Goal: Information Seeking & Learning: Check status

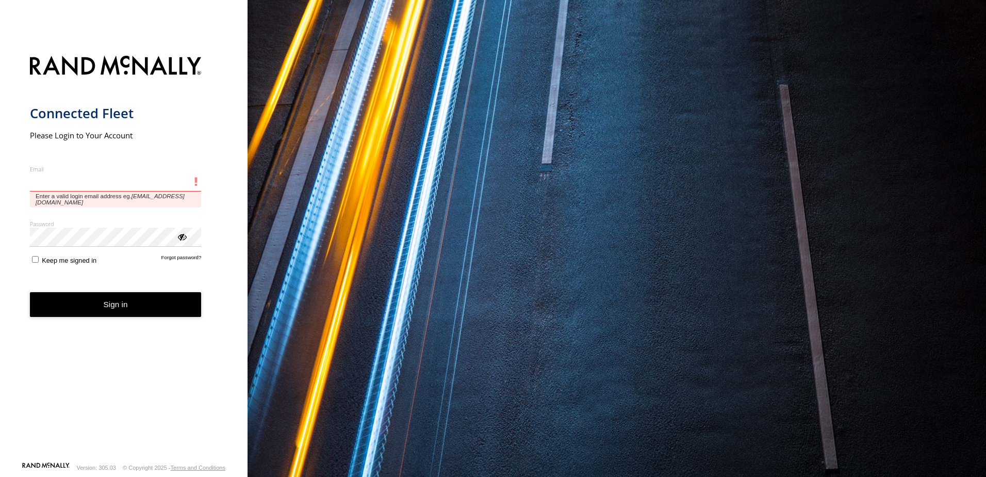
type input "**********"
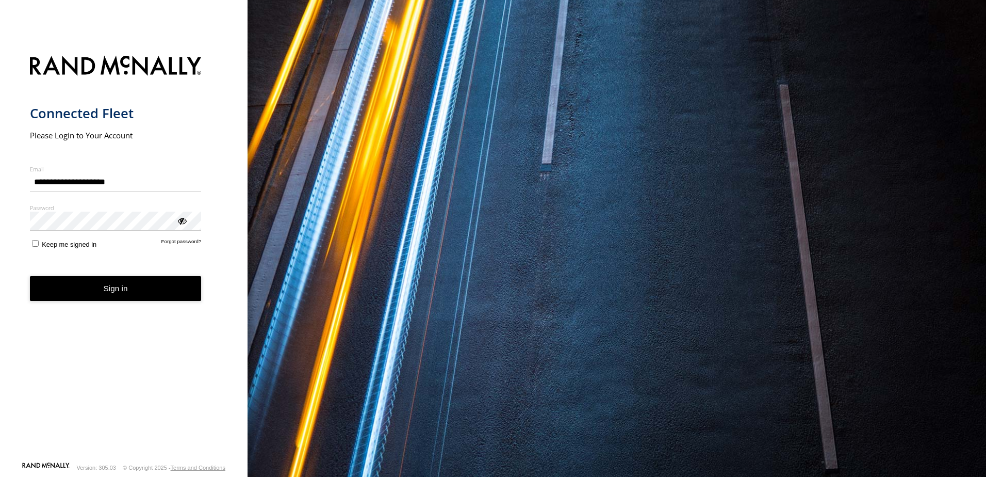
click at [143, 291] on button "Sign in" at bounding box center [116, 288] width 172 height 25
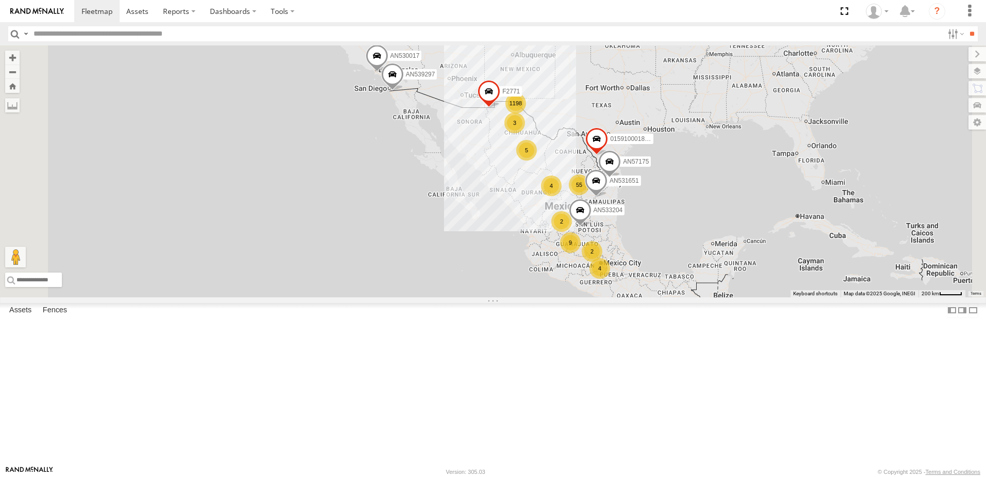
click at [75, 31] on input "text" at bounding box center [486, 33] width 914 height 15
click at [966, 26] on input "**" at bounding box center [972, 33] width 12 height 15
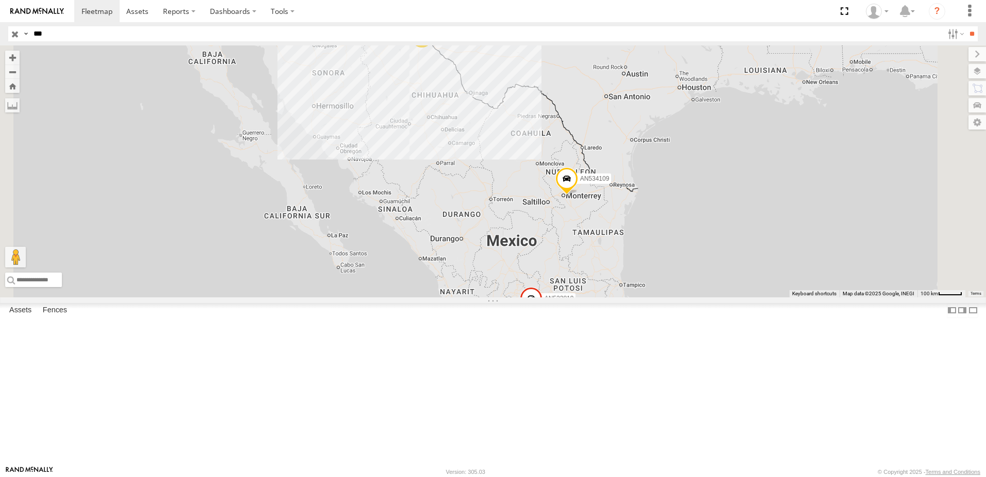
click at [0, 0] on div "338" at bounding box center [0, 0] width 0 height 0
click at [54, 36] on input "***" at bounding box center [486, 33] width 914 height 15
click at [966, 26] on input "**" at bounding box center [972, 33] width 12 height 15
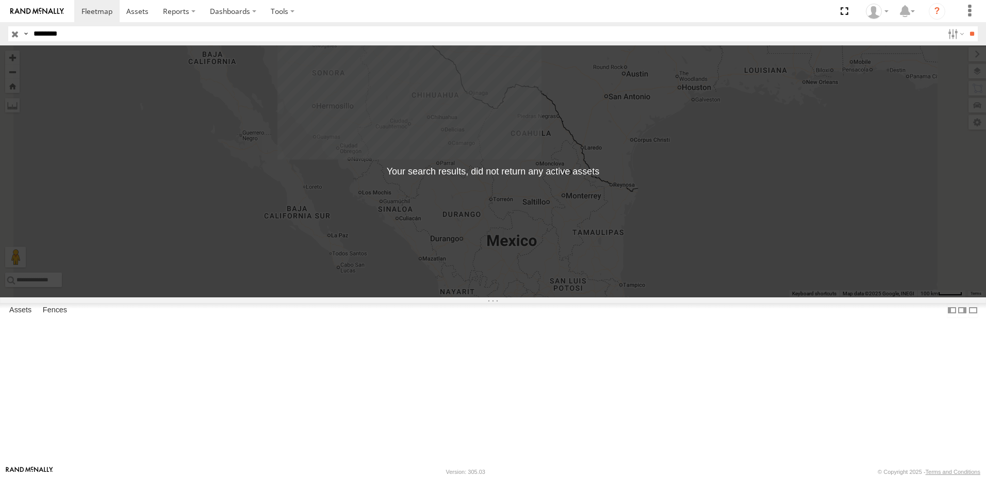
click at [75, 36] on input "********" at bounding box center [486, 33] width 914 height 15
click at [25, 35] on label at bounding box center [26, 33] width 8 height 15
click at [0, 0] on span "Asset Label" at bounding box center [0, 0] width 0 height 0
click at [89, 34] on input "****" at bounding box center [486, 33] width 914 height 15
click at [966, 26] on input "**" at bounding box center [972, 33] width 12 height 15
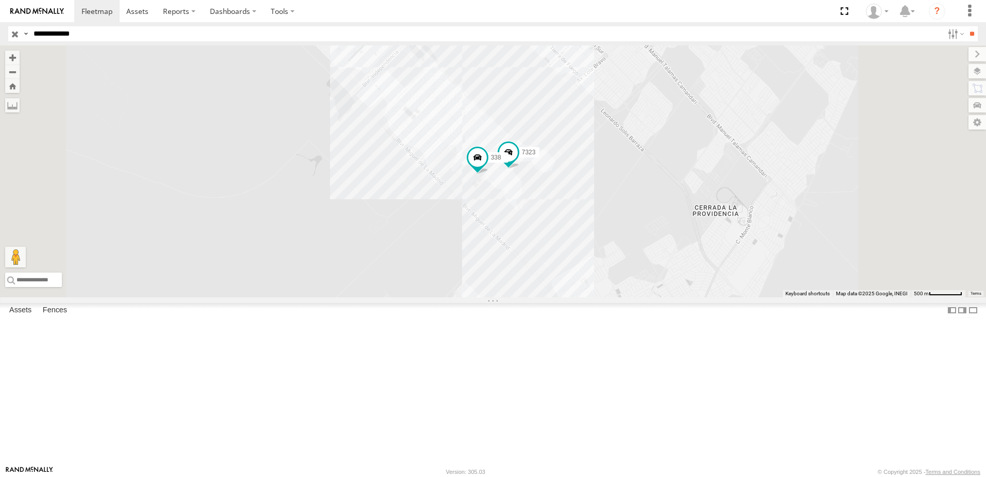
click at [966, 26] on input "**" at bounding box center [972, 33] width 12 height 15
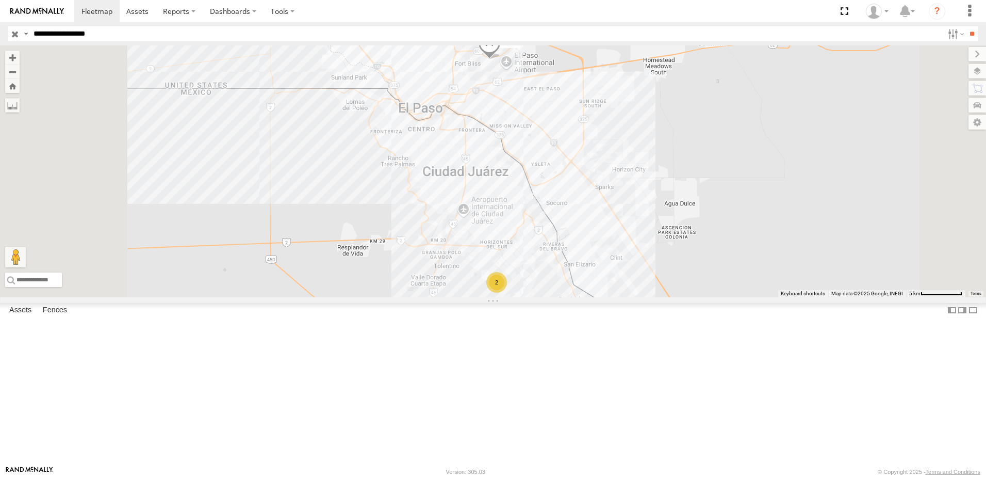
type input "**********"
click at [966, 26] on input "**" at bounding box center [972, 33] width 12 height 15
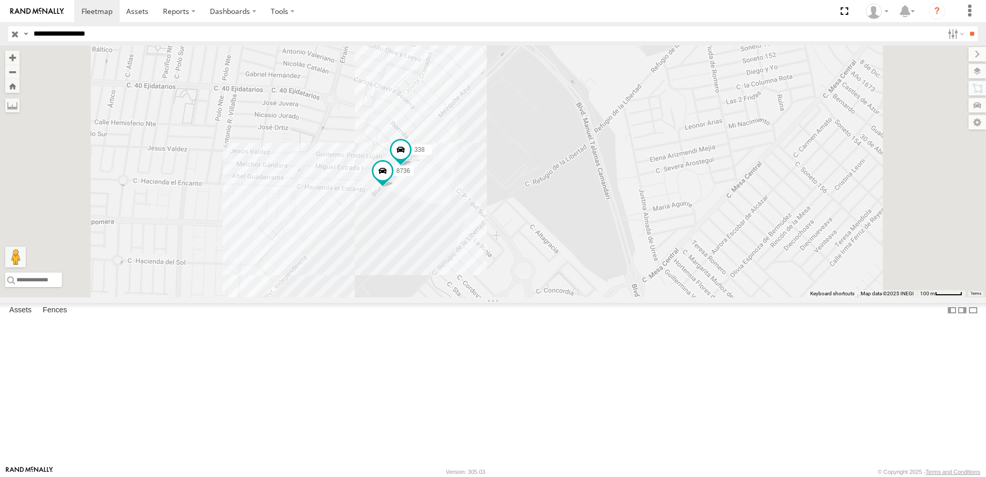
click at [579, 233] on div "7323 558 8736 338" at bounding box center [493, 171] width 986 height 252
click at [533, 288] on div "7323 558 8736 338 OXXO INDEPENDENCIA 0" at bounding box center [493, 171] width 986 height 252
click at [686, 297] on div "7323 558 8736 338 EATON EATON 15" at bounding box center [493, 171] width 986 height 252
click at [575, 235] on div "7323 558 8736 338" at bounding box center [493, 171] width 986 height 252
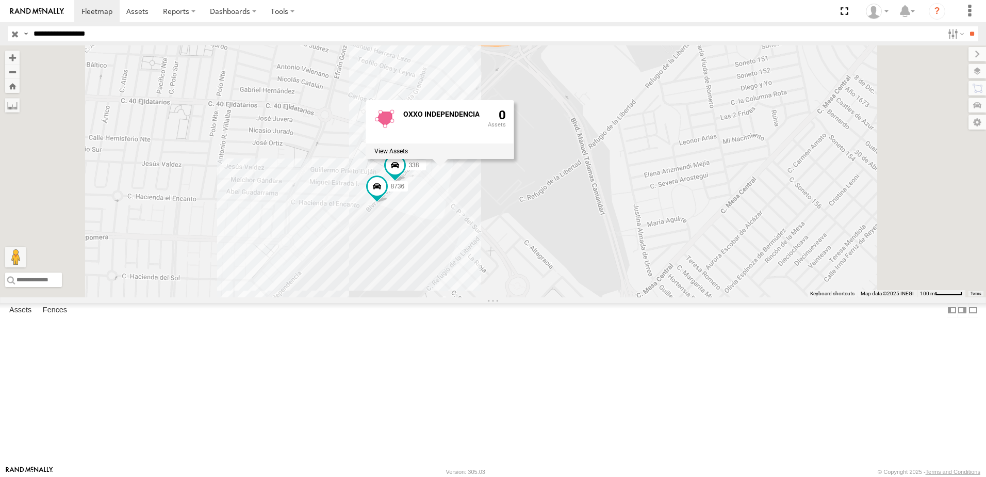
drag, startPoint x: 784, startPoint y: 241, endPoint x: 742, endPoint y: 310, distance: 80.3
click at [742, 297] on div "7323 558 8736 338 OXXO INDEPENDENCIA 0" at bounding box center [493, 171] width 986 height 252
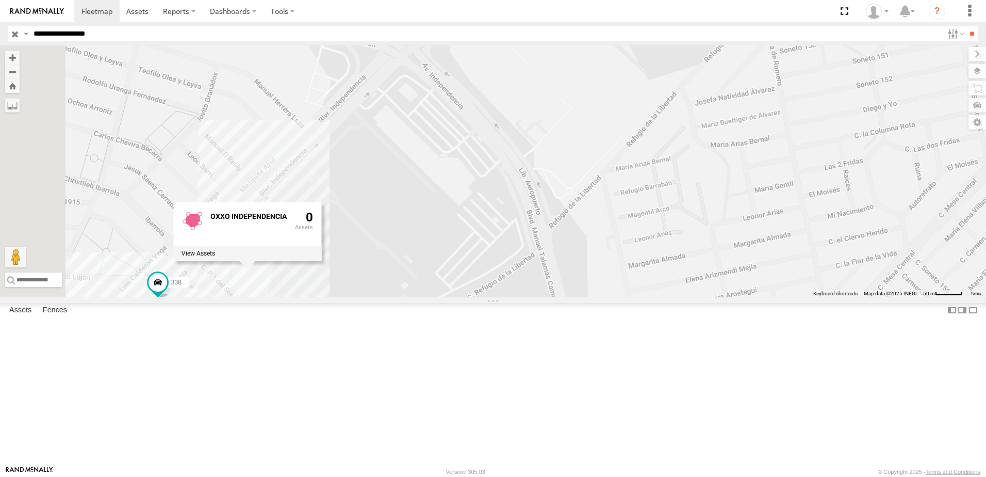
drag, startPoint x: 562, startPoint y: 338, endPoint x: 568, endPoint y: 294, distance: 45.2
click at [625, 273] on div "7323 558 8736 338 OXXO INDEPENDENCIA 0" at bounding box center [493, 171] width 986 height 252
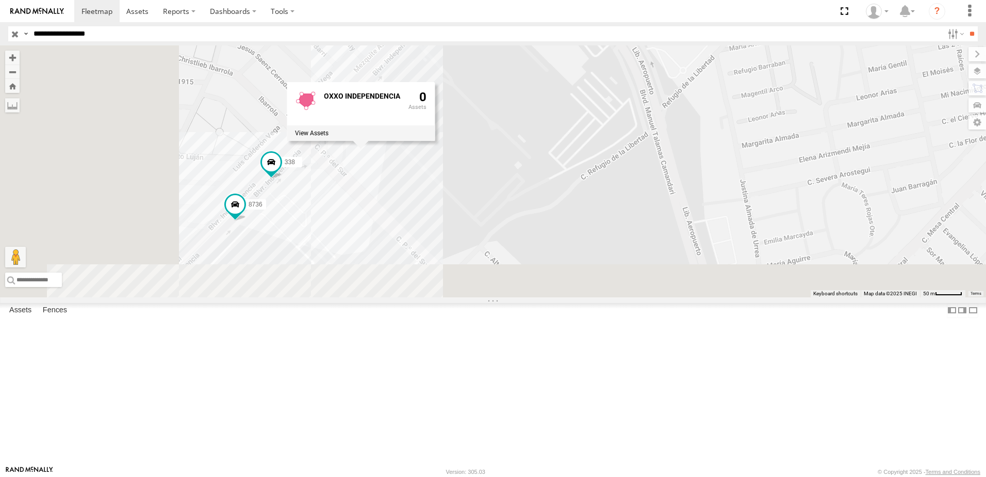
click at [540, 297] on div "7323 558 8736 338 OXXO INDEPENDENCIA 0" at bounding box center [493, 171] width 986 height 252
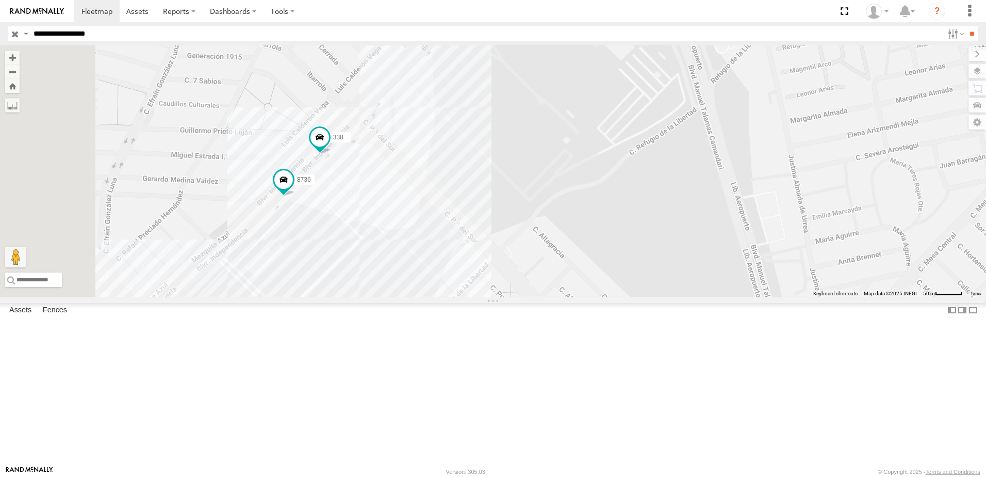
drag, startPoint x: 483, startPoint y: 264, endPoint x: 489, endPoint y: 267, distance: 6.5
click at [488, 266] on div "7323 558 8736 338" at bounding box center [493, 171] width 986 height 252
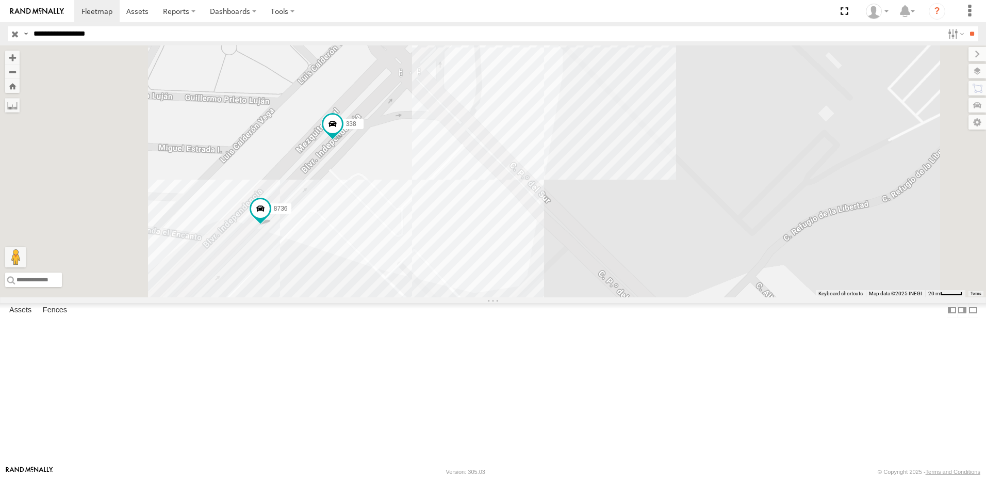
drag, startPoint x: 524, startPoint y: 285, endPoint x: 586, endPoint y: 309, distance: 65.8
click at [585, 297] on div "7323 558 8736 338" at bounding box center [493, 171] width 986 height 252
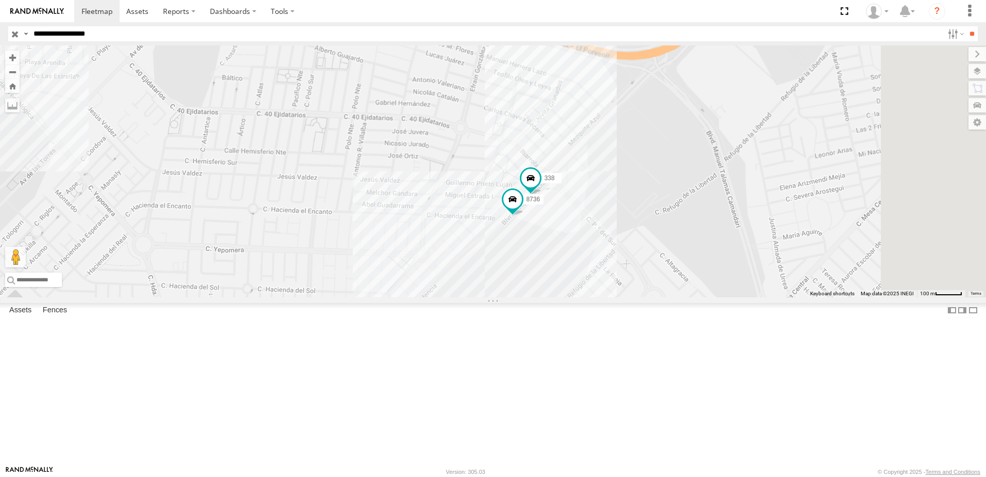
drag, startPoint x: 850, startPoint y: 263, endPoint x: 774, endPoint y: 289, distance: 80.1
click at [774, 289] on div "7323 558 8736 338" at bounding box center [493, 171] width 986 height 252
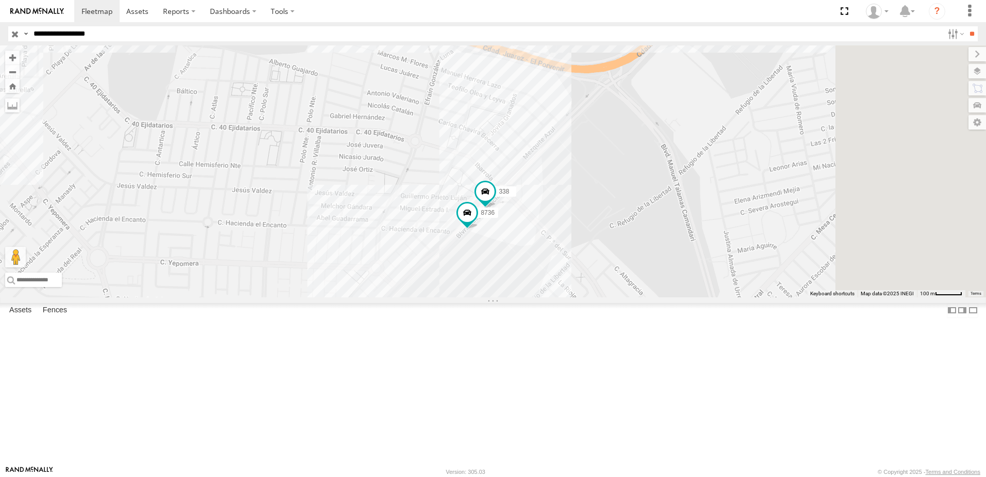
drag, startPoint x: 805, startPoint y: 281, endPoint x: 757, endPoint y: 297, distance: 51.2
click at [758, 295] on div "7323 558 8736 338" at bounding box center [493, 171] width 986 height 252
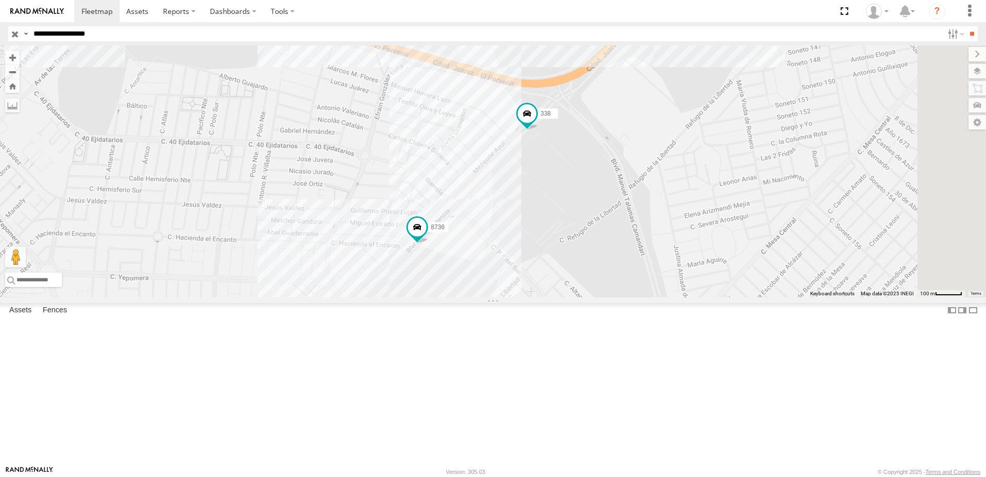
click at [822, 238] on div "7323 558 8736 338" at bounding box center [493, 171] width 986 height 252
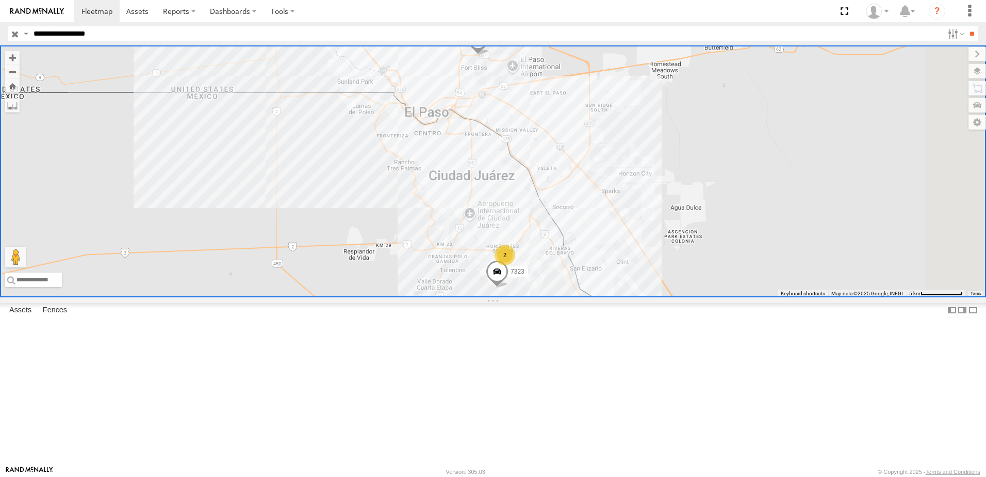
drag, startPoint x: 705, startPoint y: 183, endPoint x: 690, endPoint y: 190, distance: 16.2
click at [690, 190] on div "7323 2 558" at bounding box center [493, 171] width 986 height 252
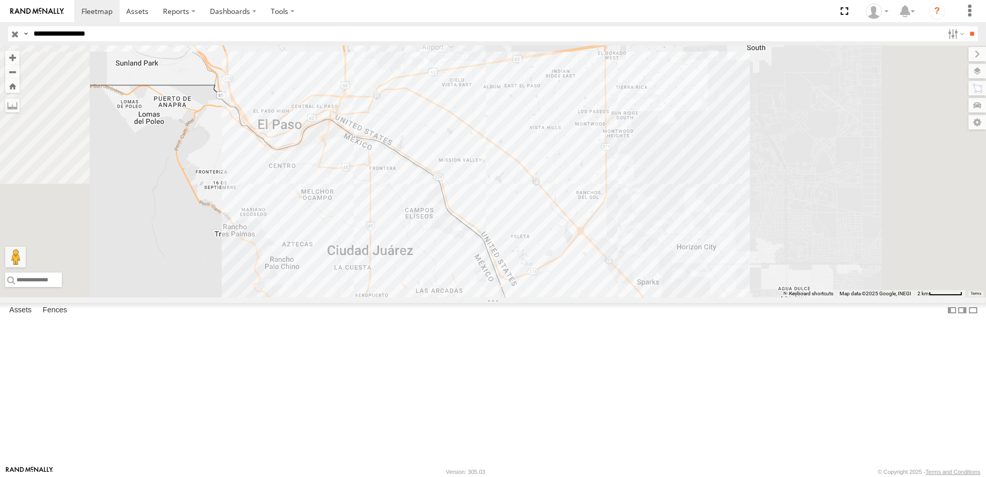
drag, startPoint x: 653, startPoint y: 334, endPoint x: 558, endPoint y: 139, distance: 216.4
click at [558, 139] on div "7323 558" at bounding box center [493, 171] width 986 height 252
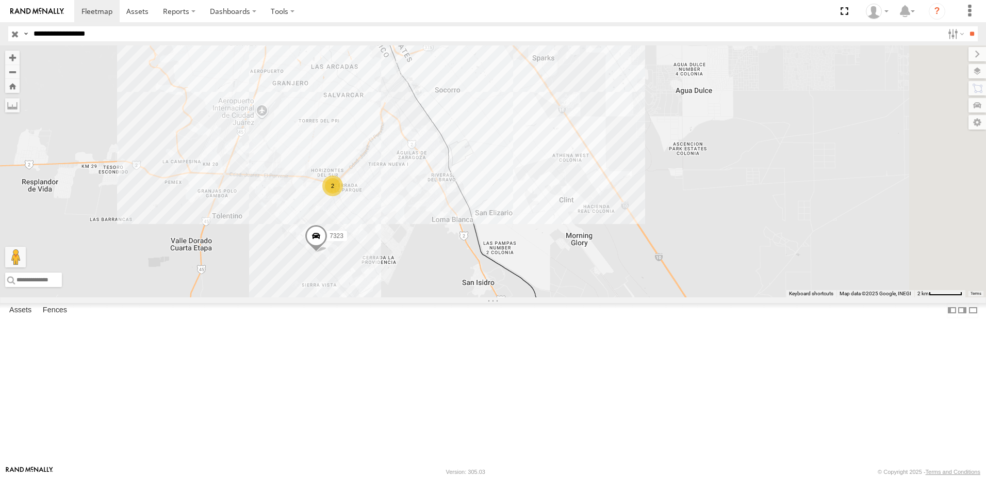
drag, startPoint x: 532, startPoint y: 222, endPoint x: 415, endPoint y: 329, distance: 158.5
click at [515, 286] on div "7323 558 2" at bounding box center [493, 171] width 986 height 252
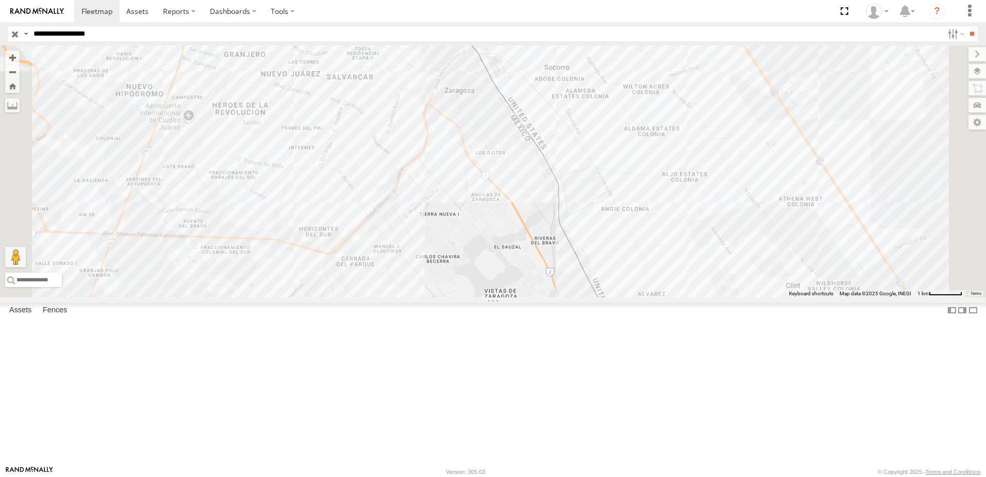
drag, startPoint x: 431, startPoint y: 345, endPoint x: 442, endPoint y: 276, distance: 70.0
click at [442, 276] on div "7323 558" at bounding box center [493, 171] width 986 height 252
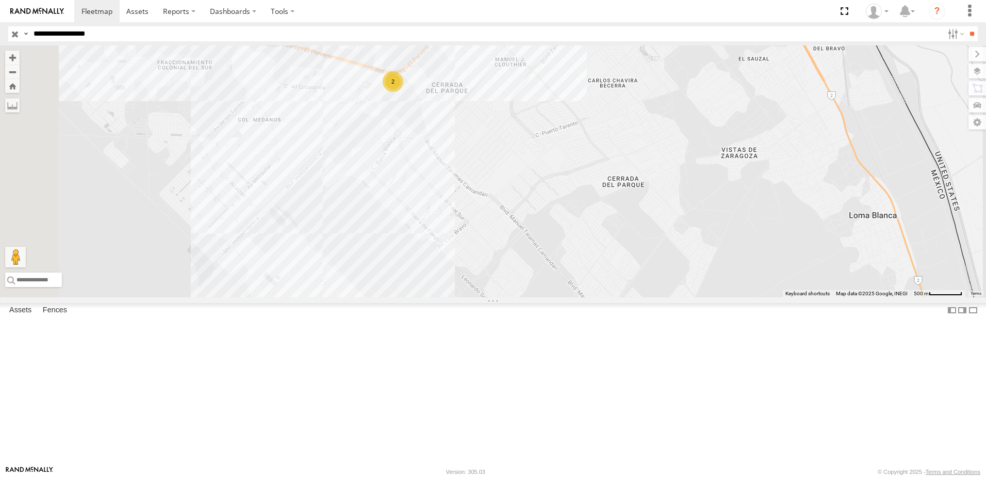
drag, startPoint x: 541, startPoint y: 214, endPoint x: 528, endPoint y: 253, distance: 41.9
click at [530, 253] on div "7323 558 2" at bounding box center [493, 171] width 986 height 252
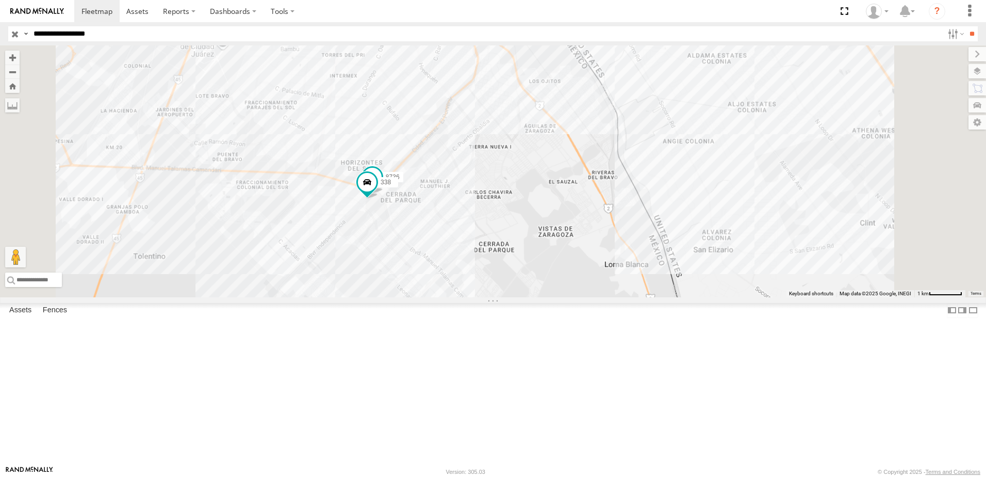
drag, startPoint x: 676, startPoint y: 216, endPoint x: 667, endPoint y: 272, distance: 57.0
click at [667, 272] on div "7323 558 8736 338" at bounding box center [493, 171] width 986 height 252
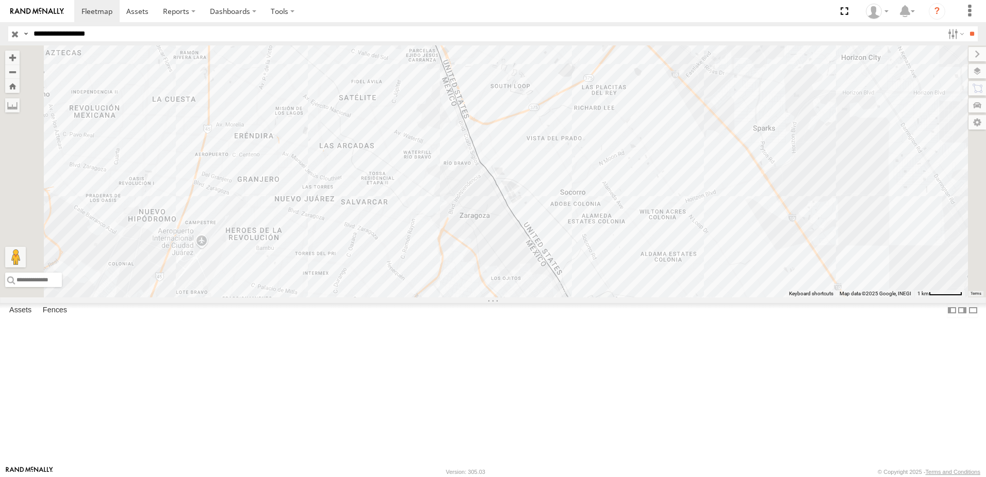
click at [598, 222] on div "7323 558 2" at bounding box center [493, 171] width 986 height 252
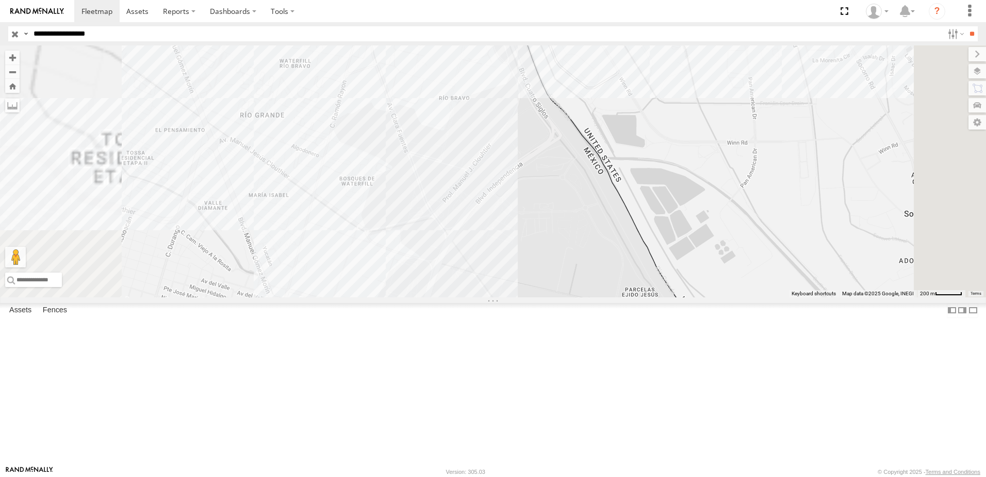
drag, startPoint x: 581, startPoint y: 345, endPoint x: 574, endPoint y: 347, distance: 8.2
click at [575, 297] on div "7323 558" at bounding box center [493, 171] width 986 height 252
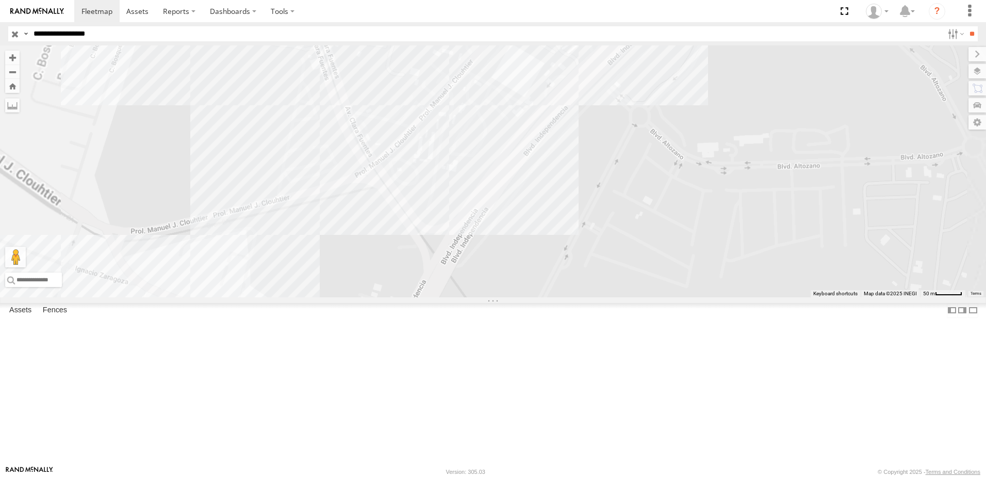
drag, startPoint x: 589, startPoint y: 219, endPoint x: 568, endPoint y: 277, distance: 61.8
click at [569, 268] on div "7323 558" at bounding box center [493, 171] width 986 height 252
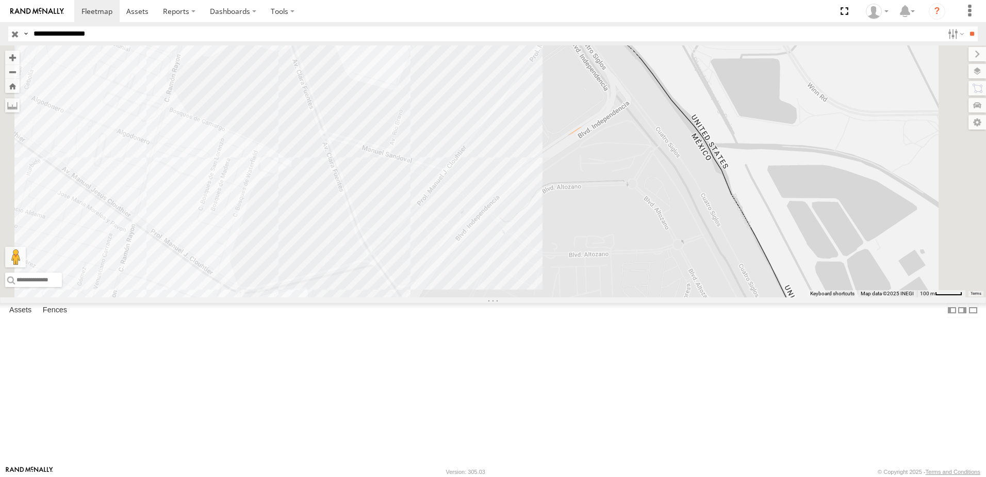
click at [590, 272] on div "7323 558" at bounding box center [493, 171] width 986 height 252
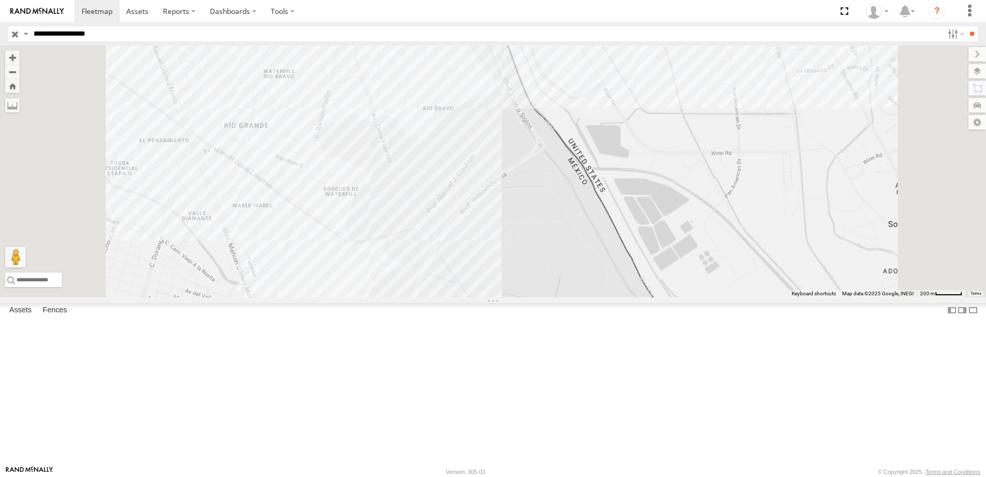
drag, startPoint x: 590, startPoint y: 284, endPoint x: 589, endPoint y: 296, distance: 11.5
click at [589, 296] on div "7323 558" at bounding box center [493, 171] width 986 height 252
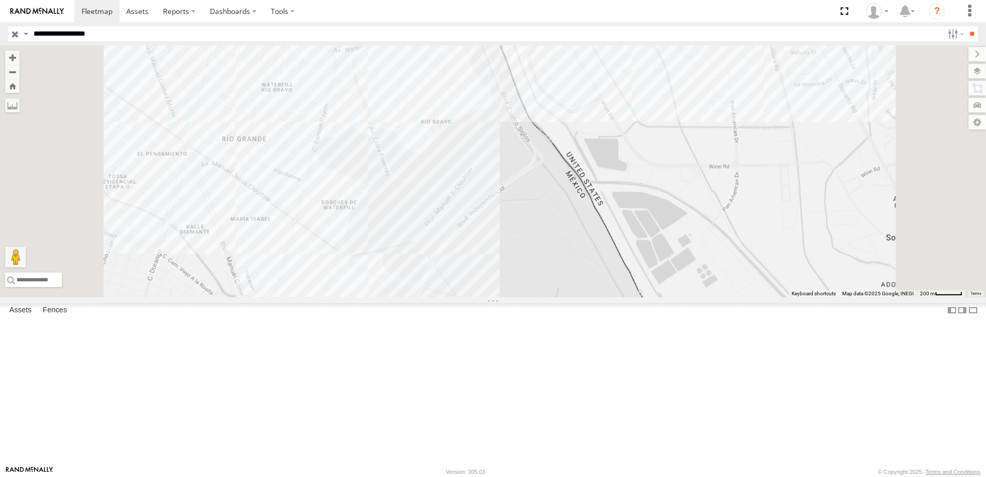
click at [782, 221] on div "7323 558" at bounding box center [493, 171] width 986 height 252
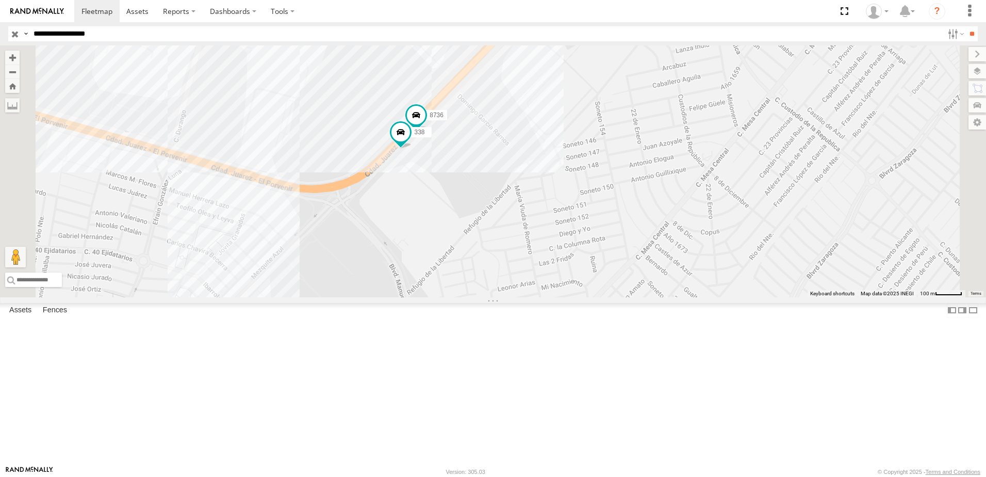
drag, startPoint x: 651, startPoint y: 163, endPoint x: 565, endPoint y: 321, distance: 179.9
click at [565, 297] on div "7323 558 8736 338" at bounding box center [493, 171] width 986 height 252
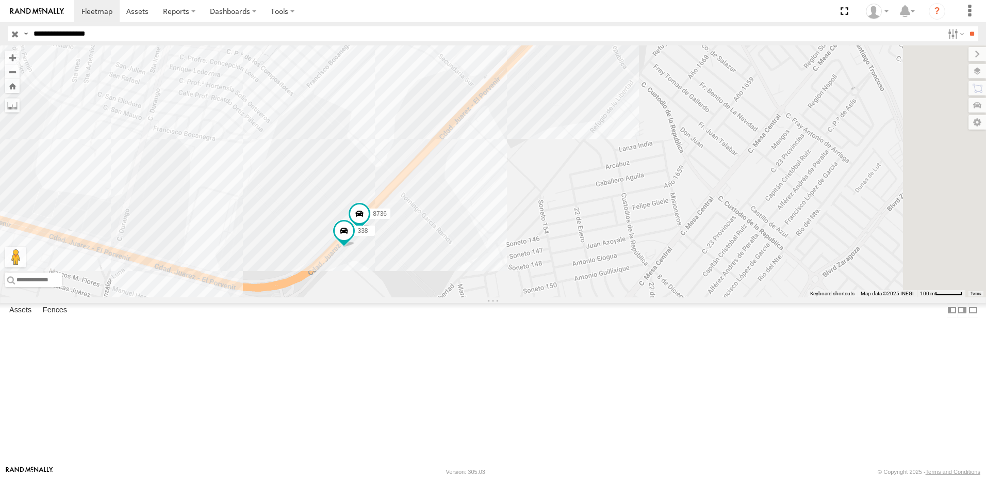
drag, startPoint x: 594, startPoint y: 326, endPoint x: 564, endPoint y: 366, distance: 50.6
click at [564, 297] on div "7323 558 8736 338" at bounding box center [493, 171] width 986 height 252
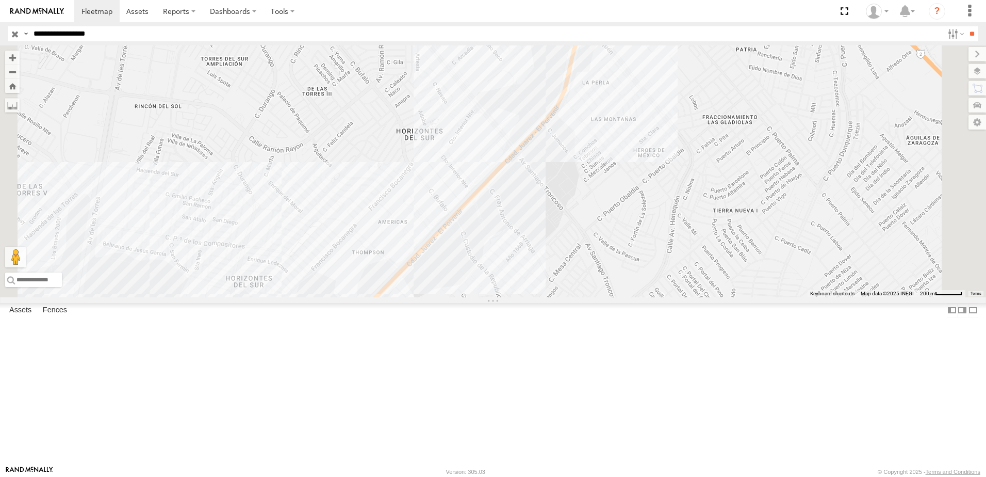
drag, startPoint x: 635, startPoint y: 115, endPoint x: 605, endPoint y: 163, distance: 56.1
click at [606, 160] on div "7323 558 2" at bounding box center [493, 171] width 986 height 252
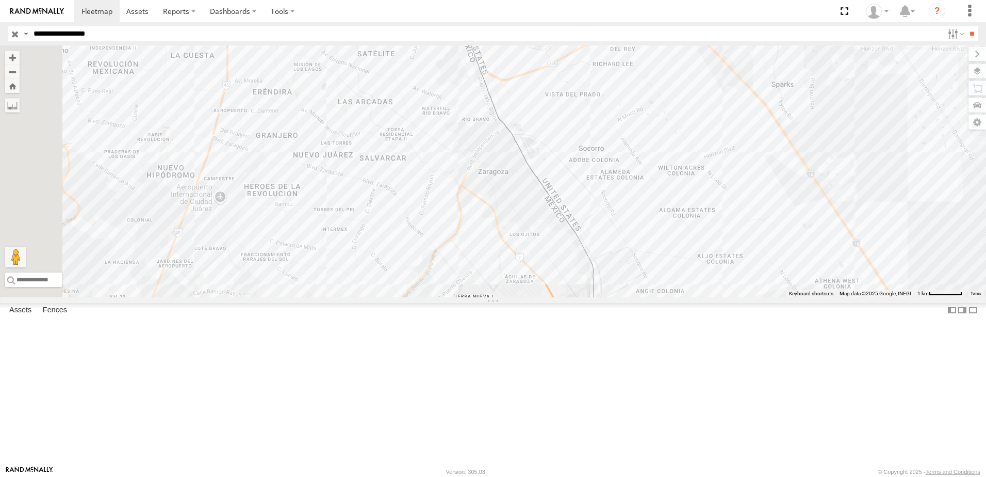
drag, startPoint x: 710, startPoint y: 124, endPoint x: 662, endPoint y: 276, distance: 159.2
click at [662, 276] on div "7323 558 2" at bounding box center [493, 171] width 986 height 252
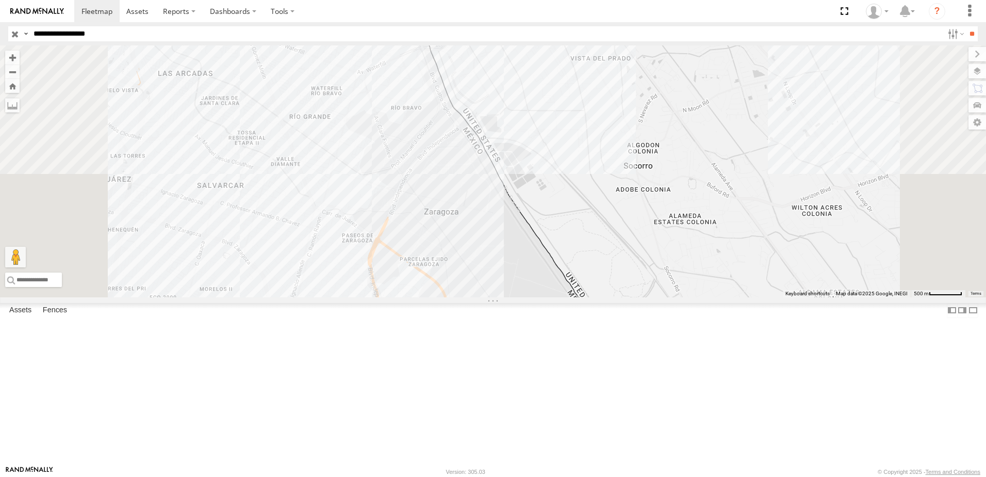
click at [173, 37] on input "**********" at bounding box center [486, 33] width 914 height 15
click at [966, 26] on input "**" at bounding box center [972, 33] width 12 height 15
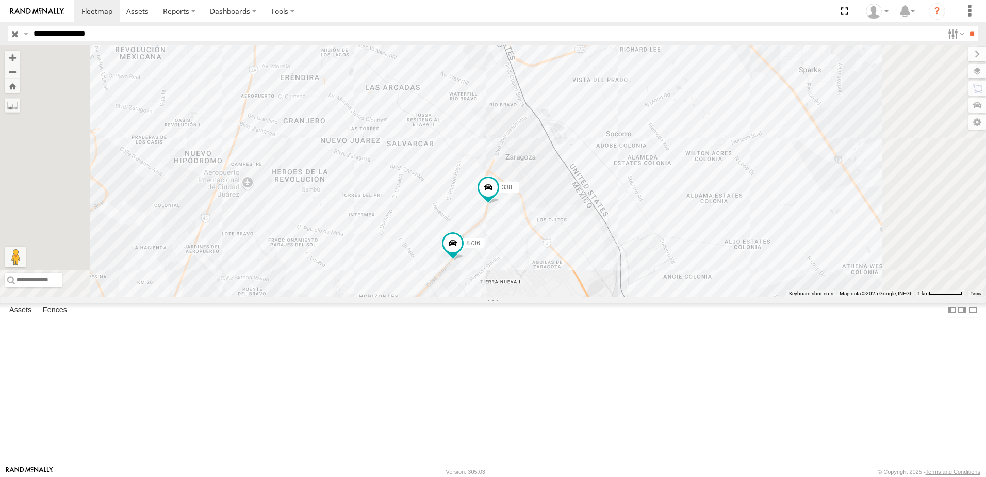
drag, startPoint x: 684, startPoint y: 209, endPoint x: 672, endPoint y: 244, distance: 36.9
click at [674, 244] on div "8736 338 7323 558" at bounding box center [493, 171] width 986 height 252
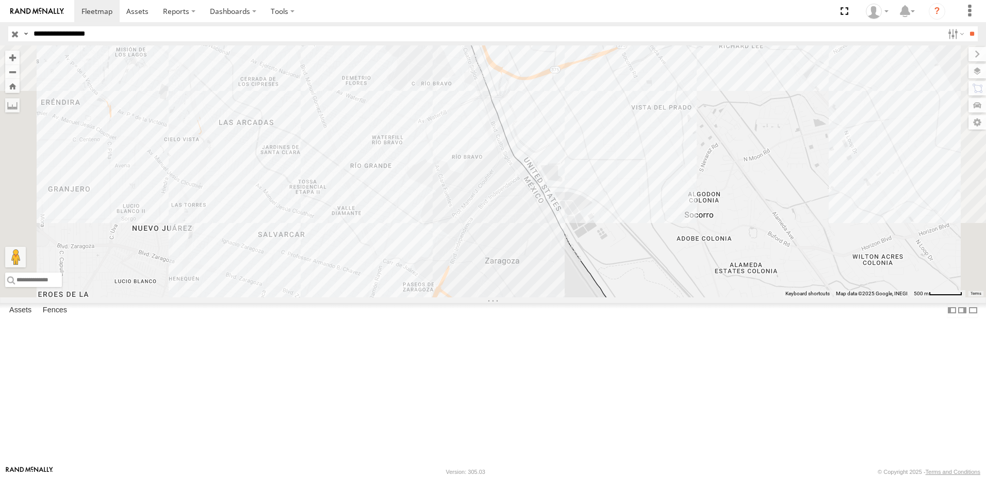
drag, startPoint x: 621, startPoint y: 343, endPoint x: 623, endPoint y: 318, distance: 25.4
click at [623, 297] on div "8736 338 7323 558" at bounding box center [493, 171] width 986 height 252
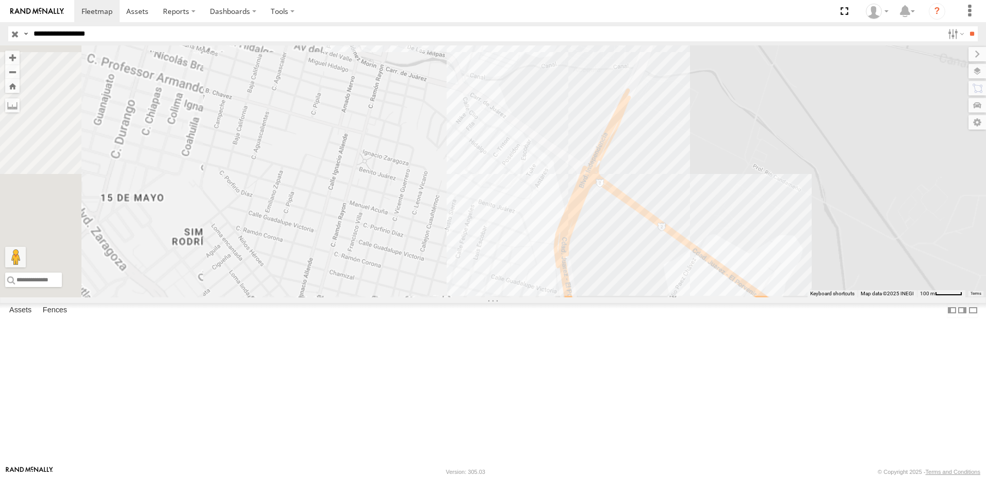
drag, startPoint x: 550, startPoint y: 342, endPoint x: 526, endPoint y: 142, distance: 201.1
click at [529, 157] on div "8736 338 7323 558" at bounding box center [493, 171] width 986 height 252
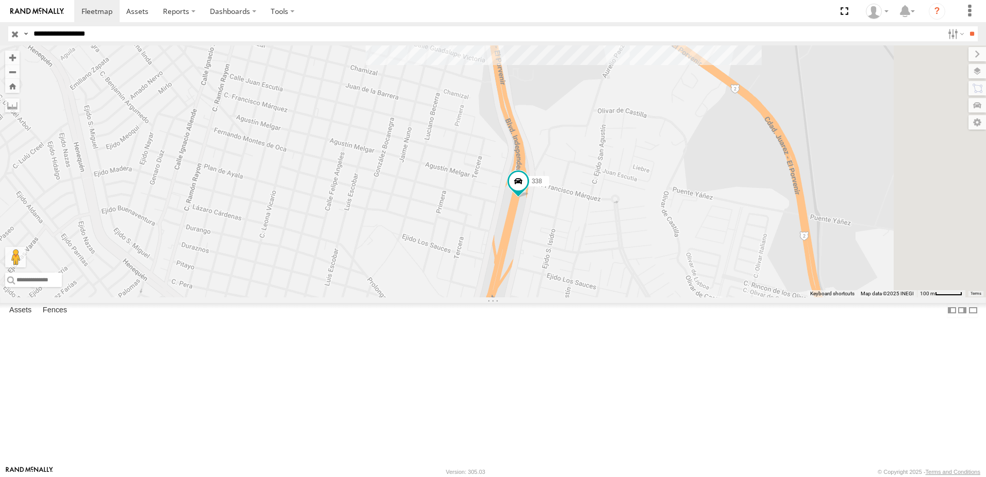
drag, startPoint x: 624, startPoint y: 236, endPoint x: 424, endPoint y: 238, distance: 200.7
click at [424, 238] on div "8736 338 7323 558" at bounding box center [493, 171] width 986 height 252
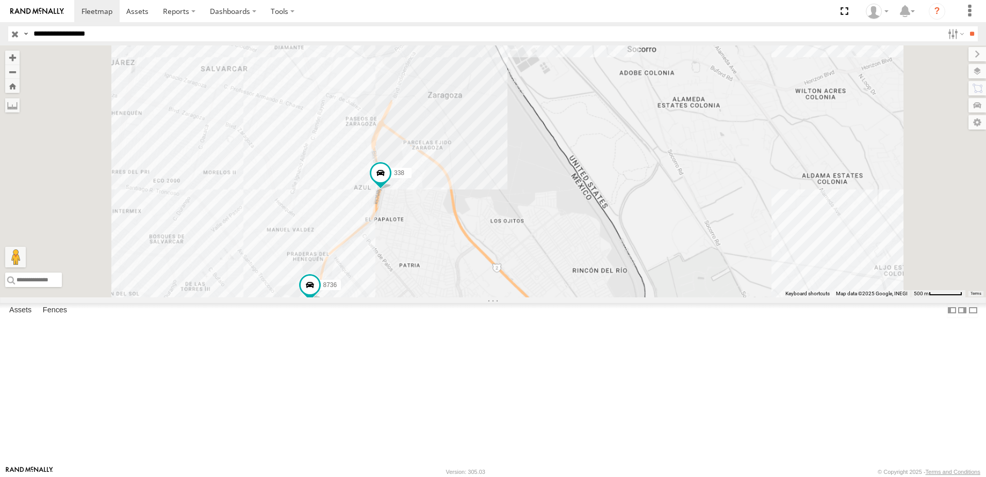
drag, startPoint x: 515, startPoint y: 425, endPoint x: 520, endPoint y: 364, distance: 61.1
click at [520, 297] on div "8736 338 7323 558" at bounding box center [493, 171] width 986 height 252
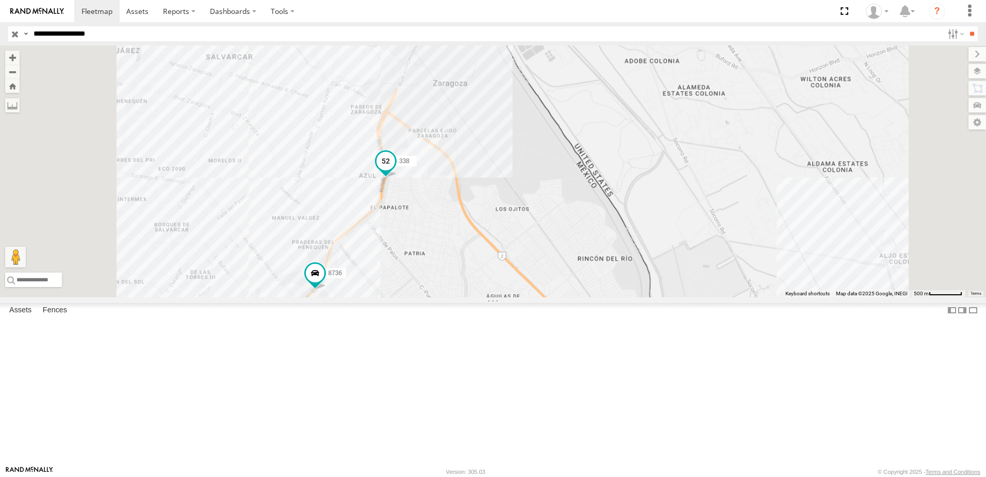
click at [395, 171] on span at bounding box center [386, 161] width 19 height 19
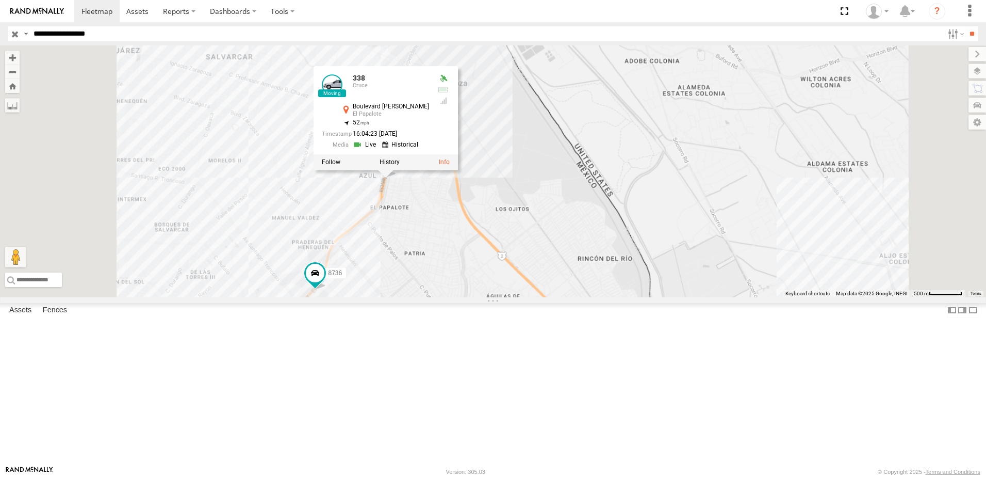
click at [379, 150] on link at bounding box center [366, 145] width 26 height 10
click at [563, 297] on div "8736 338 7323 558 338 Cruce Boulevard Manuel Talamás Camandari El Papalote 31.6…" at bounding box center [493, 171] width 986 height 252
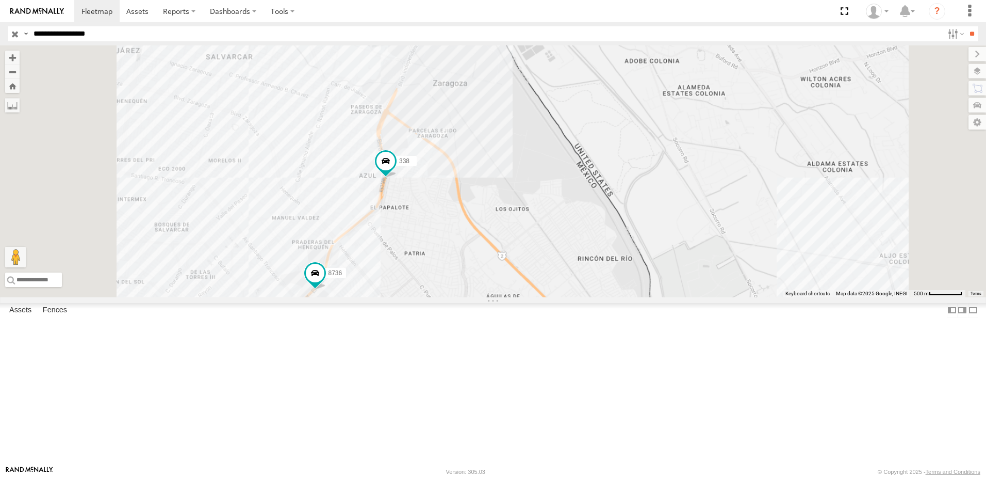
click at [428, 297] on div "8736 338 7323 558" at bounding box center [493, 171] width 986 height 252
click at [325, 282] on span at bounding box center [315, 273] width 19 height 19
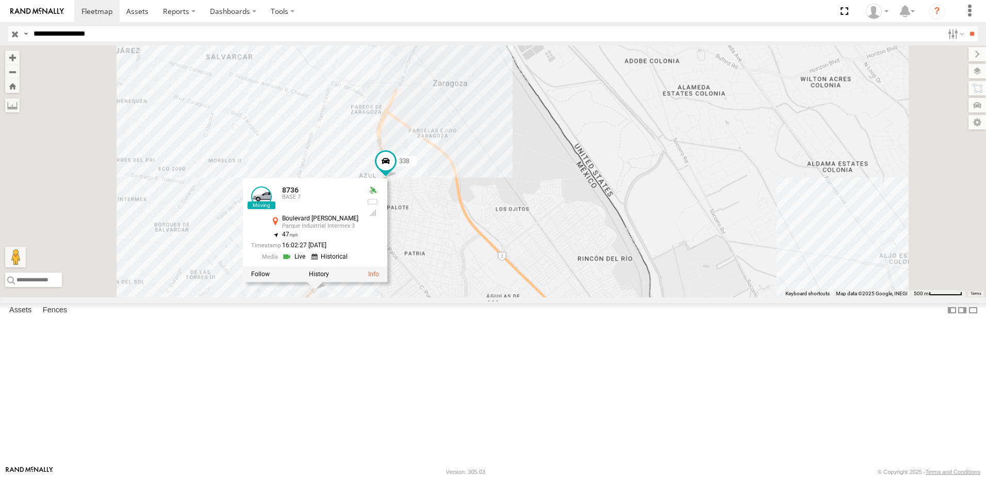
click at [309, 262] on link at bounding box center [295, 257] width 26 height 10
click at [602, 233] on div "8736 338 7323 558 8736 BASE 7 Boulevard Manuel Talamás Camandari Parque Industr…" at bounding box center [493, 171] width 986 height 252
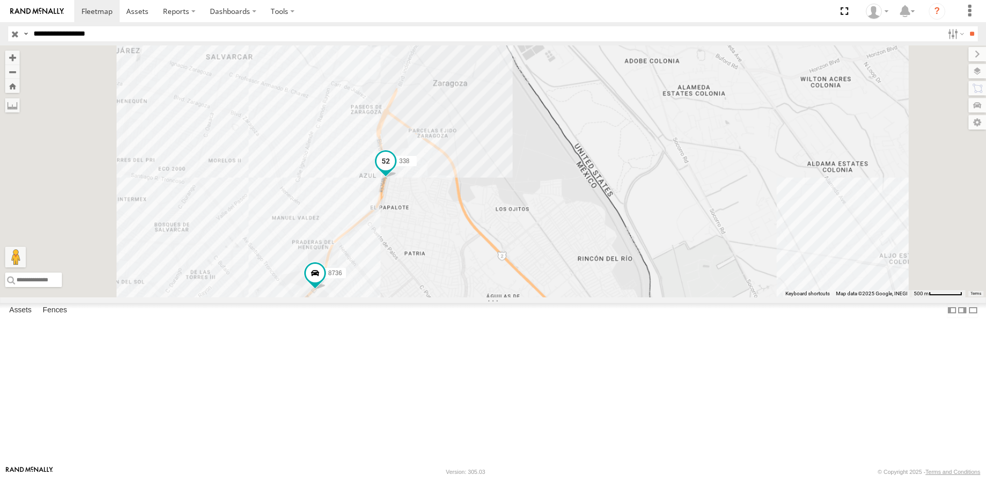
click at [397, 178] on span at bounding box center [386, 164] width 23 height 28
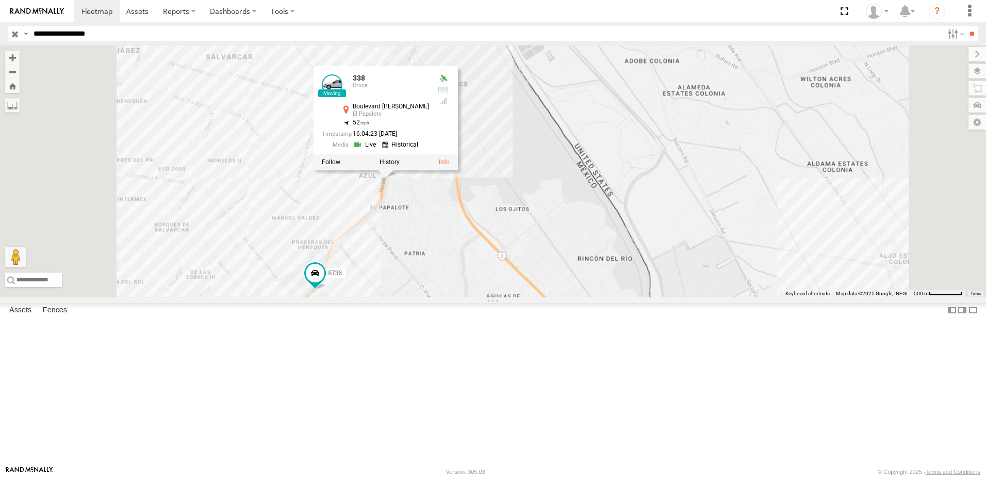
click at [379, 150] on link at bounding box center [366, 145] width 26 height 10
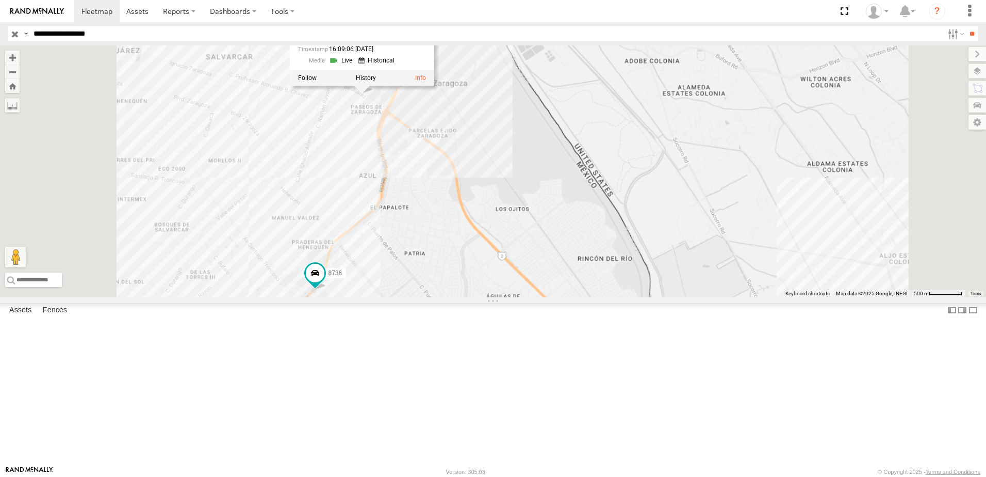
click at [530, 297] on div "8736 338 7323 558 338 Cruce Boulevard Manuel Talamás Camandari El Papalote 31.6…" at bounding box center [493, 171] width 986 height 252
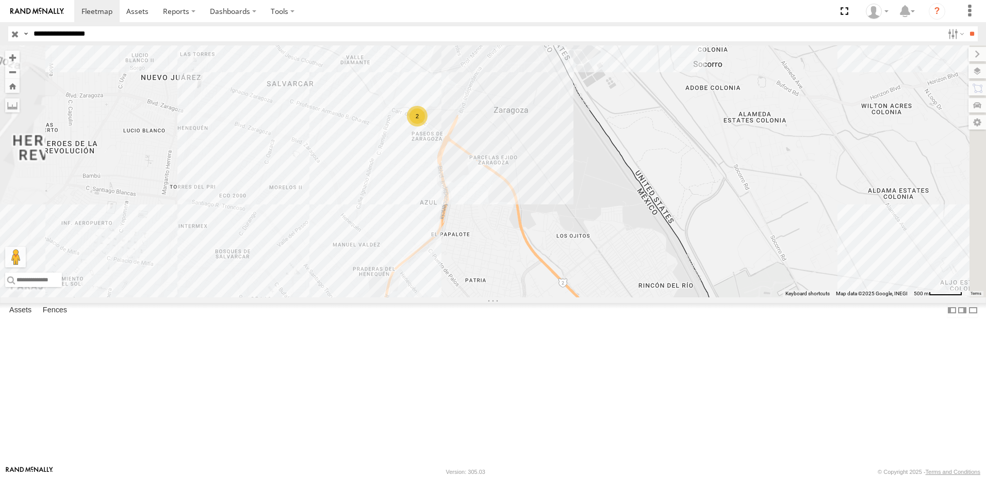
drag, startPoint x: 608, startPoint y: 171, endPoint x: 606, endPoint y: 181, distance: 10.1
click at [607, 176] on div "7323 558 2" at bounding box center [493, 171] width 986 height 252
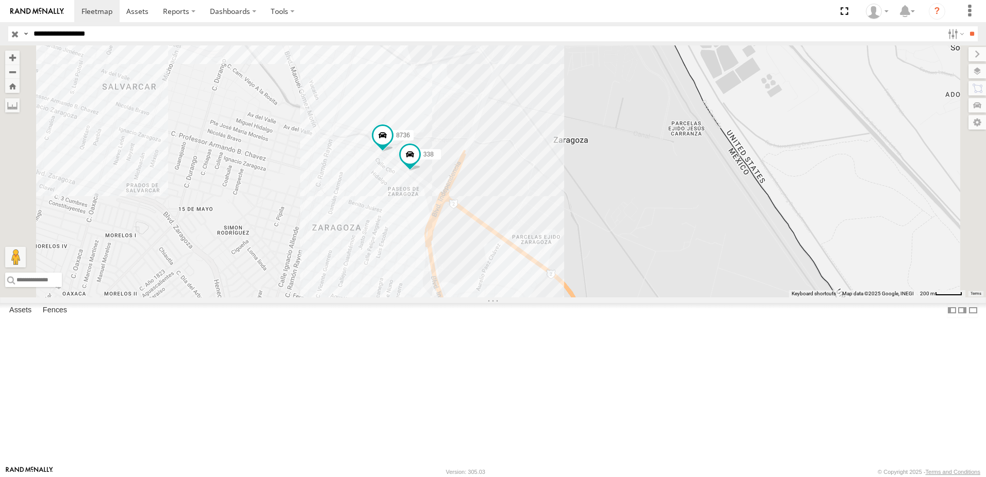
drag, startPoint x: 553, startPoint y: 177, endPoint x: 553, endPoint y: 202, distance: 24.8
click at [553, 202] on div "7323 558 8736 338" at bounding box center [493, 171] width 986 height 252
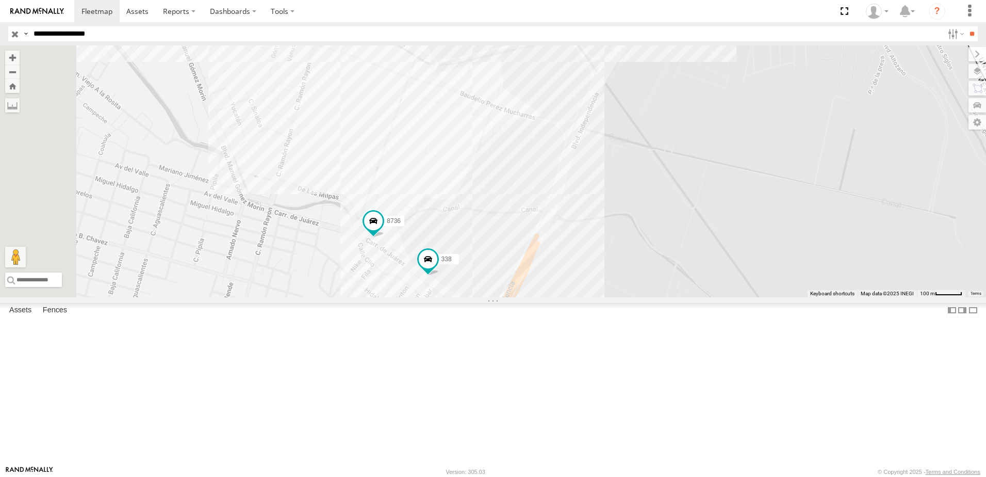
drag, startPoint x: 560, startPoint y: 258, endPoint x: 572, endPoint y: 259, distance: 12.4
click at [572, 259] on div "7323 558 8736 338" at bounding box center [493, 171] width 986 height 252
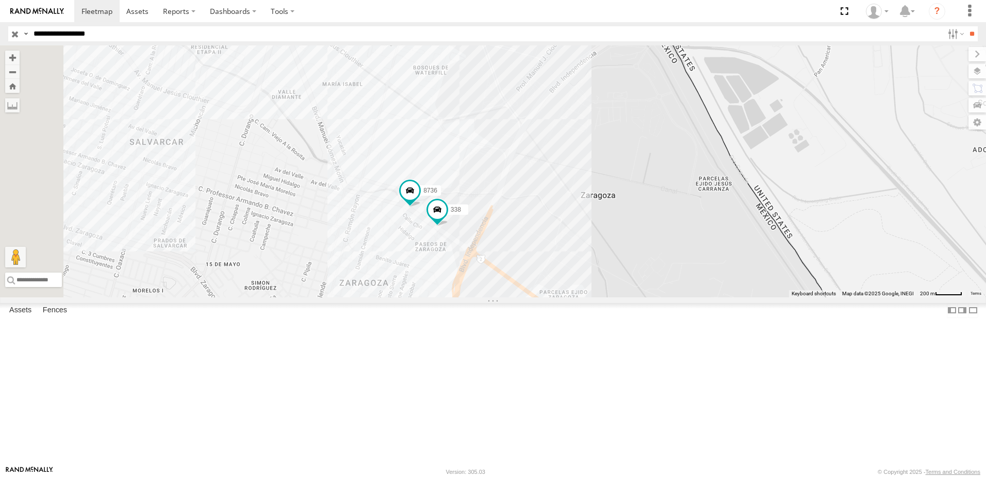
click at [513, 199] on div "7323 558 8736 338" at bounding box center [493, 171] width 986 height 252
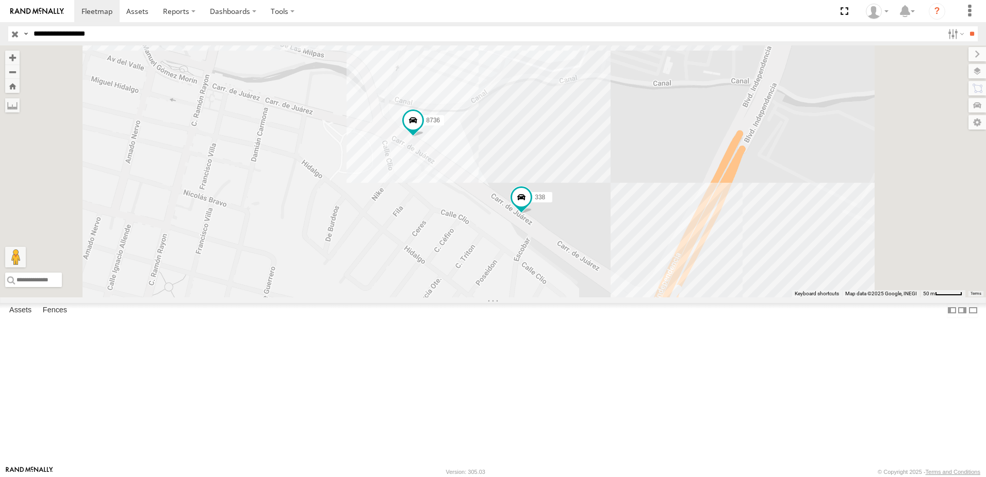
drag, startPoint x: 512, startPoint y: 271, endPoint x: 516, endPoint y: 286, distance: 15.5
click at [515, 286] on div "7323 558 8736 338" at bounding box center [493, 171] width 986 height 252
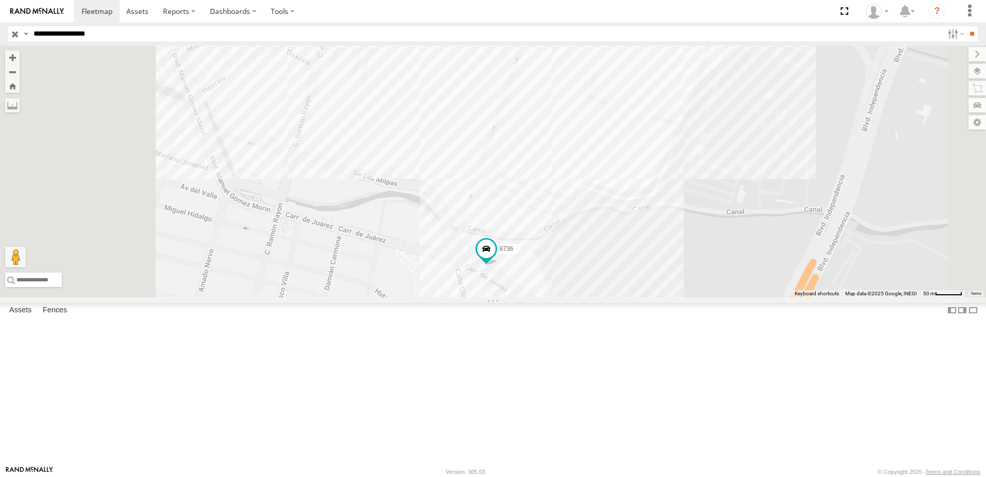
drag, startPoint x: 390, startPoint y: 228, endPoint x: 454, endPoint y: 284, distance: 84.8
click at [454, 284] on div "7323 558 8736 338" at bounding box center [493, 171] width 986 height 252
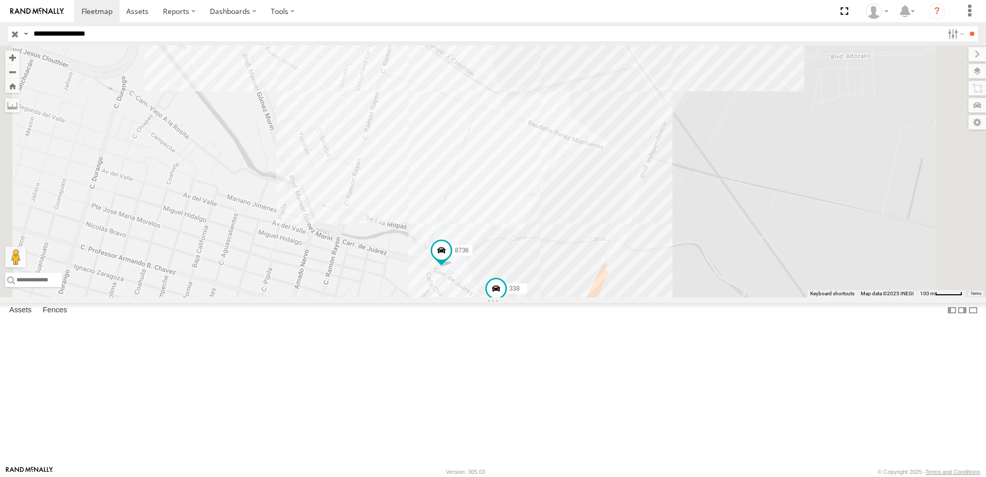
click at [611, 278] on div "7323 558 8736 338" at bounding box center [493, 171] width 986 height 252
drag, startPoint x: 679, startPoint y: 358, endPoint x: 673, endPoint y: 360, distance: 7.2
click at [679, 297] on div "7323 558 8736 338 WISTRON 0" at bounding box center [493, 171] width 986 height 252
drag, startPoint x: 655, startPoint y: 359, endPoint x: 677, endPoint y: 361, distance: 22.8
click at [676, 297] on div "7323 558 8736 338" at bounding box center [493, 171] width 986 height 252
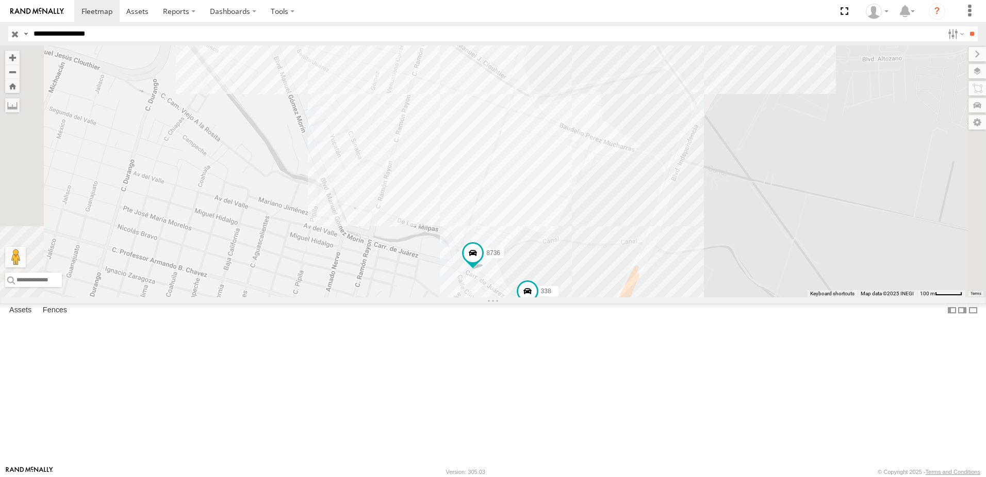
click at [642, 263] on div "7323 558 8736 338" at bounding box center [493, 171] width 986 height 252
click at [702, 297] on div "7323 558 8736 338 WISTRON 0" at bounding box center [493, 171] width 986 height 252
click at [684, 271] on div "7323 558 8736 338" at bounding box center [493, 171] width 986 height 252
click at [756, 297] on div "7323 558 8736 338 WISTRON 0" at bounding box center [493, 171] width 986 height 252
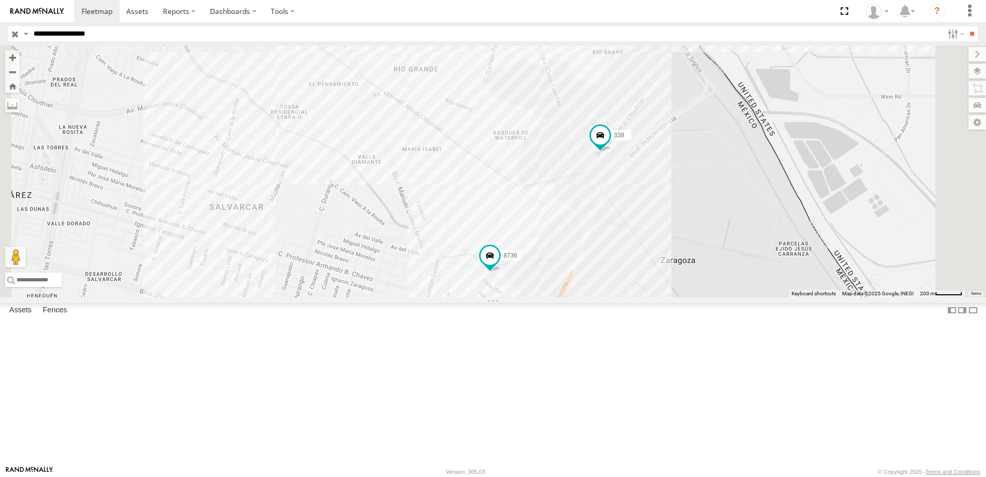
drag, startPoint x: 802, startPoint y: 210, endPoint x: 773, endPoint y: 248, distance: 47.5
click at [773, 248] on div "7323 558 8736 338" at bounding box center [493, 171] width 986 height 252
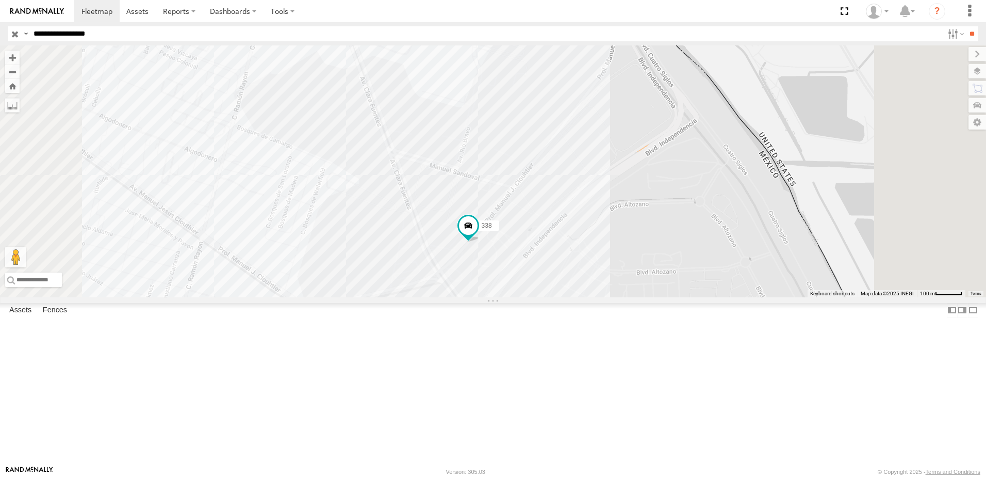
drag, startPoint x: 712, startPoint y: 263, endPoint x: 712, endPoint y: 269, distance: 6.7
click at [712, 269] on div "7323 558 8736 338" at bounding box center [493, 171] width 986 height 252
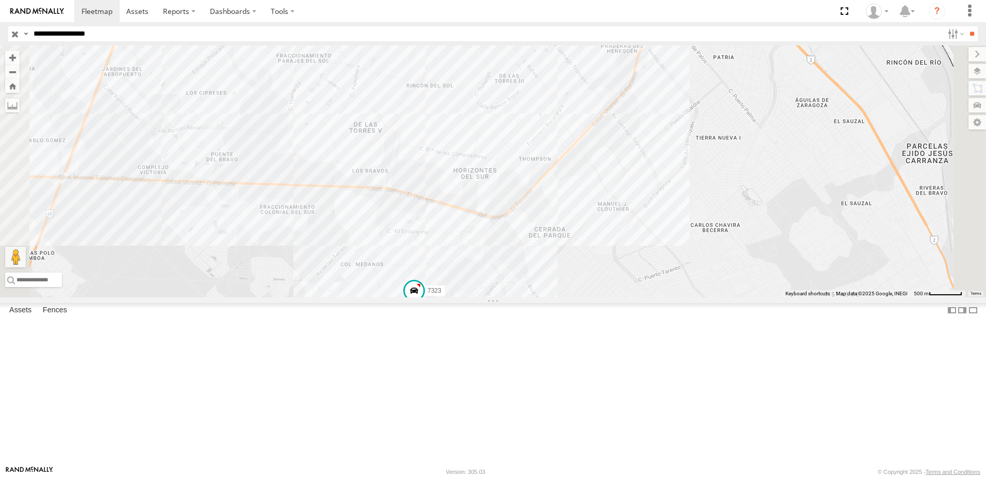
drag, startPoint x: 680, startPoint y: 291, endPoint x: 614, endPoint y: 318, distance: 71.1
click at [622, 297] on div "8736 338 7323 558" at bounding box center [493, 171] width 986 height 252
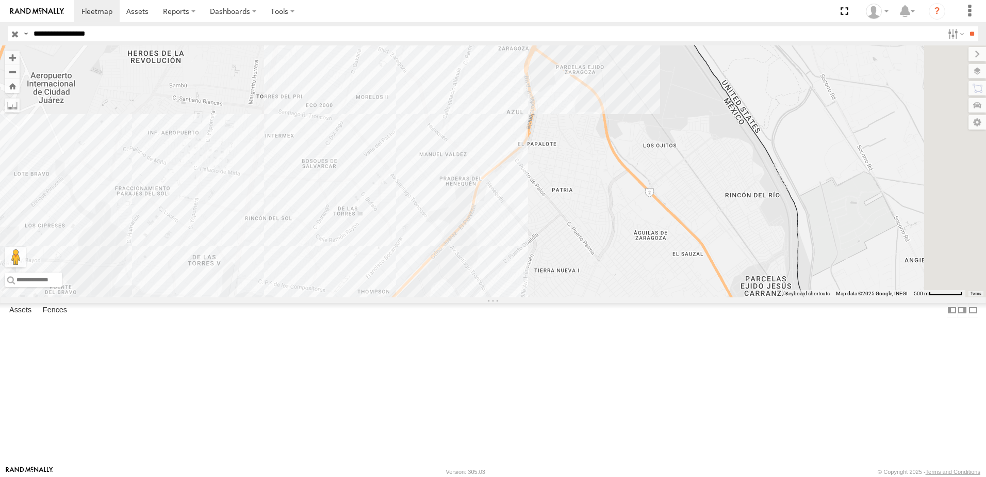
drag, startPoint x: 624, startPoint y: 267, endPoint x: 581, endPoint y: 315, distance: 64.7
click at [581, 297] on div "8736 338 7323 558" at bounding box center [493, 171] width 986 height 252
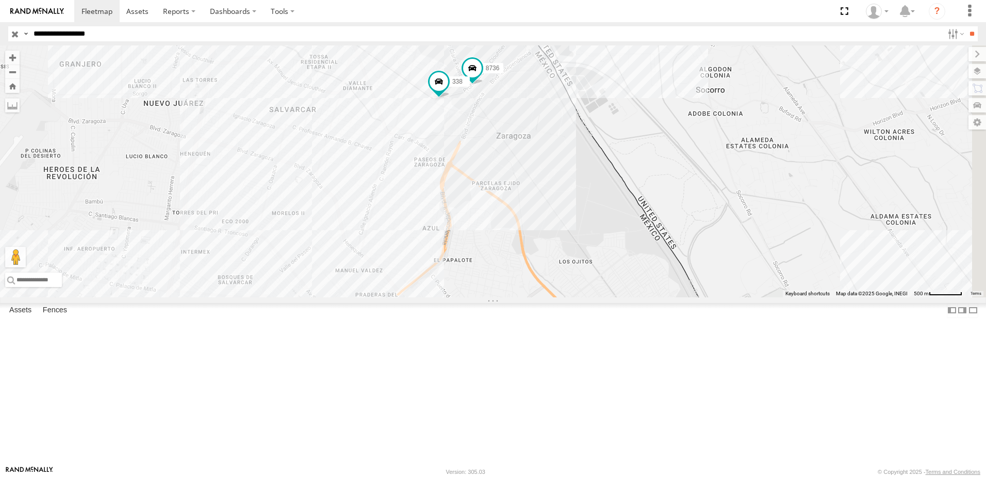
drag, startPoint x: 588, startPoint y: 199, endPoint x: 588, endPoint y: 206, distance: 7.7
click at [588, 206] on div "8736 338 7323 558" at bounding box center [493, 171] width 986 height 252
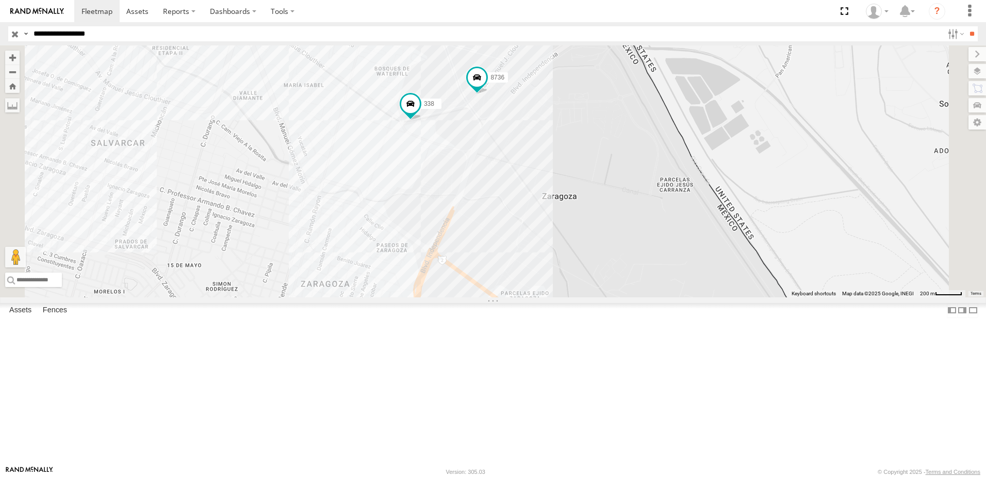
drag, startPoint x: 617, startPoint y: 179, endPoint x: 604, endPoint y: 223, distance: 45.7
click at [604, 223] on div "8736 338 7323 558" at bounding box center [493, 171] width 986 height 252
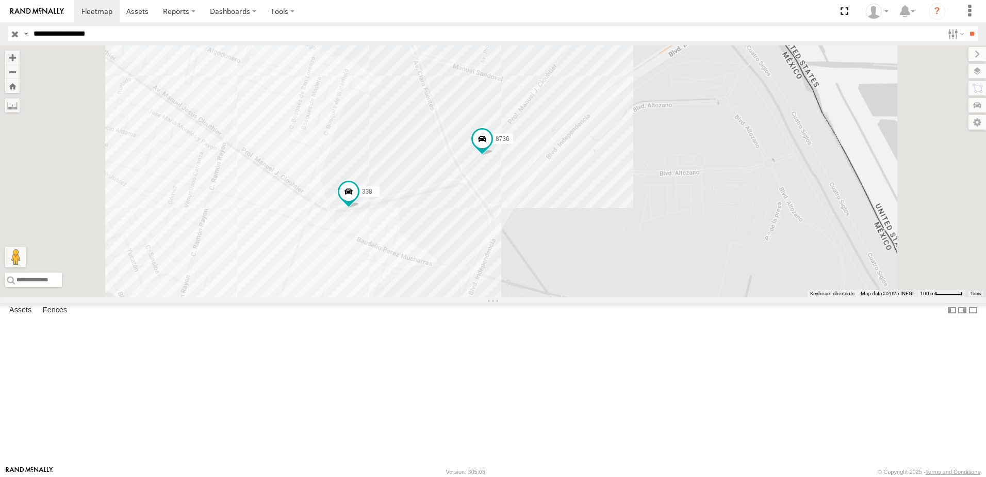
drag, startPoint x: 631, startPoint y: 259, endPoint x: 621, endPoint y: 296, distance: 38.6
click at [621, 296] on div "8736 338 7323 558" at bounding box center [493, 171] width 986 height 252
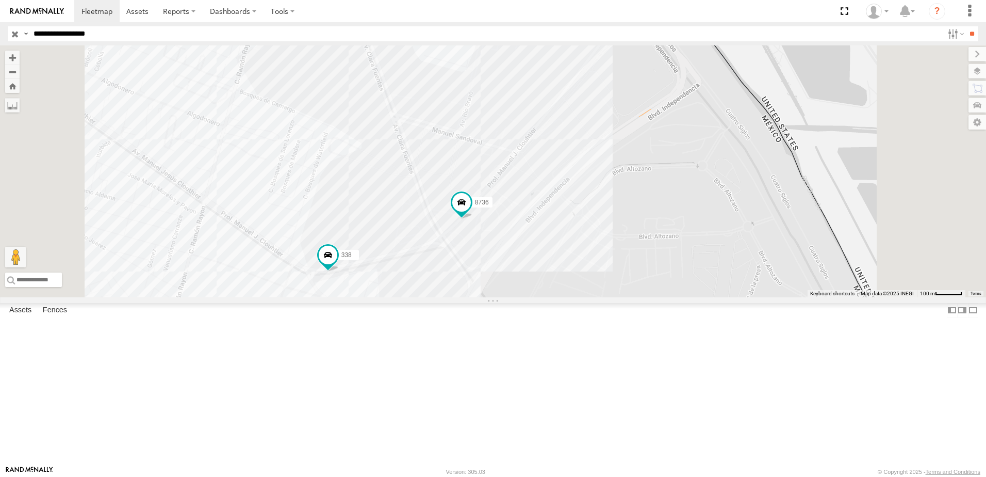
drag, startPoint x: 555, startPoint y: 330, endPoint x: 550, endPoint y: 336, distance: 7.0
click at [550, 297] on div "8736 338 7323 558" at bounding box center [493, 171] width 986 height 252
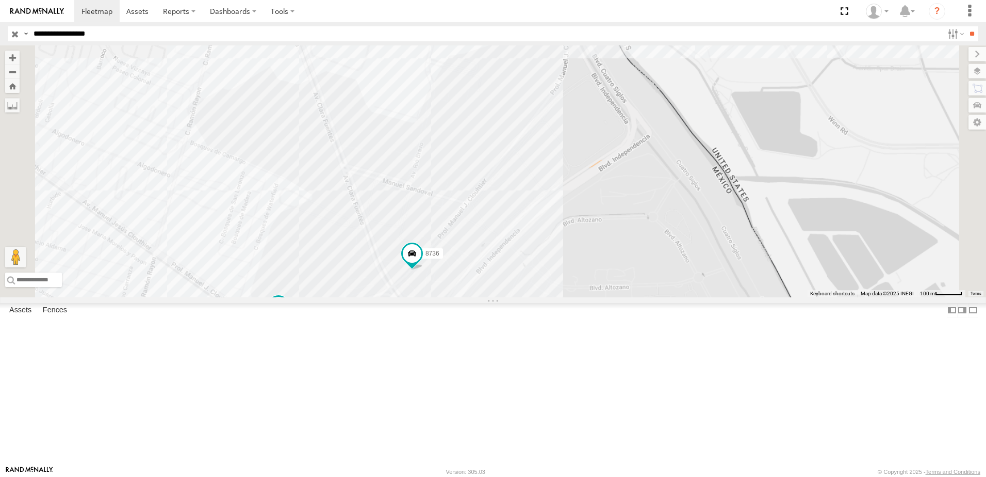
drag, startPoint x: 723, startPoint y: 264, endPoint x: 679, endPoint y: 267, distance: 44.5
click at [717, 269] on div "8736 338 7323 558" at bounding box center [493, 171] width 986 height 252
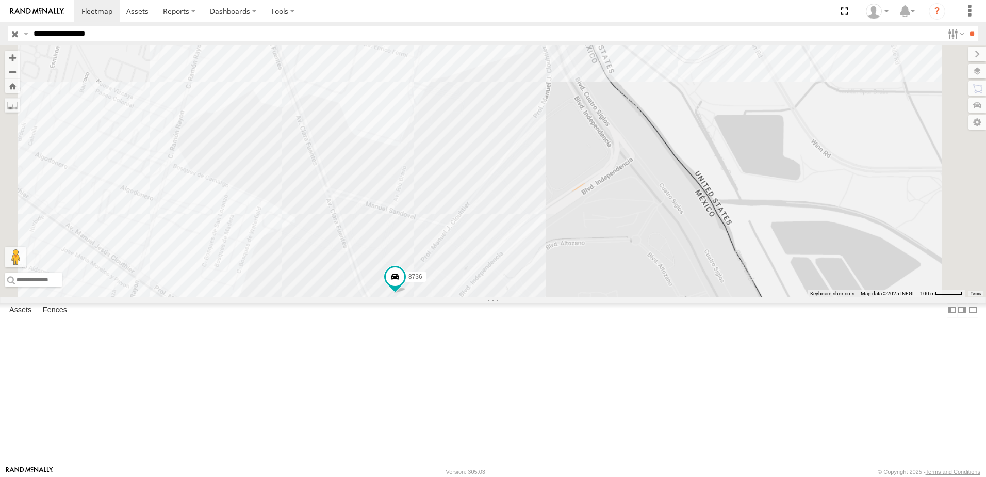
click at [606, 279] on div "8736 338 7323 558" at bounding box center [493, 171] width 986 height 252
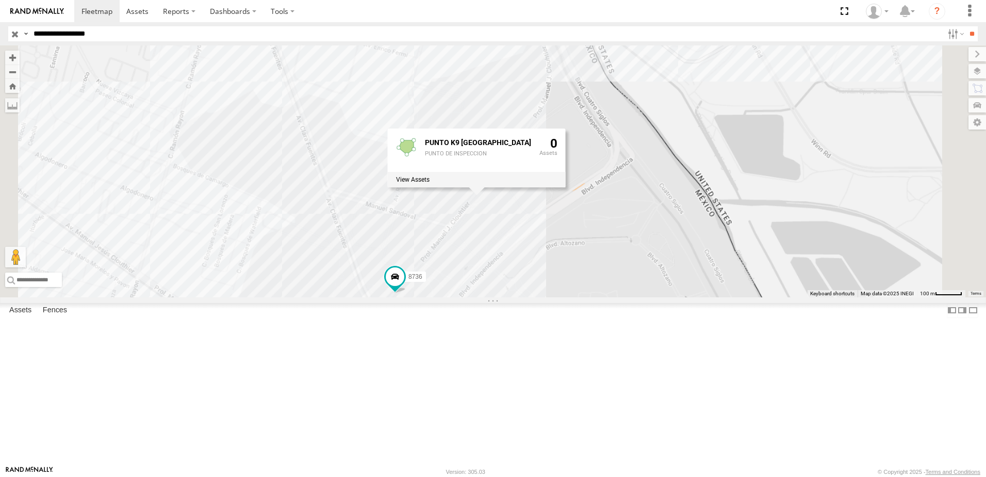
click at [653, 297] on div "8736 338 7323 558 PUNTO K9 ZARAGOZA PUNTO DE INSPECCION 0" at bounding box center [493, 171] width 986 height 252
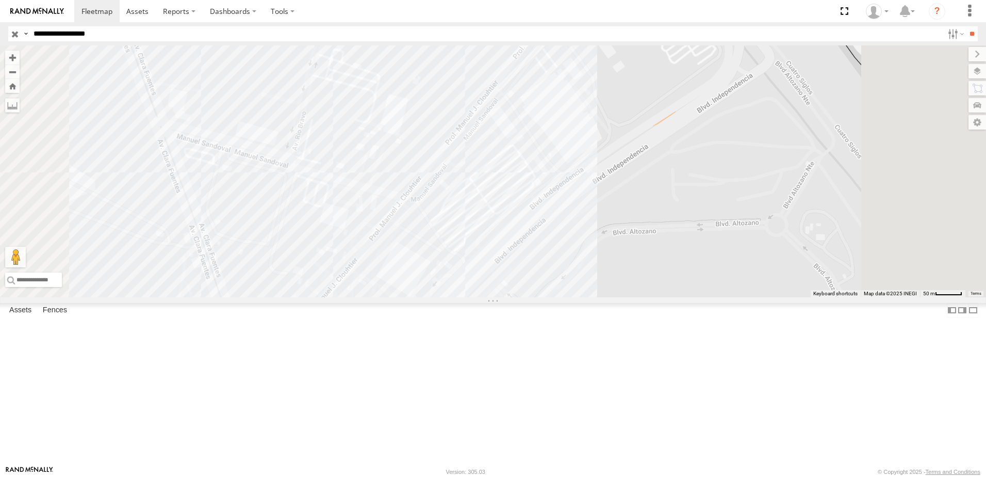
click at [560, 297] on div "8736 338 7323 558" at bounding box center [493, 171] width 986 height 252
drag, startPoint x: 609, startPoint y: 314, endPoint x: 609, endPoint y: 323, distance: 9.8
click at [609, 297] on div "8736 338 7323 558" at bounding box center [493, 171] width 986 height 252
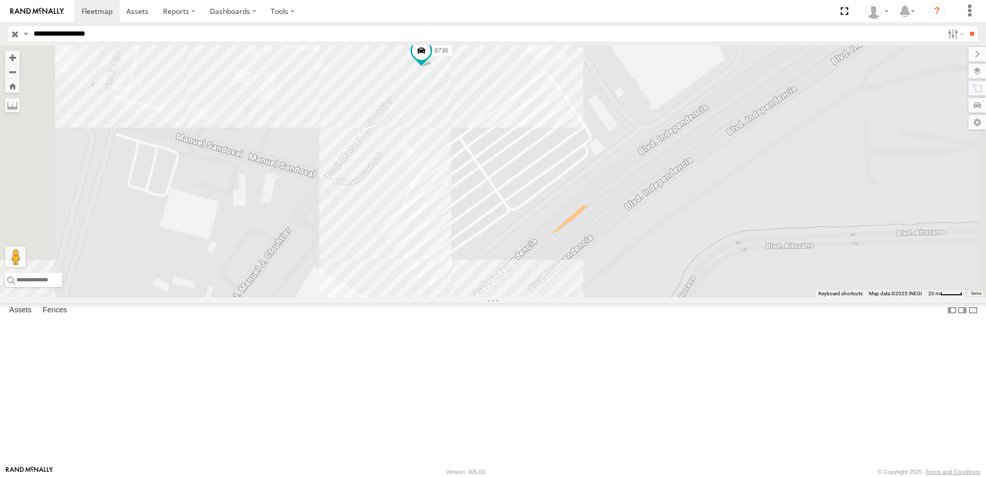
drag, startPoint x: 617, startPoint y: 213, endPoint x: 604, endPoint y: 294, distance: 81.9
click at [604, 294] on div "8736 338 7323 558" at bounding box center [493, 171] width 986 height 252
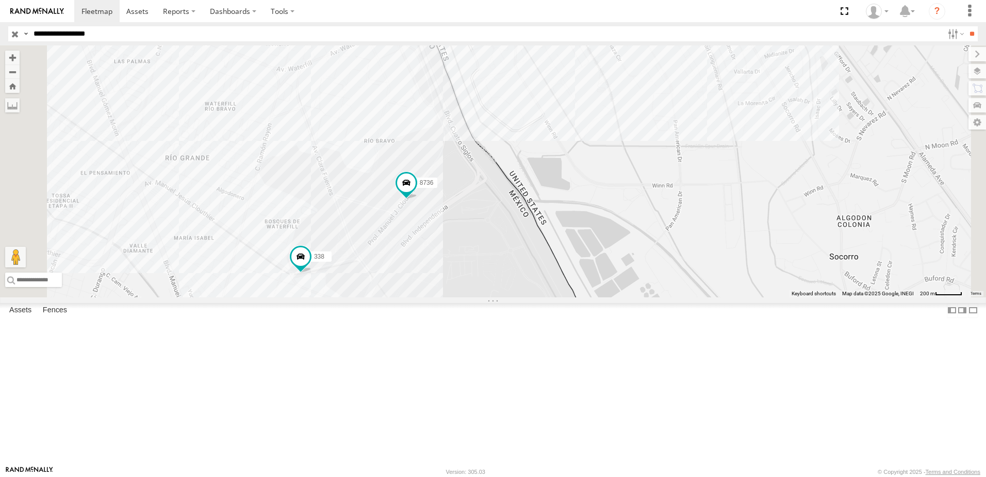
click at [507, 297] on div "8736 338 7323 558" at bounding box center [493, 171] width 986 height 252
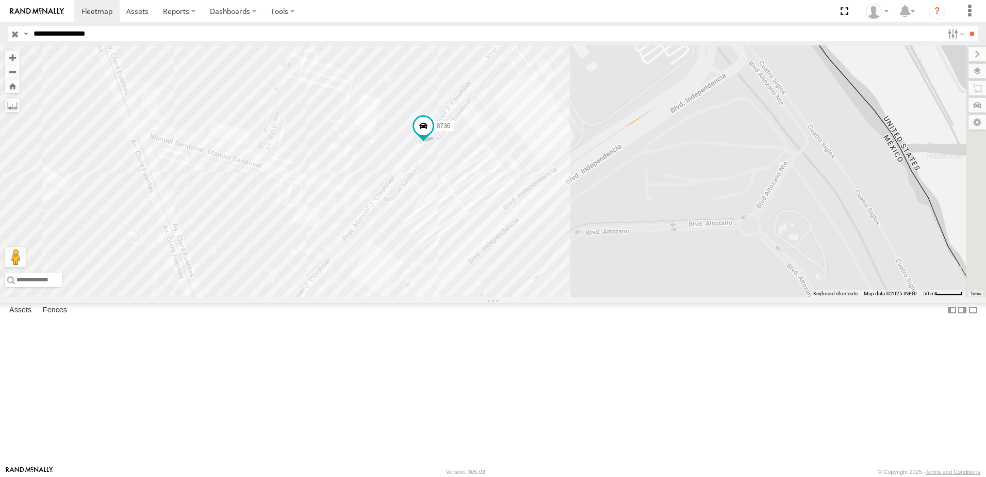
click at [590, 277] on div "8736 338 7323 558" at bounding box center [493, 171] width 986 height 252
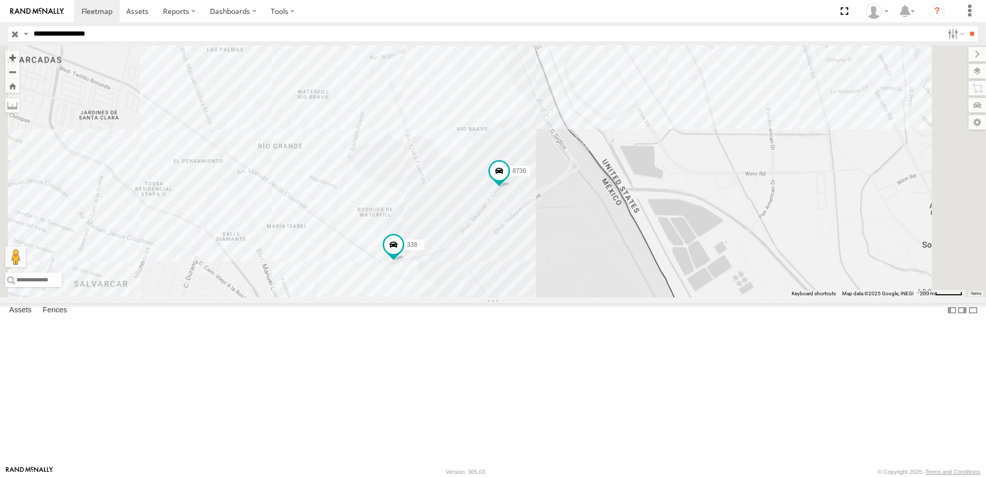
drag, startPoint x: 558, startPoint y: 425, endPoint x: 564, endPoint y: 377, distance: 47.9
click at [564, 297] on div "8736 338 7323 558" at bounding box center [493, 171] width 986 height 252
click at [509, 181] on span at bounding box center [499, 171] width 19 height 19
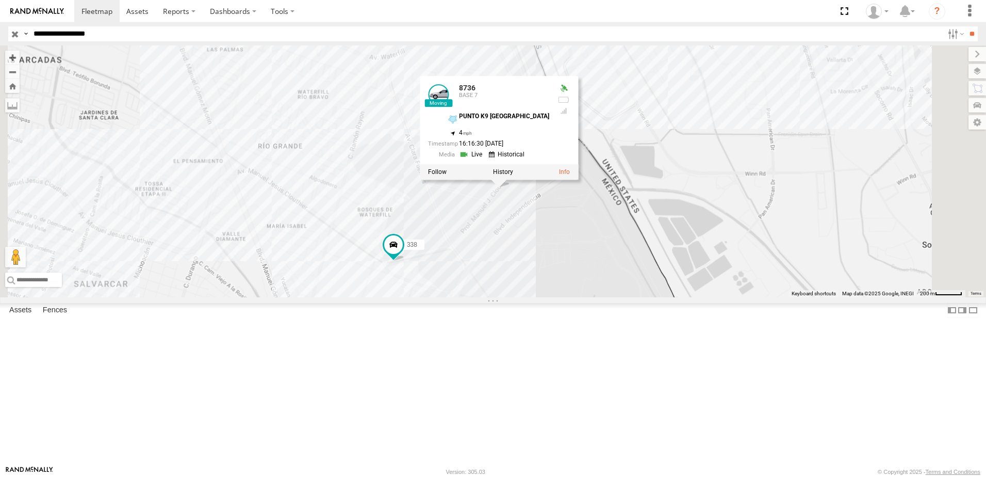
click at [485, 159] on link at bounding box center [472, 155] width 26 height 10
drag, startPoint x: 690, startPoint y: 327, endPoint x: 671, endPoint y: 306, distance: 27.7
click at [690, 297] on div "8736 338 7323 558 8736 BASE 7 PUNTO K9 ZARAGOZA 31.65859 , -106.33973 4 16:16:3…" at bounding box center [493, 171] width 986 height 252
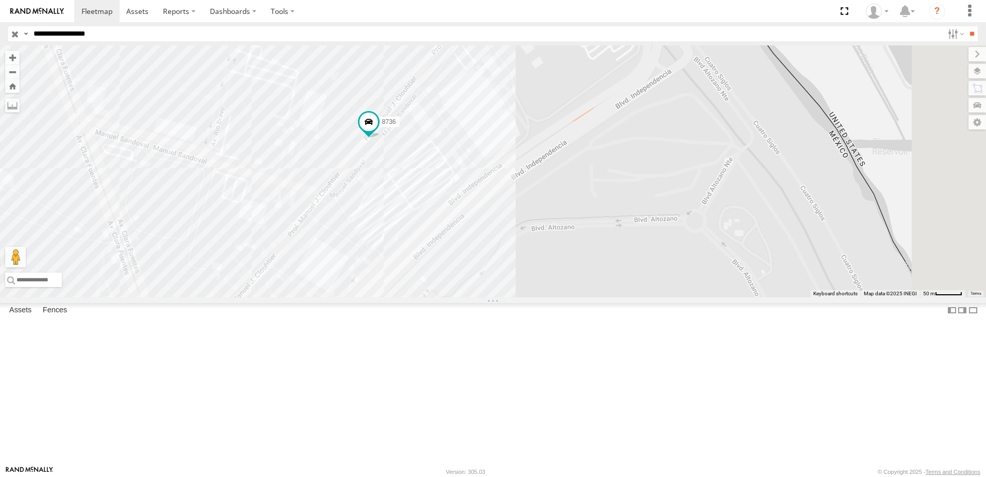
drag, startPoint x: 588, startPoint y: 172, endPoint x: 575, endPoint y: 275, distance: 103.5
click at [575, 275] on div "8736 338 7323 558" at bounding box center [493, 171] width 986 height 252
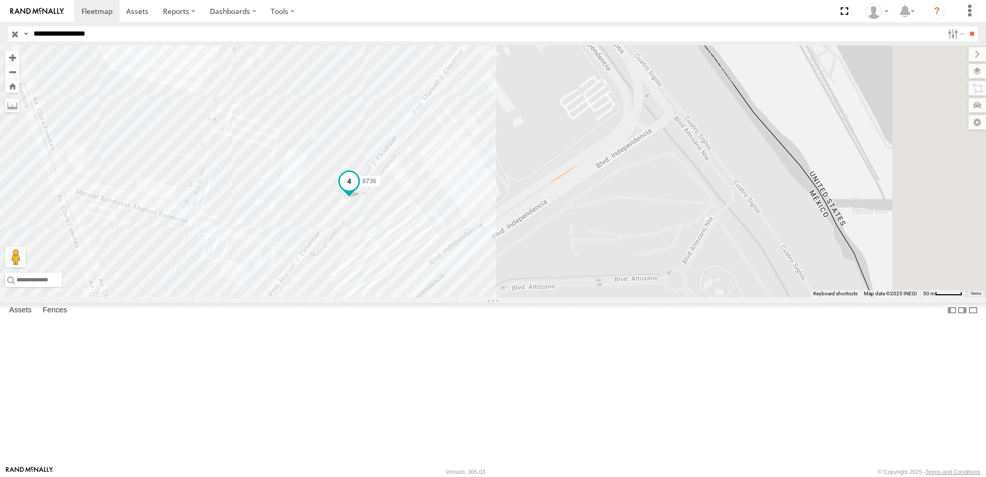
click at [359, 190] on span at bounding box center [349, 181] width 19 height 19
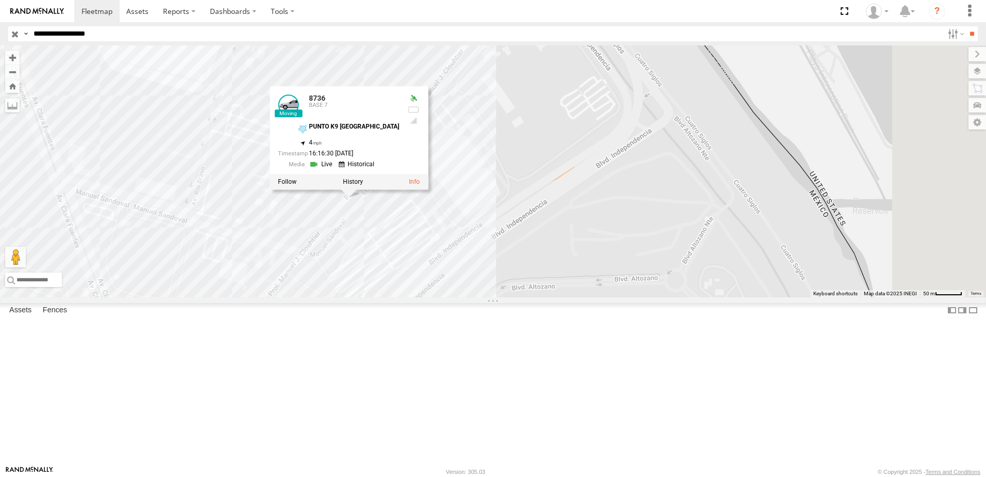
click at [335, 169] on link at bounding box center [322, 164] width 26 height 10
click at [655, 235] on div "8736 338 7323 558 8736 BASE 7 PUNTO K9 ZARAGOZA 31.65859 , -106.33973 4 16:16:3…" at bounding box center [493, 171] width 986 height 252
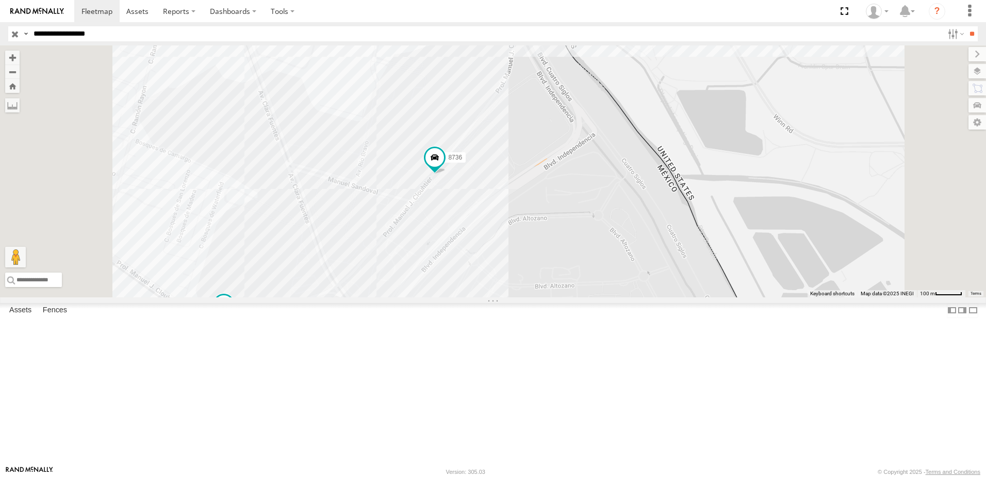
click at [233, 314] on span at bounding box center [224, 304] width 19 height 19
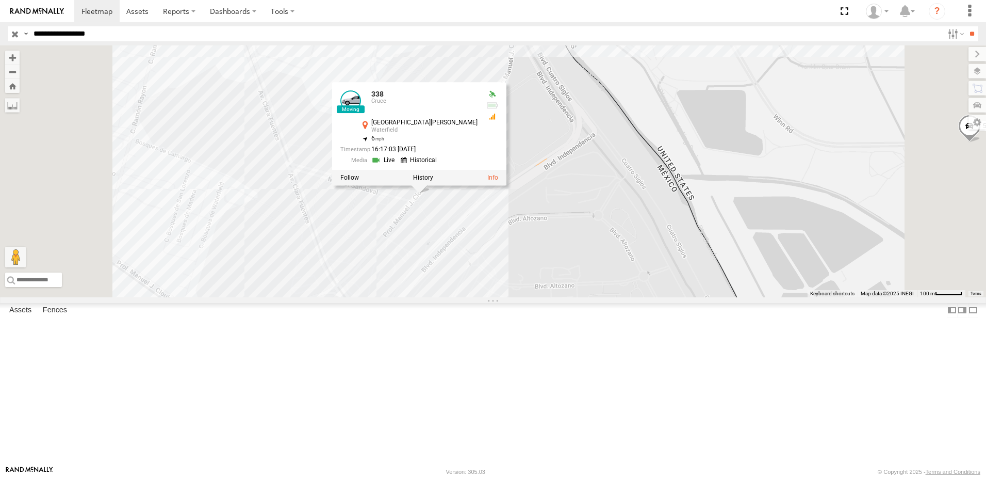
click at [407, 234] on div "8736 338 7323 558 338 Cruce Avenida Manuel J. Clouthier Waterfield 31.6579 , -1…" at bounding box center [493, 171] width 986 height 252
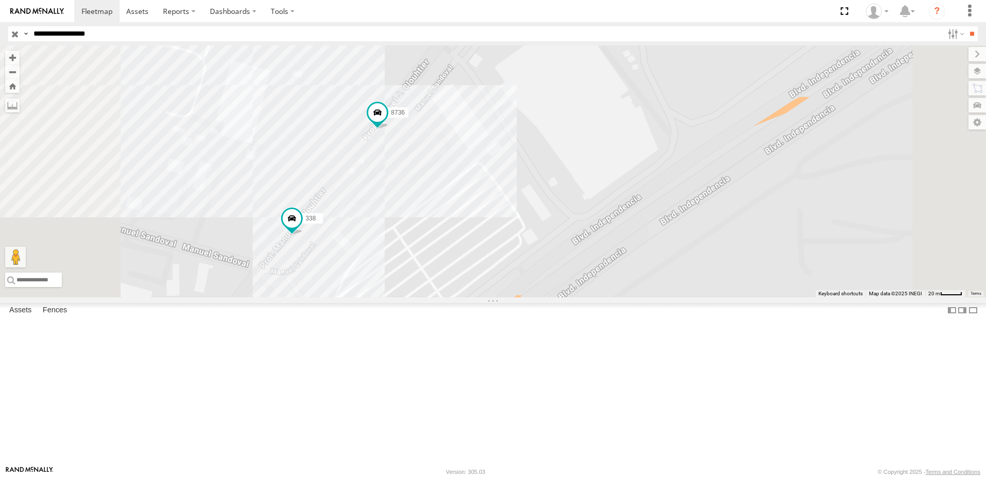
click at [608, 156] on div "8736 338 7323 558" at bounding box center [493, 171] width 986 height 252
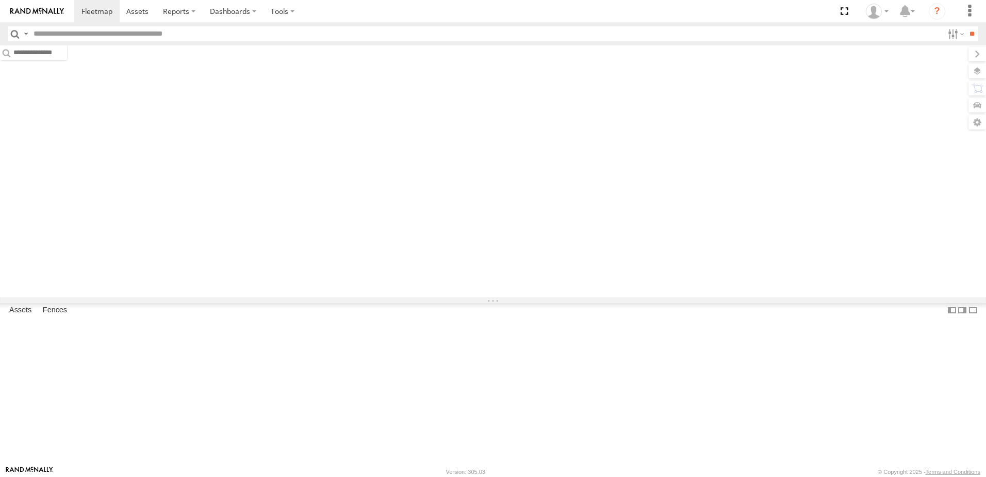
click at [103, 35] on input "text" at bounding box center [486, 33] width 914 height 15
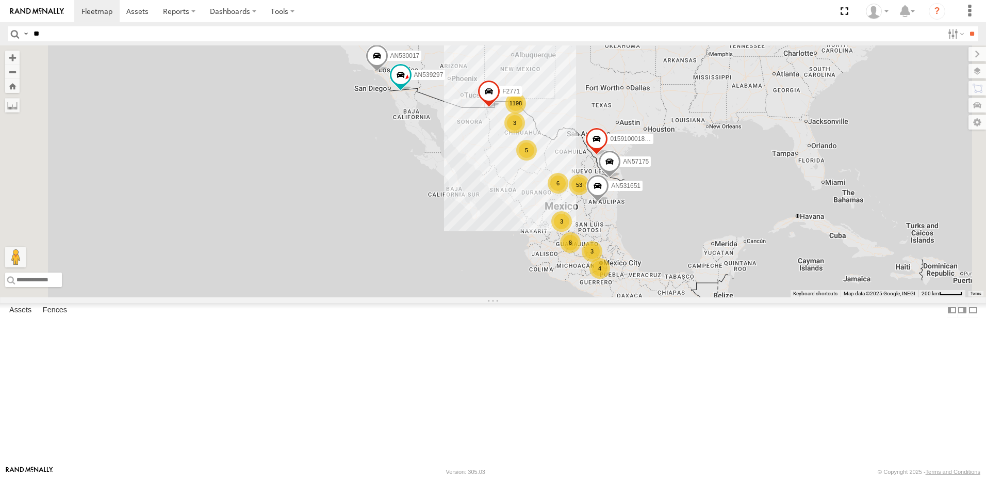
type input "*"
type input "****"
click at [966, 26] on input "**" at bounding box center [972, 33] width 12 height 15
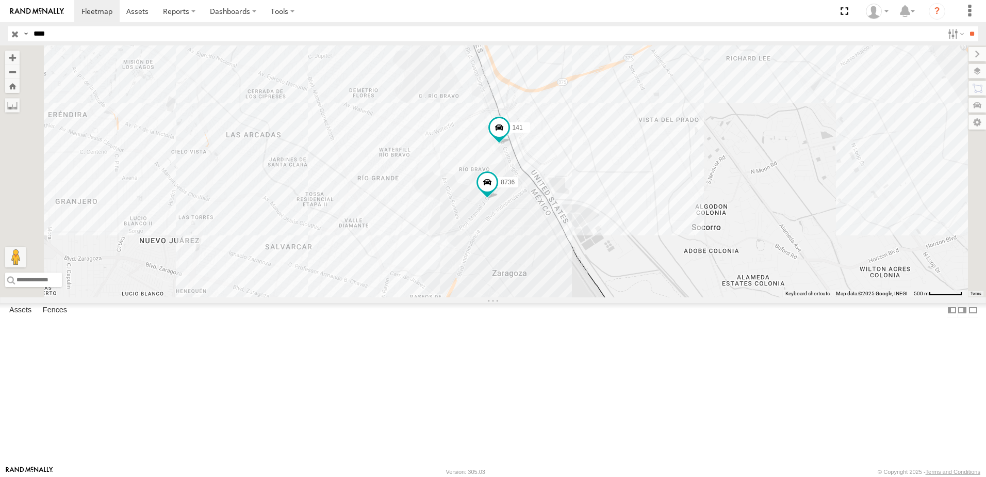
click at [0, 0] on div "8736" at bounding box center [0, 0] width 0 height 0
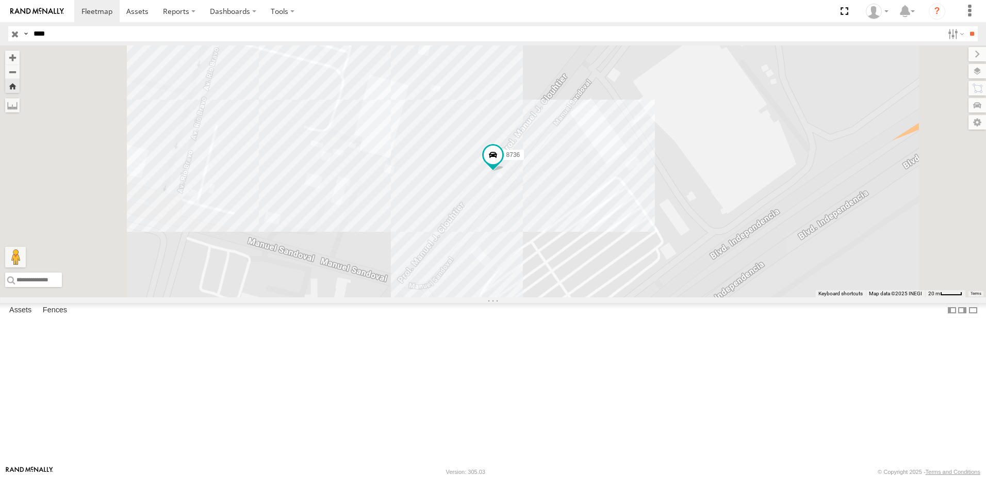
drag, startPoint x: 59, startPoint y: 36, endPoint x: 18, endPoint y: 38, distance: 41.8
click at [17, 38] on div "Search Query Asset ID Asset Label Registration Manufacturer Model VIN Job ID Dr…" at bounding box center [487, 33] width 958 height 15
type input "***"
click at [966, 26] on input "**" at bounding box center [972, 33] width 12 height 15
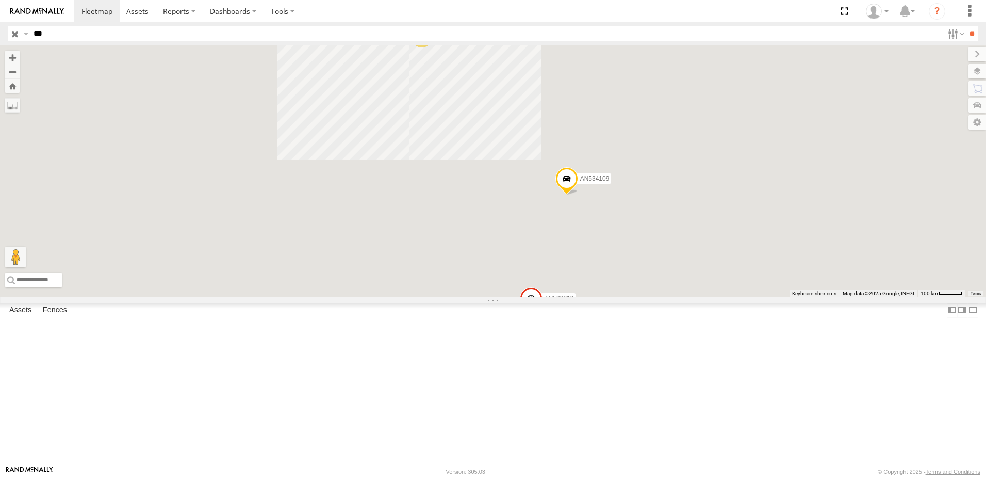
click at [0, 0] on div "Cruce" at bounding box center [0, 0] width 0 height 0
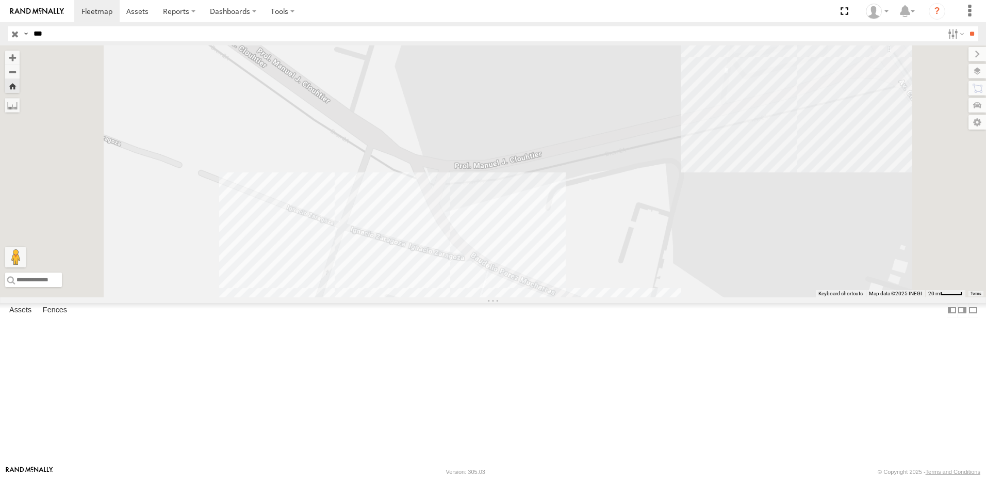
drag, startPoint x: 860, startPoint y: 124, endPoint x: 502, endPoint y: 264, distance: 383.9
click at [503, 263] on div "338" at bounding box center [493, 171] width 986 height 252
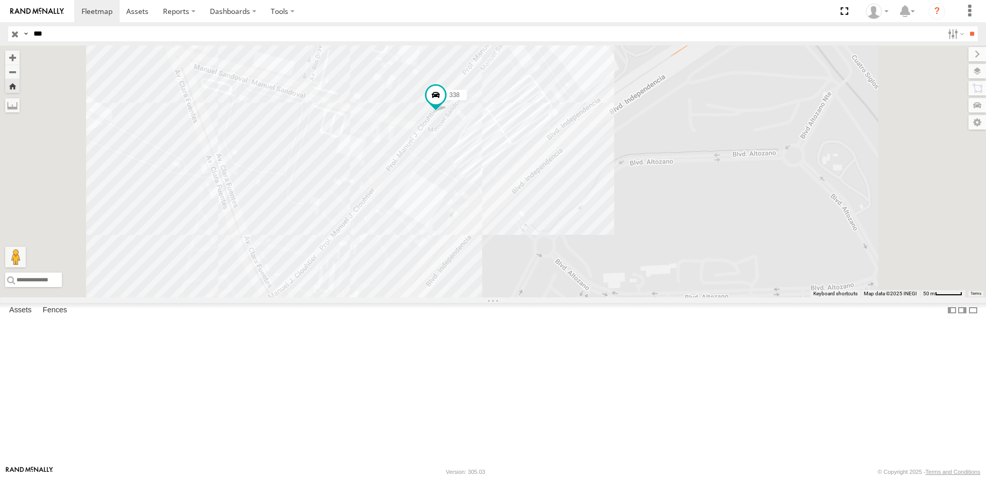
drag, startPoint x: 565, startPoint y: 207, endPoint x: 547, endPoint y: 232, distance: 31.1
click at [547, 232] on div "338" at bounding box center [493, 171] width 986 height 252
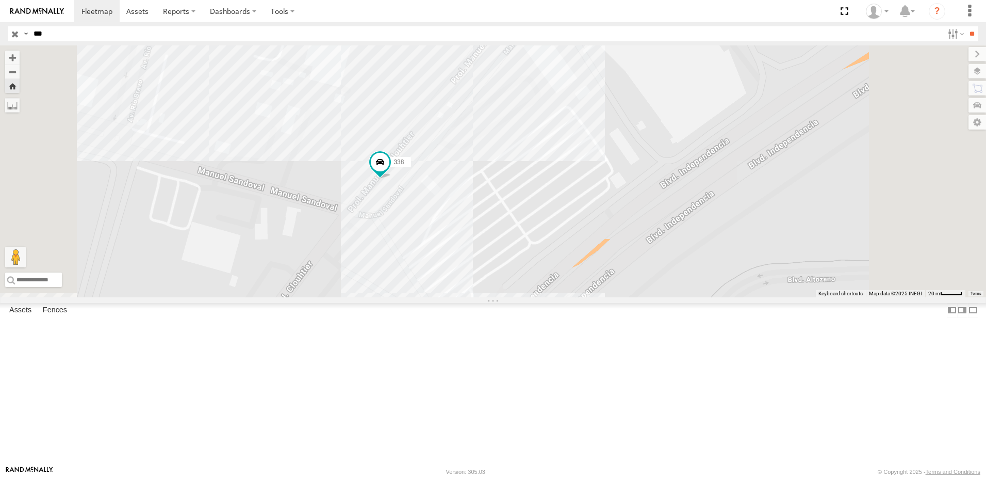
drag, startPoint x: 62, startPoint y: 30, endPoint x: -77, endPoint y: 34, distance: 139.3
click at [0, 34] on html at bounding box center [493, 238] width 986 height 477
click at [966, 26] on input "**" at bounding box center [972, 33] width 12 height 15
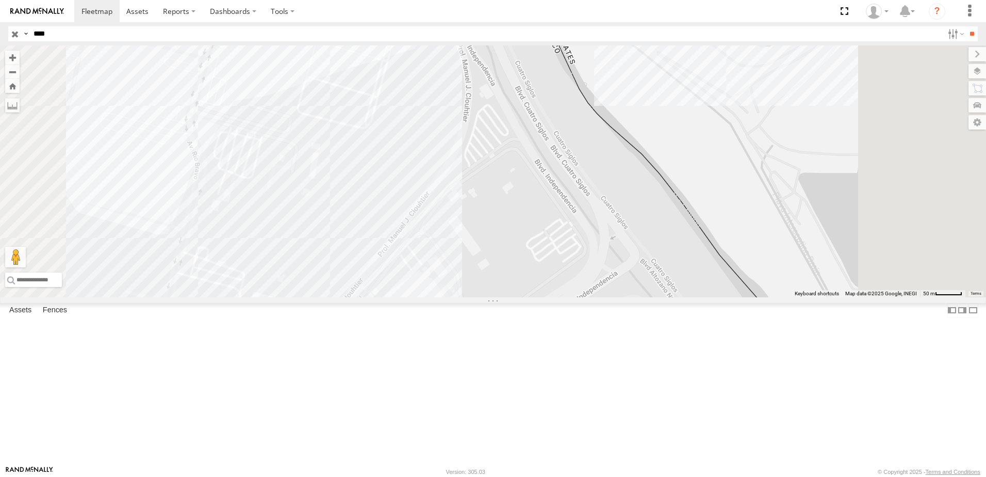
drag, startPoint x: 573, startPoint y: 338, endPoint x: 593, endPoint y: 293, distance: 49.9
click at [593, 294] on div "141 8736" at bounding box center [493, 171] width 986 height 252
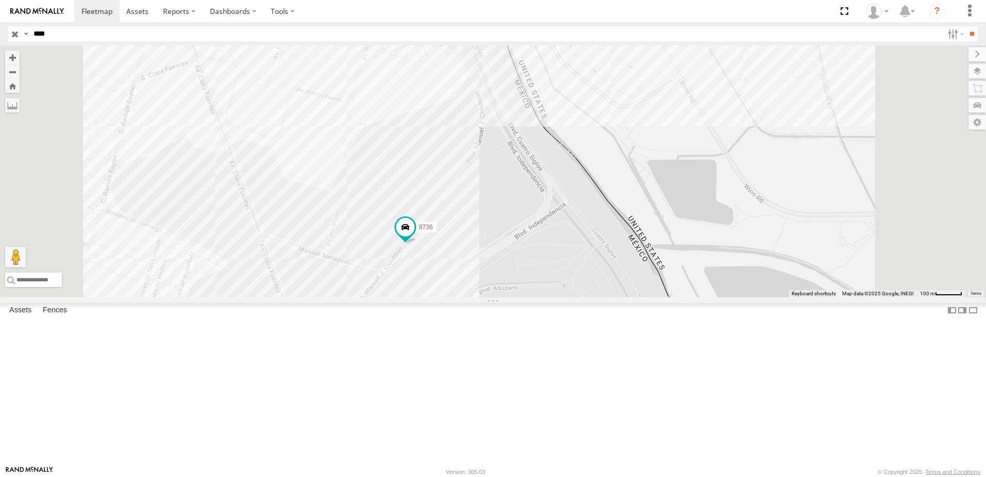
click at [30, 33] on input "****" at bounding box center [486, 33] width 914 height 15
click at [28, 33] on label at bounding box center [26, 33] width 8 height 15
click at [0, 0] on span "Asset Label" at bounding box center [0, 0] width 0 height 0
click at [108, 35] on input "****" at bounding box center [486, 33] width 914 height 15
type input "********"
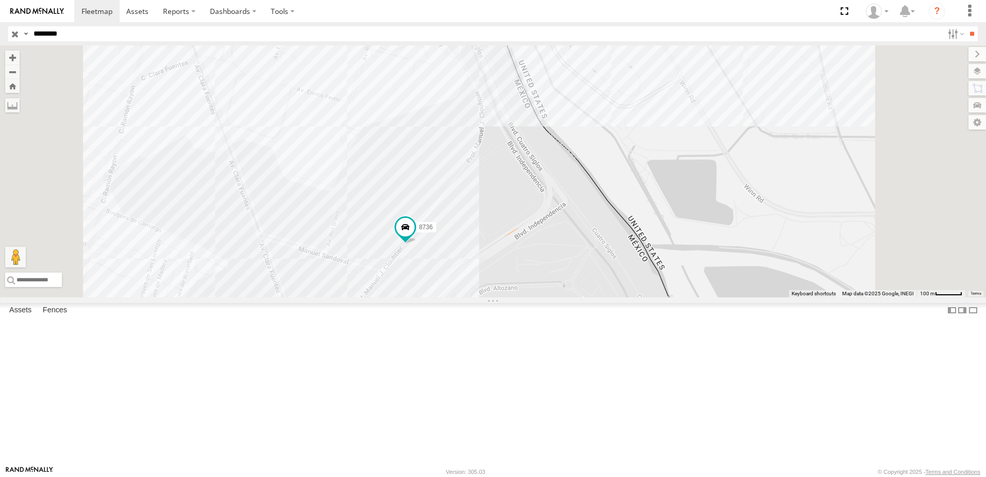
click at [966, 26] on input "**" at bounding box center [972, 33] width 12 height 15
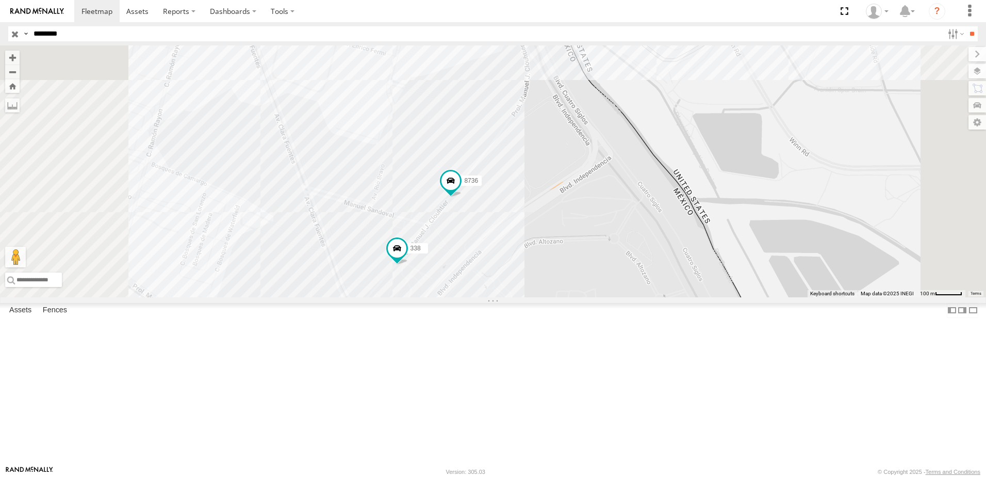
drag, startPoint x: 663, startPoint y: 233, endPoint x: 653, endPoint y: 294, distance: 61.2
click at [653, 294] on div "8736 338" at bounding box center [493, 171] width 986 height 252
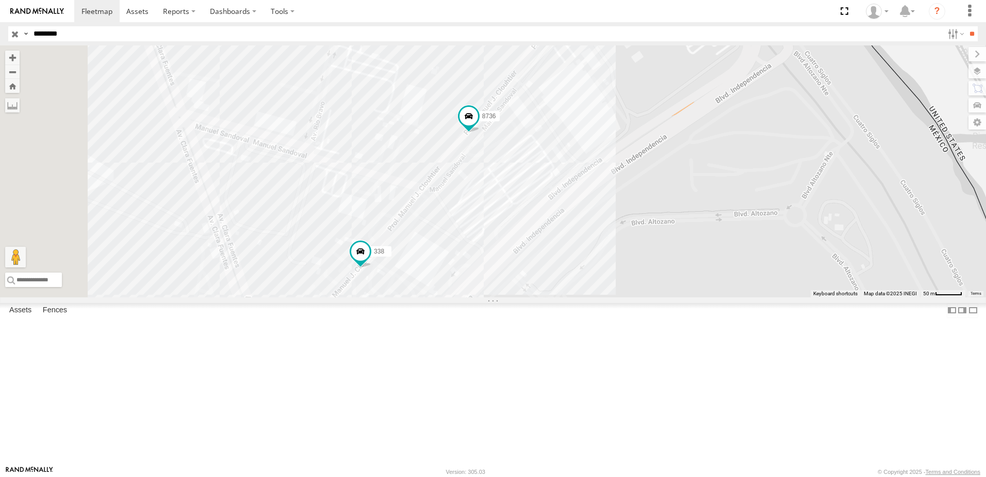
drag, startPoint x: 612, startPoint y: 363, endPoint x: 712, endPoint y: 173, distance: 214.2
click at [712, 173] on div "8736 338" at bounding box center [493, 171] width 986 height 252
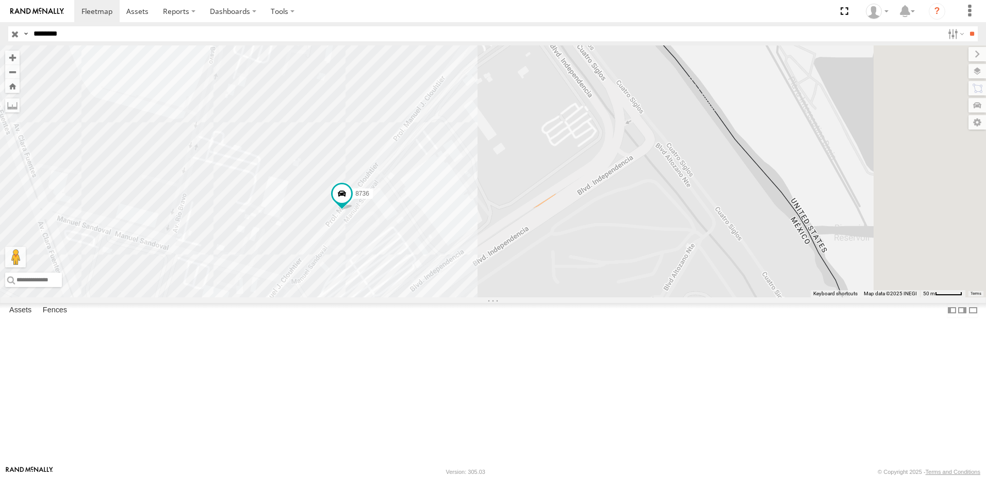
drag, startPoint x: 547, startPoint y: 142, endPoint x: 405, endPoint y: 238, distance: 171.7
click at [405, 238] on div "8736 338" at bounding box center [493, 171] width 986 height 252
click at [352, 211] on span at bounding box center [341, 197] width 23 height 28
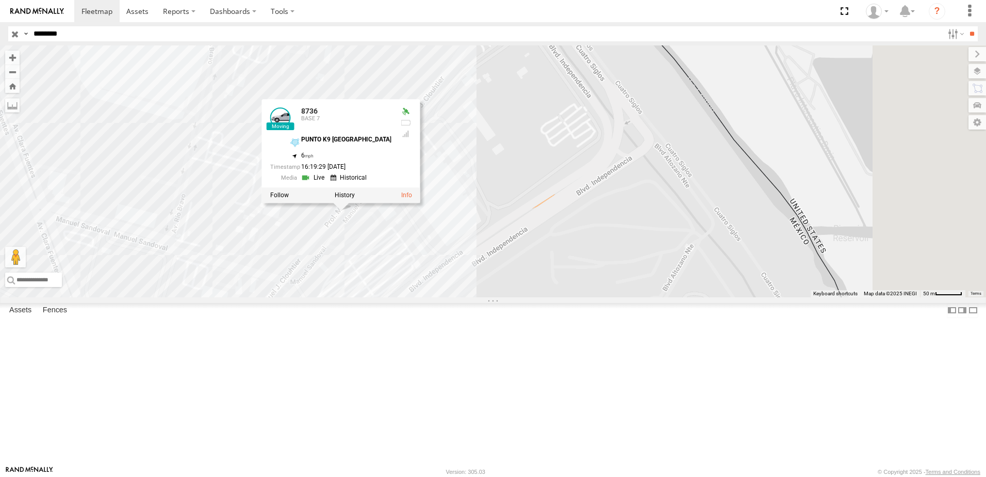
click at [492, 297] on div "8736 338 8736 BASE 7 PUNTO K9 ZARAGOZA 31.65884 , -106.33949 6 16:19:29 08/18/2…" at bounding box center [493, 171] width 986 height 252
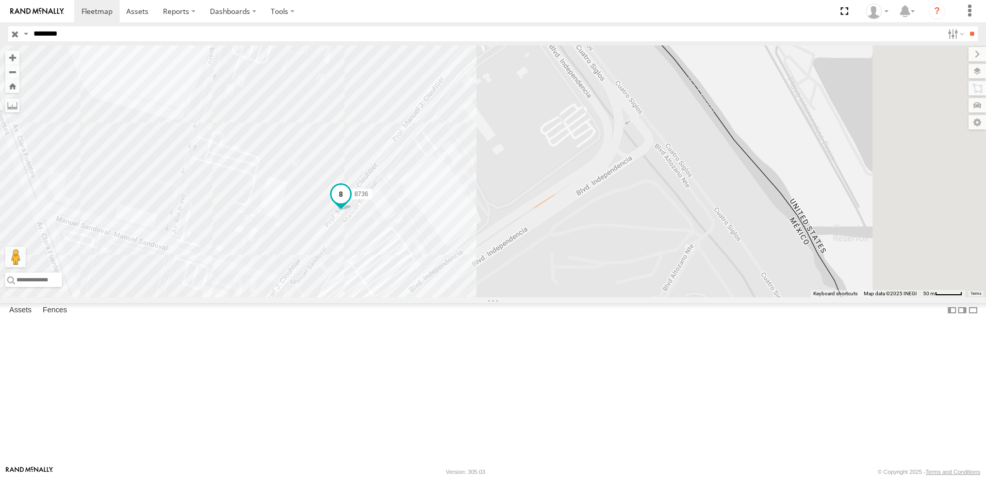
click at [352, 211] on span at bounding box center [341, 197] width 23 height 28
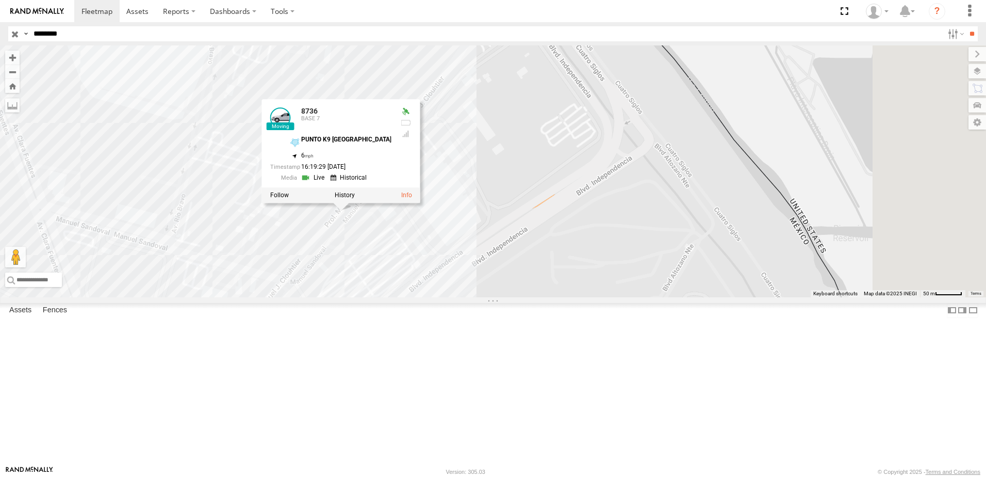
click at [328, 183] on link at bounding box center [314, 178] width 26 height 10
click at [578, 259] on div "8736 338 8736 BASE 7 PUNTO K9 ZARAGOZA 31.65884 , -106.33949 6 16:19:29 08/18/2…" at bounding box center [493, 171] width 986 height 252
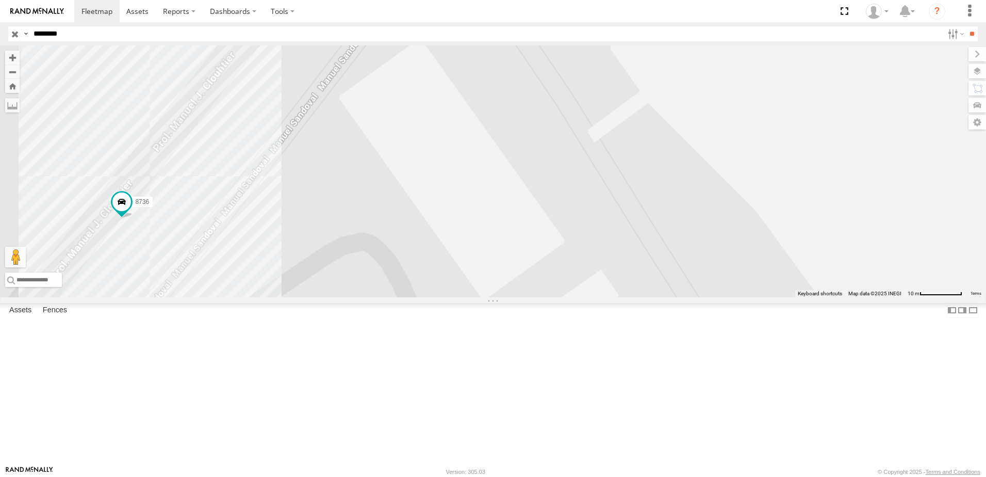
drag, startPoint x: 483, startPoint y: 297, endPoint x: 567, endPoint y: 276, distance: 86.6
click at [566, 277] on div "8736 338" at bounding box center [493, 171] width 986 height 252
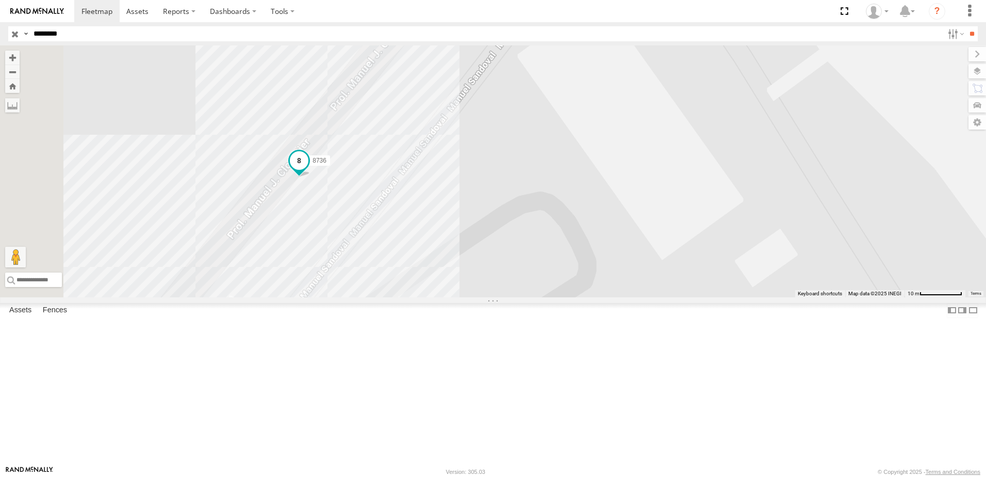
click at [309, 170] on span at bounding box center [299, 161] width 19 height 19
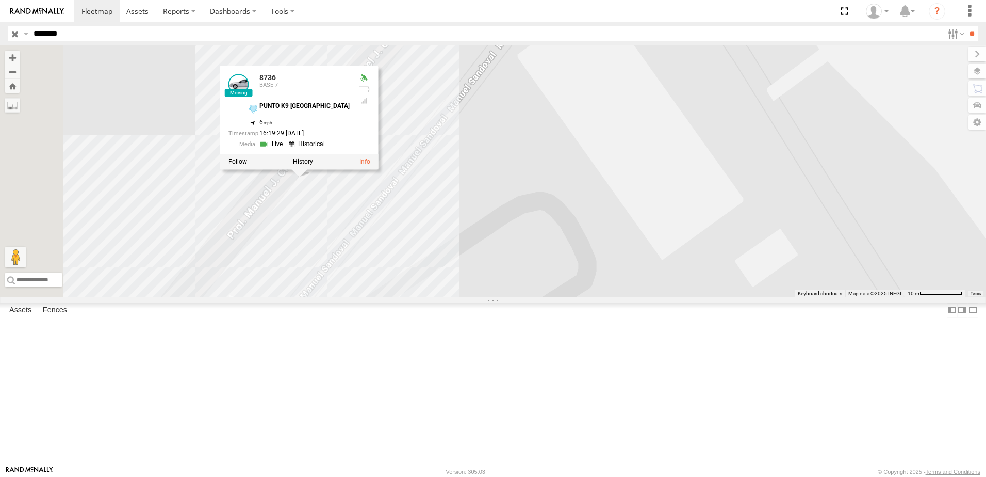
click at [286, 149] on link at bounding box center [273, 144] width 26 height 10
click at [582, 287] on div "8736 338 8736 BASE 7 PUNTO K9 ZARAGOZA 31.65884 , -106.33949 6 16:19:29 08/18/2…" at bounding box center [493, 171] width 986 height 252
click at [546, 297] on div "8736 338 8736 BASE 7 PUNTO K9 ZARAGOZA 31.65884 , -106.33949 6 16:19:29 08/18/2…" at bounding box center [493, 171] width 986 height 252
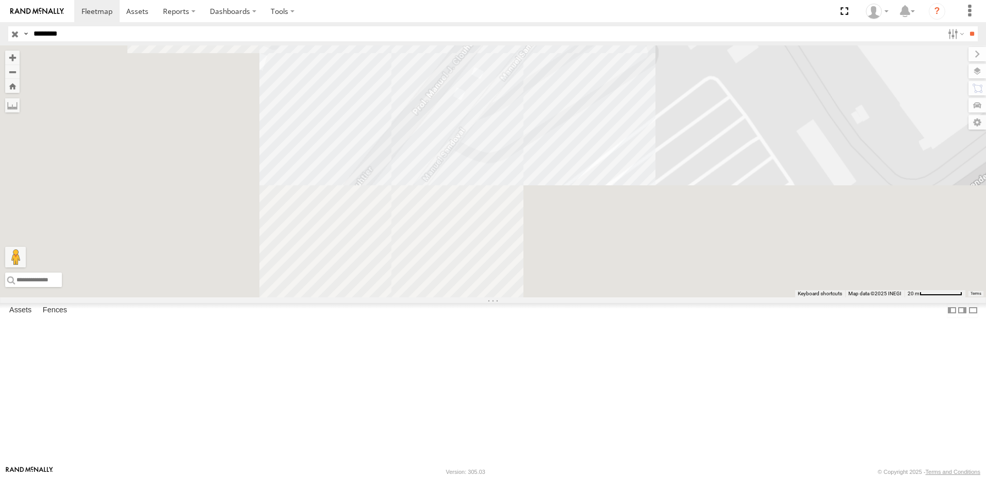
drag, startPoint x: 496, startPoint y: 394, endPoint x: 578, endPoint y: 237, distance: 177.5
click at [658, 154] on div "8736 338" at bounding box center [493, 171] width 986 height 252
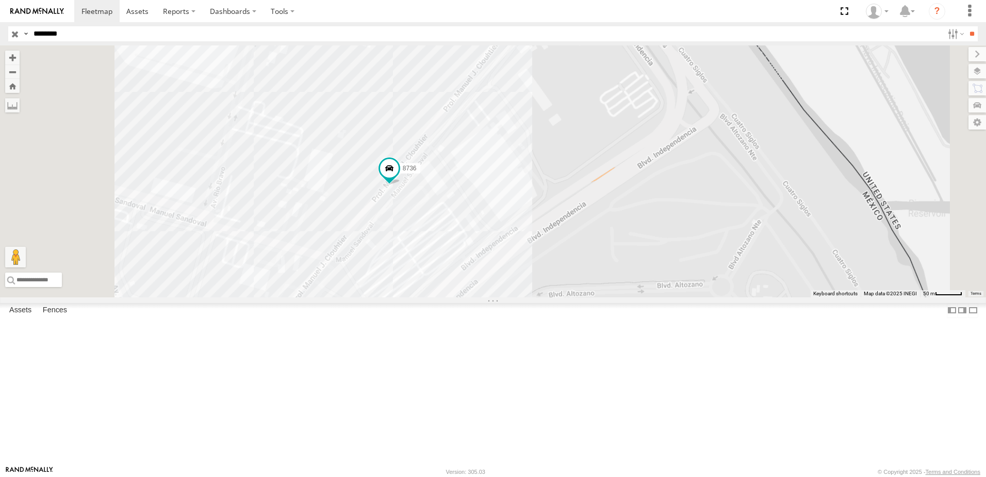
drag, startPoint x: 469, startPoint y: 388, endPoint x: 482, endPoint y: 357, distance: 33.5
click at [482, 297] on div "8736 338" at bounding box center [493, 171] width 986 height 252
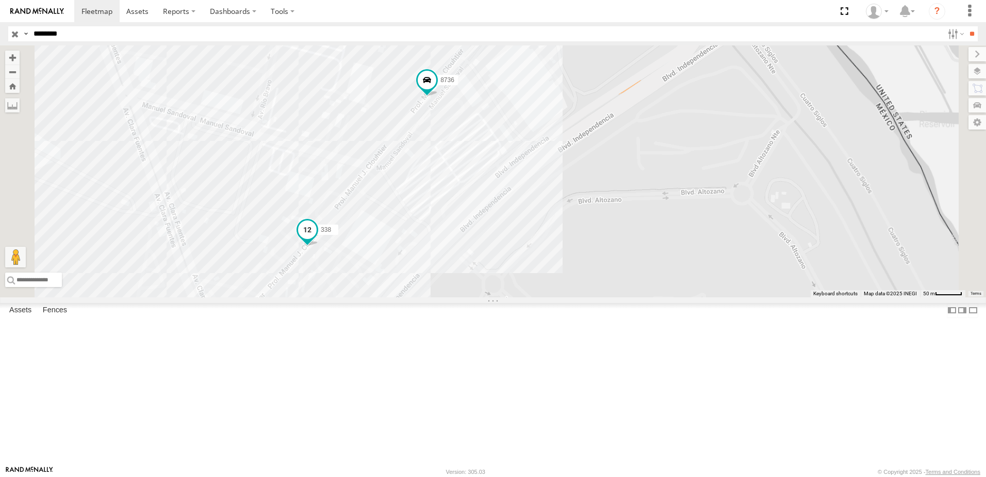
click at [317, 239] on span at bounding box center [307, 230] width 19 height 19
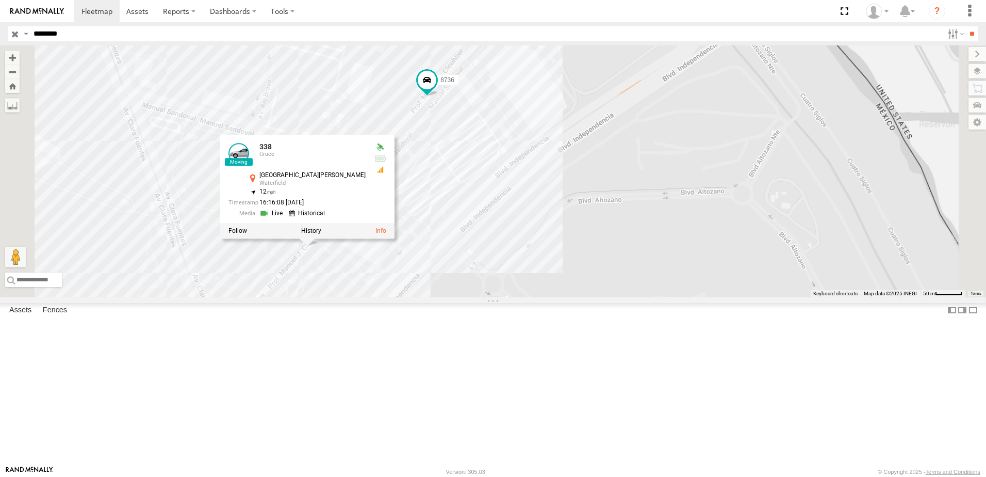
click at [286, 218] on link at bounding box center [273, 213] width 26 height 10
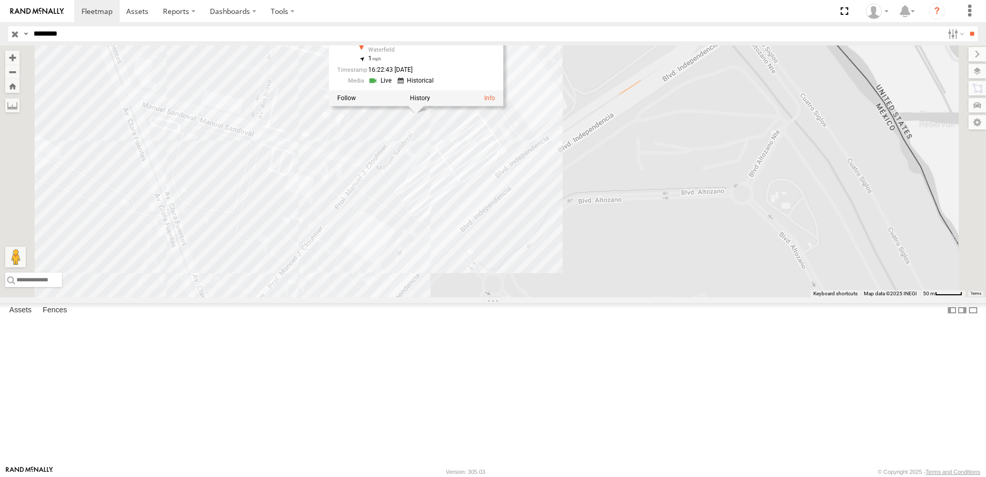
click at [592, 273] on div "8736 338 338 Cruce Avenida Manuel J. Clouthier Waterfield 31.65854 , -106.33972…" at bounding box center [493, 171] width 986 height 252
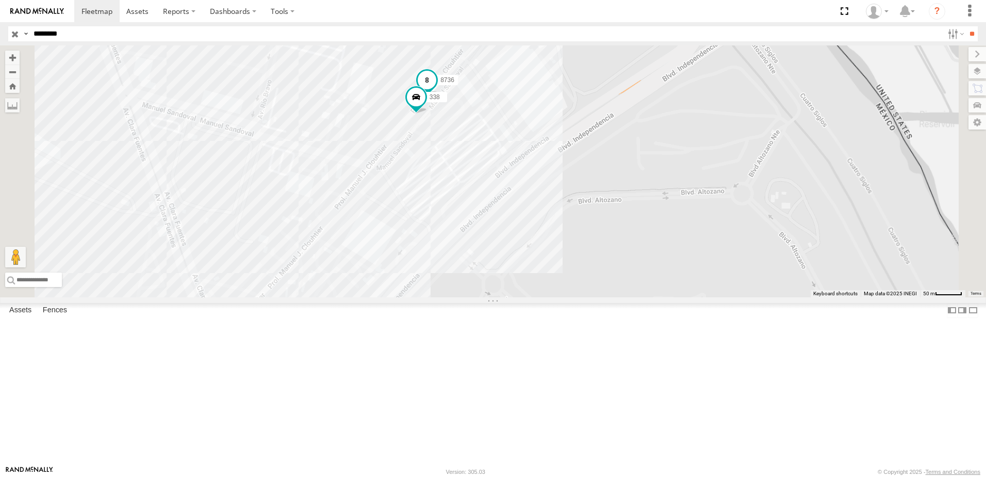
click at [436, 90] on span at bounding box center [427, 80] width 19 height 19
click at [414, 69] on link at bounding box center [400, 64] width 26 height 10
click at [670, 270] on div "8736 338 8736 BASE 7 PUNTO K9 ZARAGOZA 31.65884 , -106.33949 6 16:19:29 08/18/2…" at bounding box center [493, 171] width 986 height 252
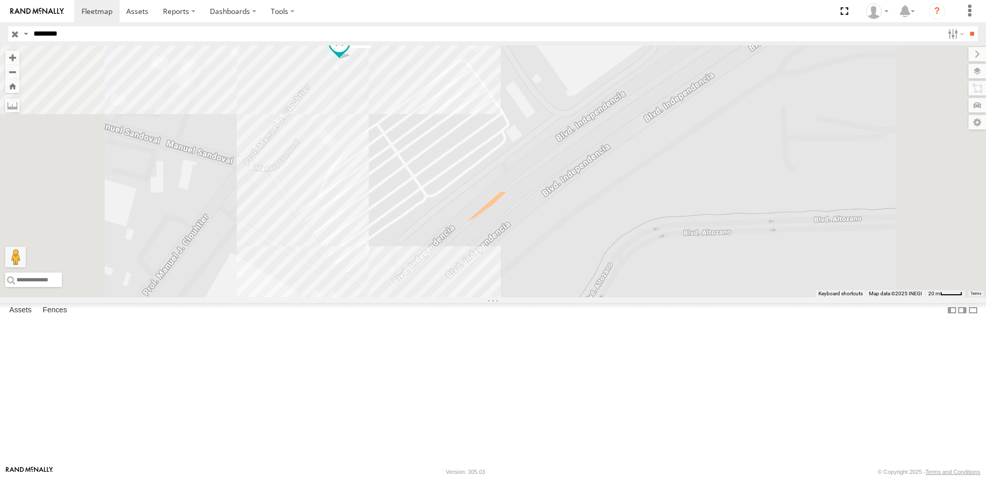
click at [554, 209] on div "8736 338" at bounding box center [493, 171] width 986 height 252
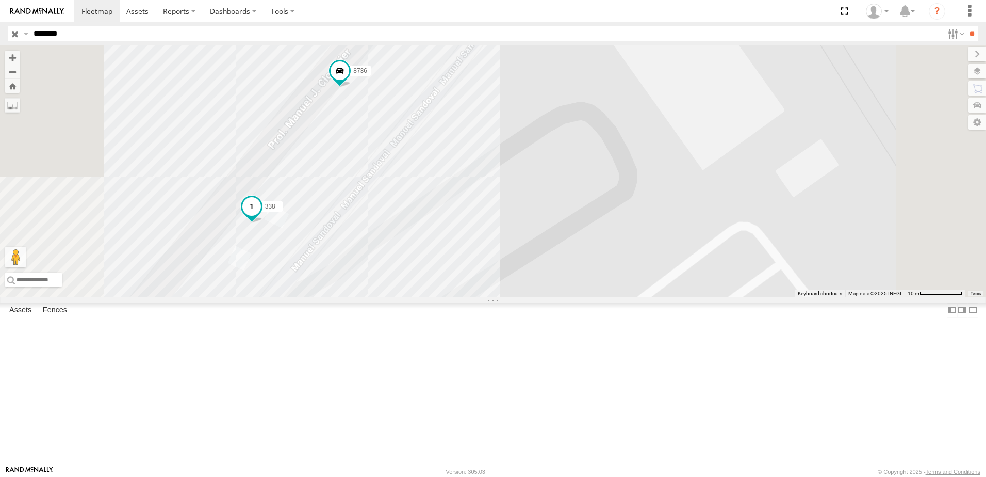
click at [261, 216] on span at bounding box center [251, 206] width 19 height 19
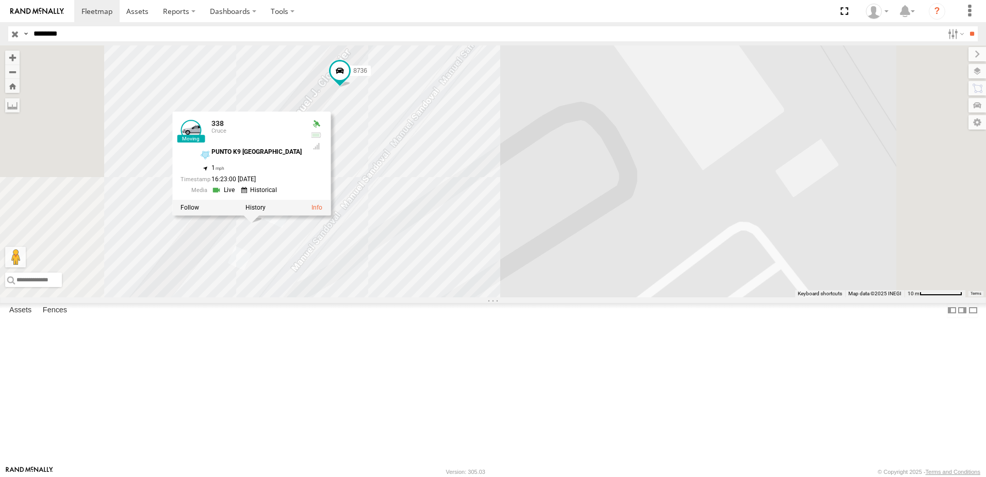
click at [238, 195] on link at bounding box center [225, 190] width 26 height 10
click at [610, 182] on div "8736 338 338 Cruce PUNTO K9 ZARAGOZA 31.65854 , -106.33972 1 16:23:00 08/18/2025" at bounding box center [493, 171] width 986 height 252
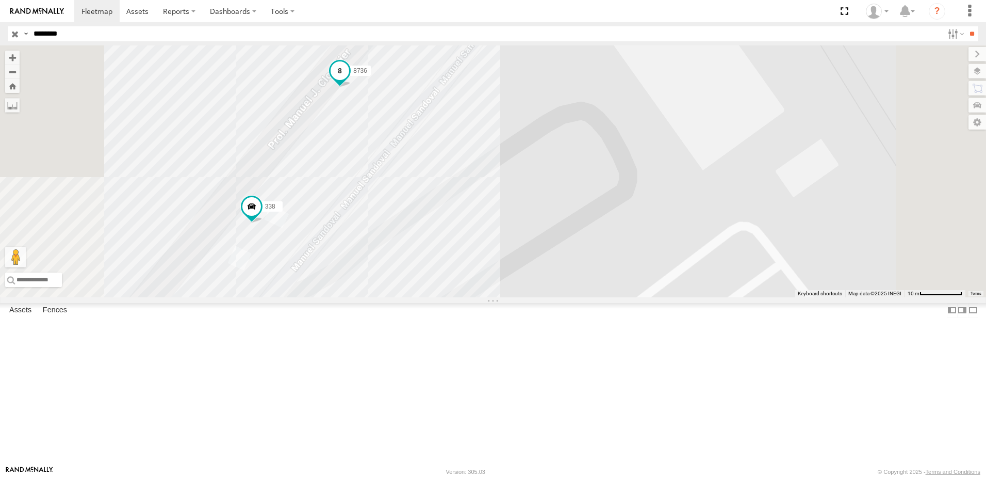
click at [367, 75] on span "8736" at bounding box center [360, 71] width 14 height 7
click at [327, 59] on link at bounding box center [313, 55] width 26 height 10
click at [637, 171] on div "8736 338 8736 BASE 7 PUNTO K9 ZARAGOZA 31.65884 , -106.33949 6 16:19:29 08/18/2…" at bounding box center [493, 171] width 986 height 252
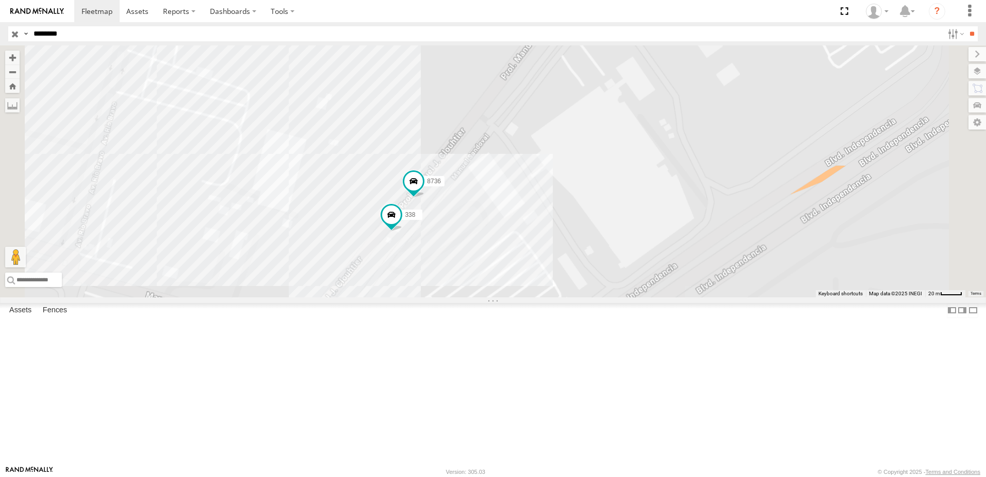
drag, startPoint x: 684, startPoint y: 251, endPoint x: 617, endPoint y: 308, distance: 87.5
click at [637, 297] on div "8736 338" at bounding box center [493, 171] width 986 height 252
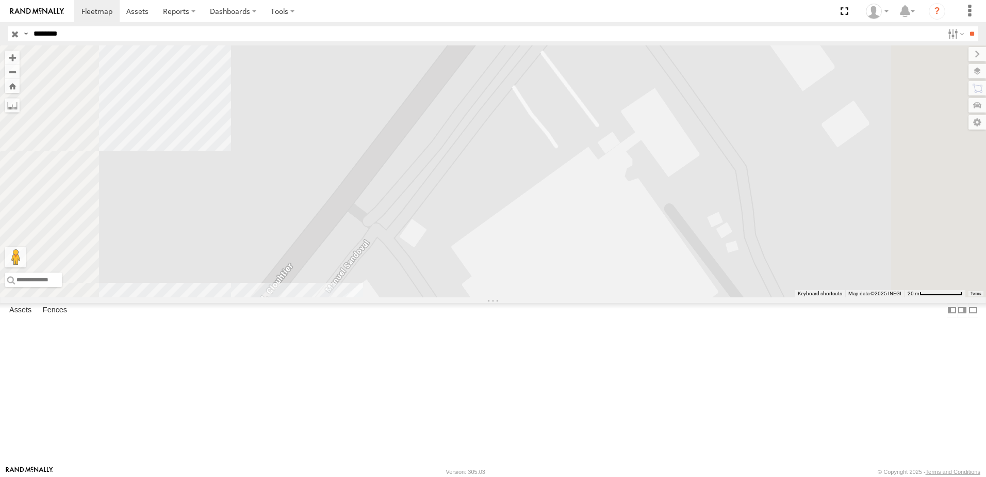
click at [121, 36] on input "********" at bounding box center [486, 33] width 914 height 15
click at [966, 26] on input "**" at bounding box center [972, 33] width 12 height 15
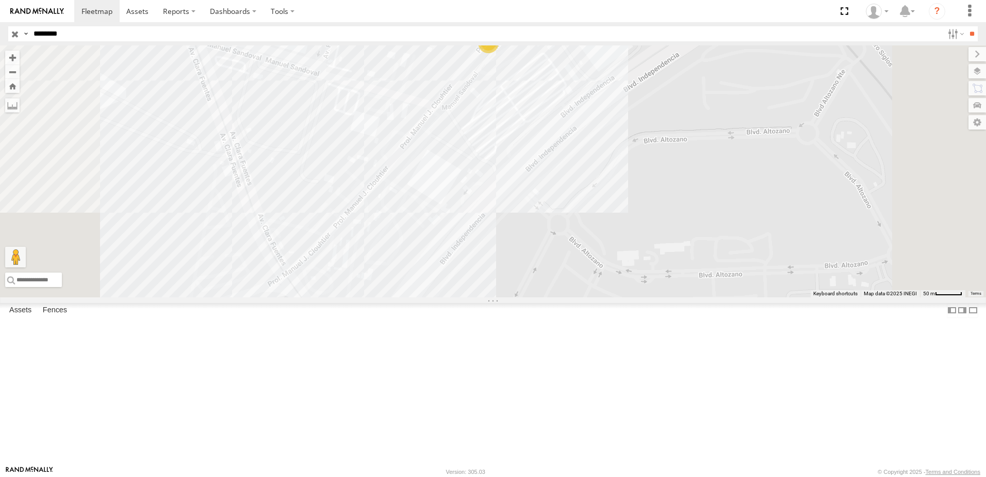
drag, startPoint x: 620, startPoint y: 213, endPoint x: 586, endPoint y: 254, distance: 53.9
click at [586, 254] on div "2" at bounding box center [493, 171] width 986 height 252
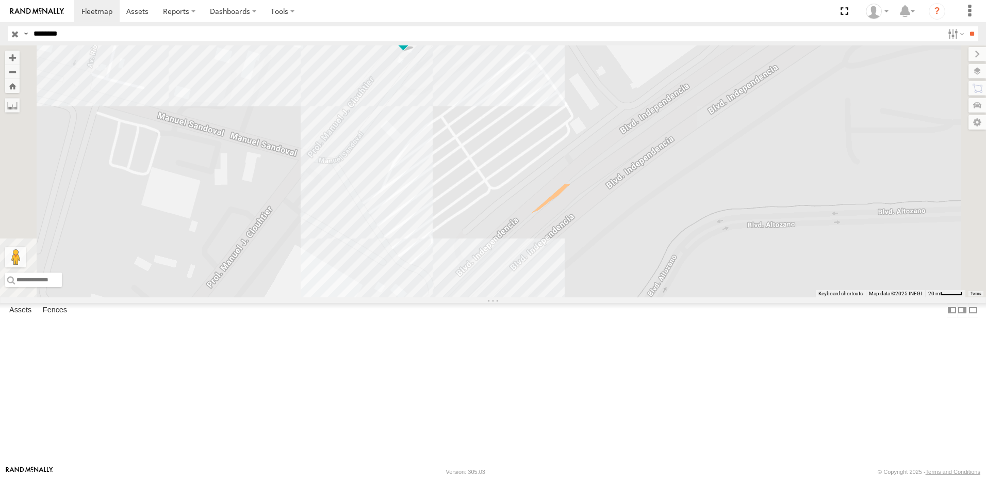
drag, startPoint x: 597, startPoint y: 218, endPoint x: 538, endPoint y: 302, distance: 102.5
click at [564, 297] on div "8736 338" at bounding box center [493, 171] width 986 height 252
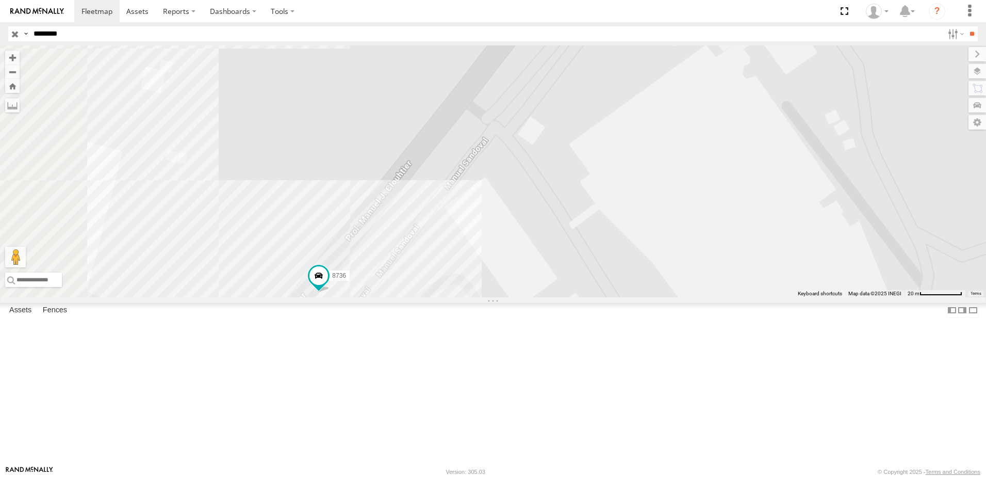
drag, startPoint x: 494, startPoint y: 334, endPoint x: 548, endPoint y: 276, distance: 79.2
click at [548, 276] on div "8736 338" at bounding box center [493, 171] width 986 height 252
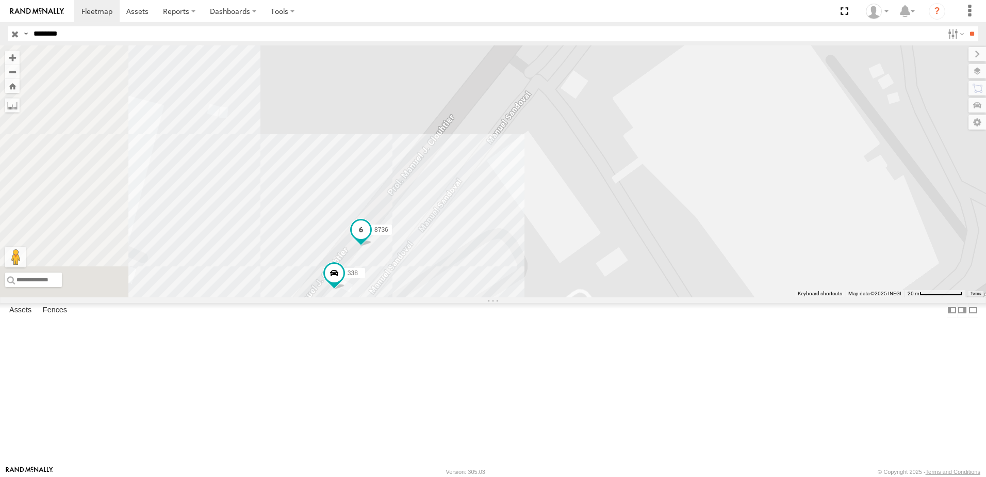
click at [370, 239] on span at bounding box center [361, 230] width 19 height 19
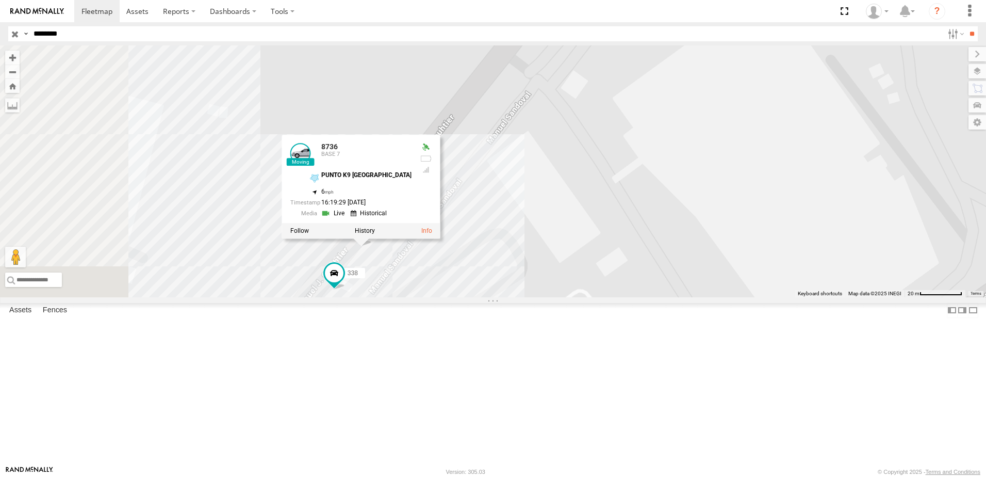
click at [348, 218] on link at bounding box center [334, 213] width 26 height 10
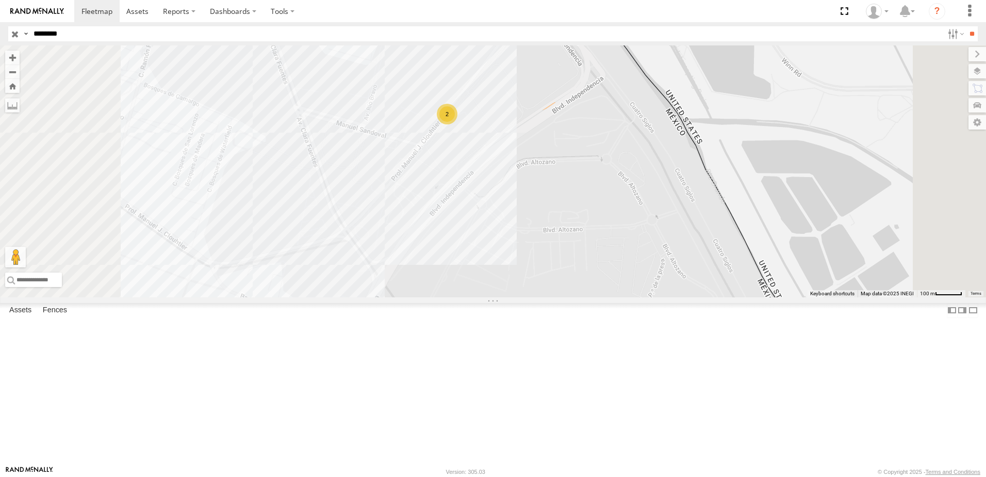
click at [598, 238] on div "2" at bounding box center [493, 171] width 986 height 252
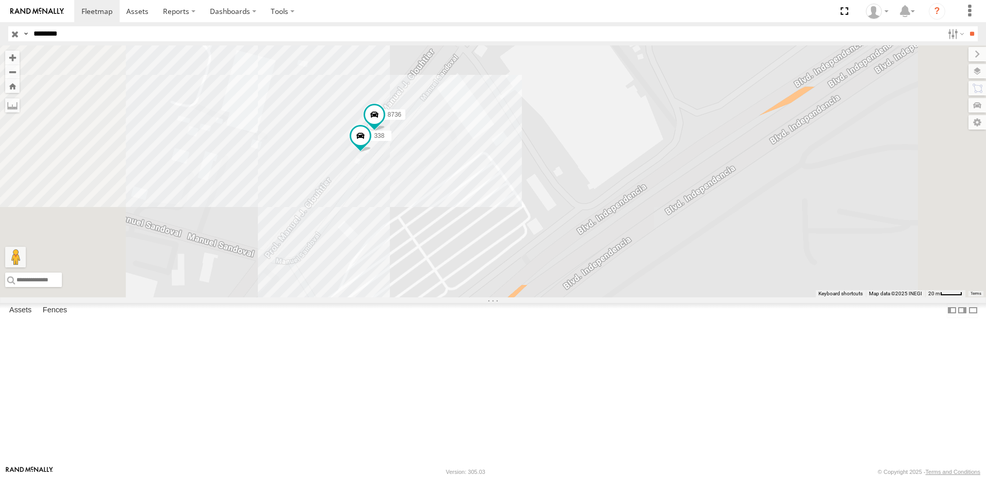
drag, startPoint x: 530, startPoint y: 217, endPoint x: 532, endPoint y: 256, distance: 38.8
click at [532, 256] on div "8736 338" at bounding box center [493, 171] width 986 height 252
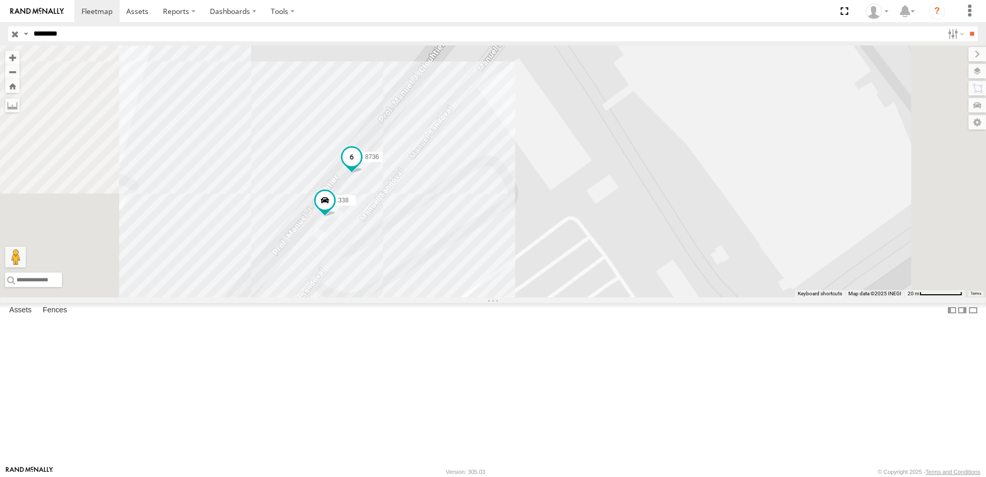
click at [361, 167] on span at bounding box center [352, 157] width 19 height 19
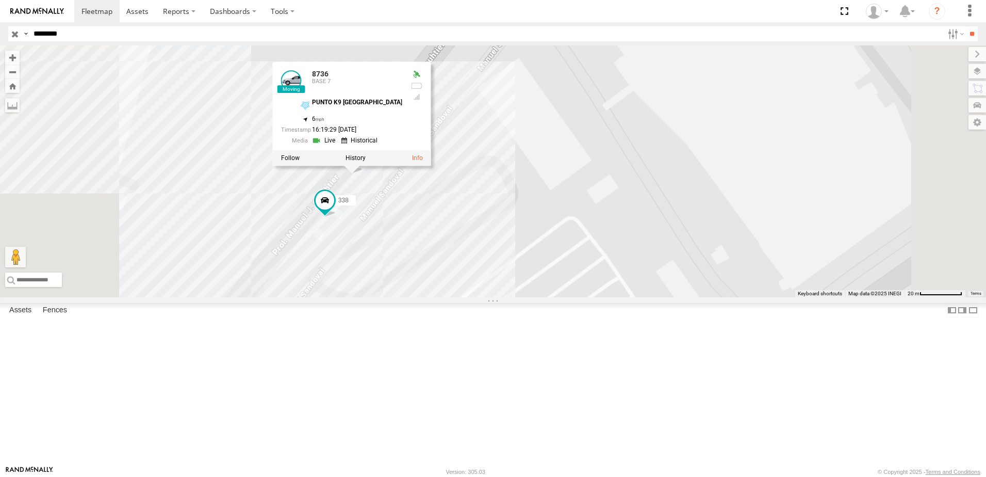
click at [338, 145] on link at bounding box center [325, 141] width 26 height 10
click at [630, 241] on div "8736 338 8736 BASE 7 PUNTO K9 ZARAGOZA 31.65873 , -106.33958 6 16:19:29 08/18/2…" at bounding box center [493, 171] width 986 height 252
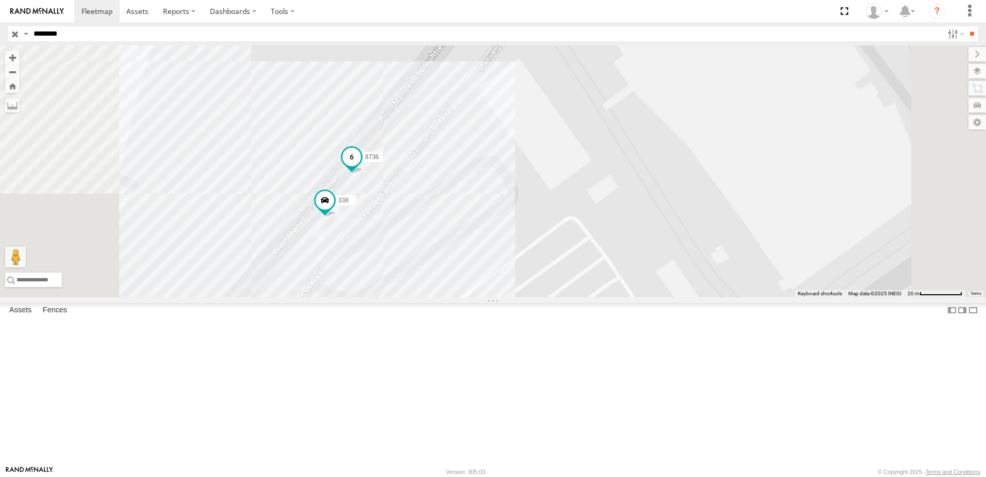
click at [361, 167] on span at bounding box center [352, 157] width 19 height 19
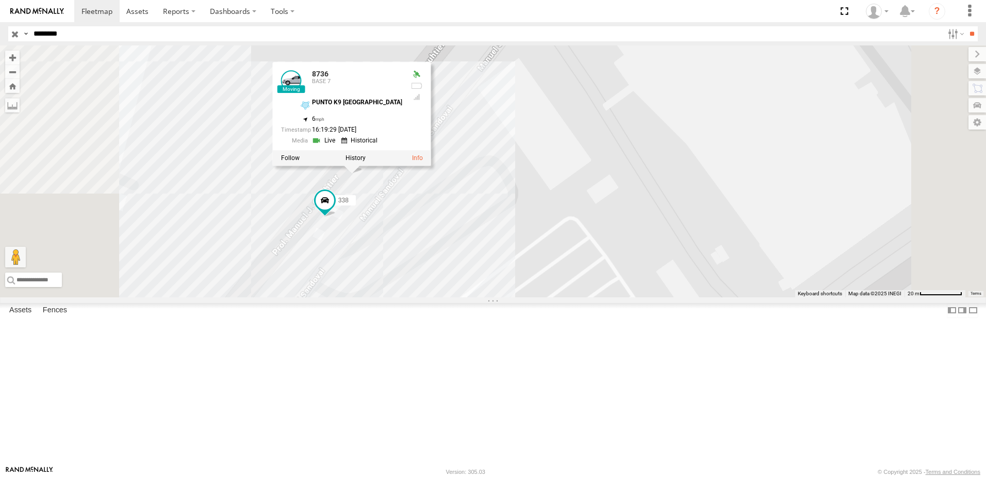
click at [338, 145] on link at bounding box center [325, 141] width 26 height 10
click at [709, 181] on div "8736 338 8736 BASE 7 PUNTO K9 ZARAGOZA 31.65873 , -106.33958 6 16:19:29 08/18/2…" at bounding box center [493, 171] width 986 height 252
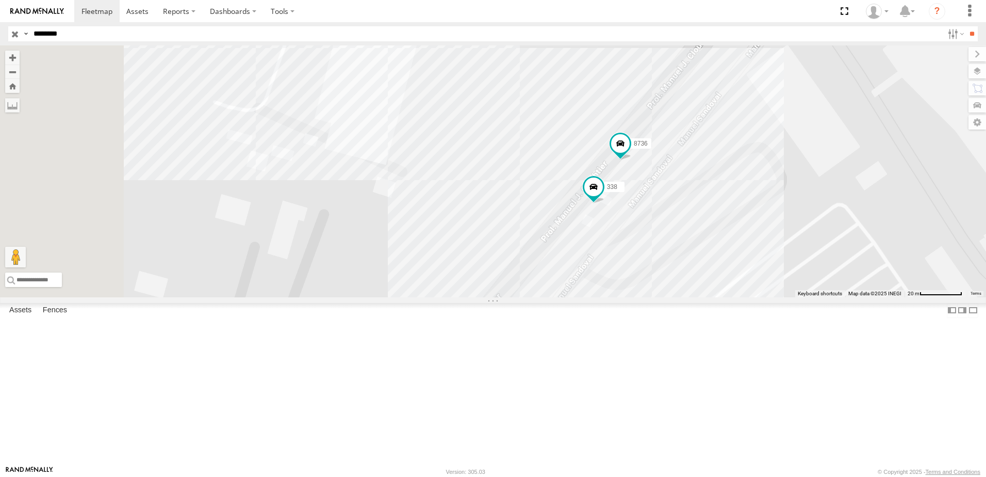
drag, startPoint x: 719, startPoint y: 192, endPoint x: 988, endPoint y: 178, distance: 269.2
click at [986, 178] on html at bounding box center [493, 238] width 986 height 477
click at [878, 257] on div "8736 338" at bounding box center [493, 171] width 986 height 252
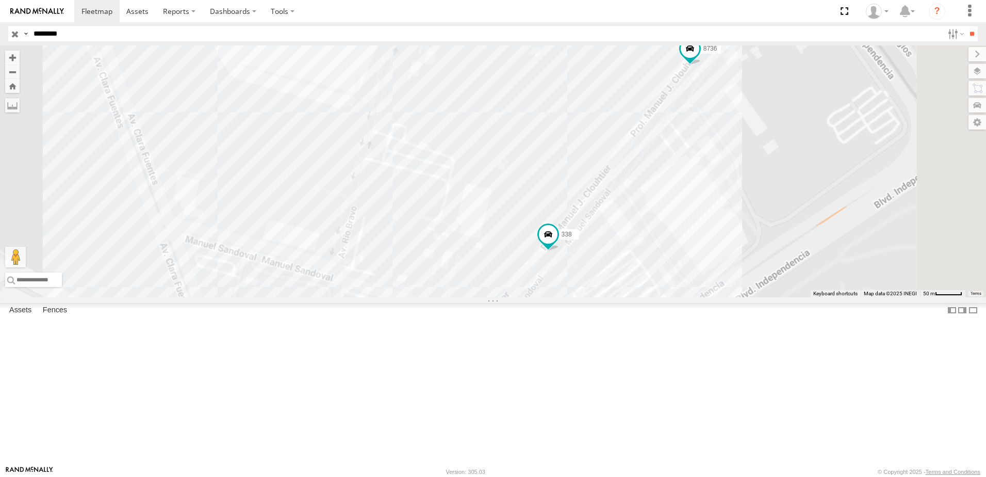
drag, startPoint x: 831, startPoint y: 250, endPoint x: 735, endPoint y: 332, distance: 126.2
click at [735, 297] on div "8736 338" at bounding box center [493, 171] width 986 height 252
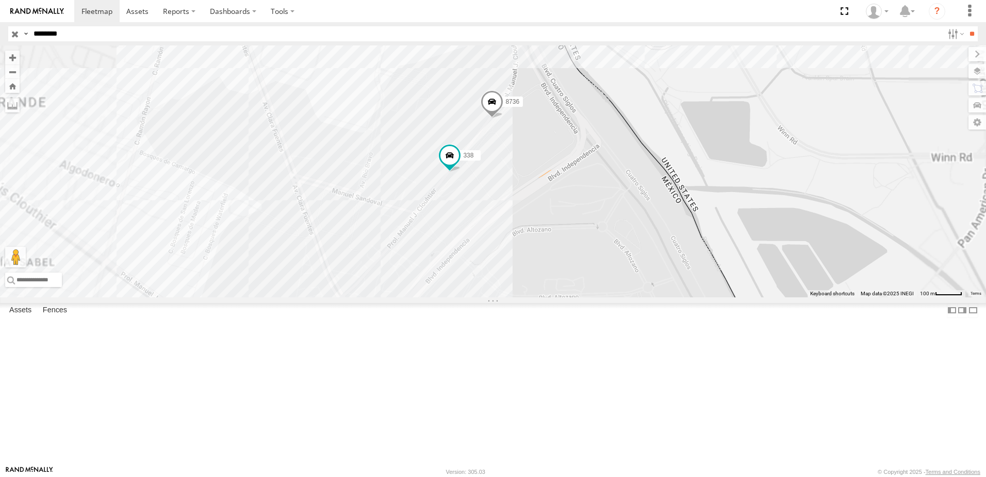
drag, startPoint x: 632, startPoint y: 198, endPoint x: 343, endPoint y: 23, distance: 338.0
click at [610, 268] on div "8736 338" at bounding box center [493, 171] width 986 height 252
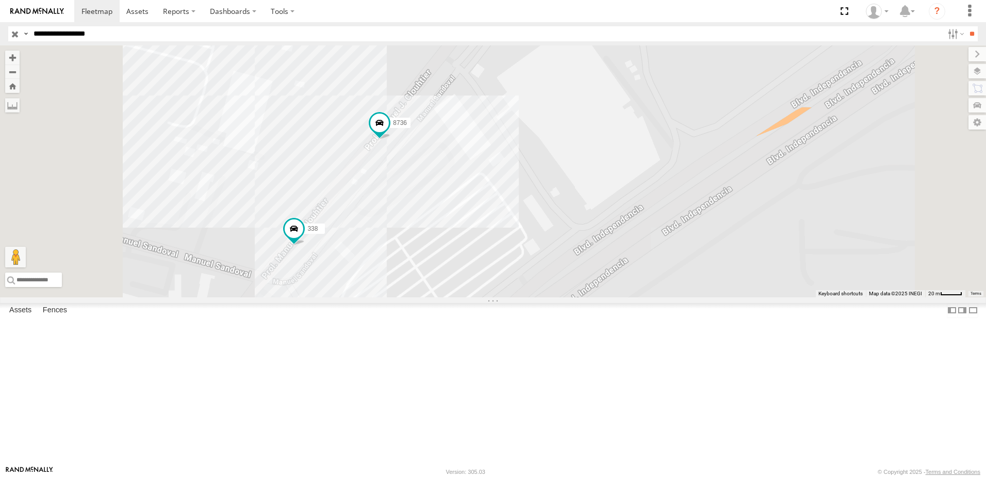
drag, startPoint x: 572, startPoint y: 236, endPoint x: 576, endPoint y: 248, distance: 12.4
click at [576, 248] on div "8736 338 7323 558" at bounding box center [493, 171] width 986 height 252
click at [412, 130] on label "8736" at bounding box center [399, 125] width 26 height 10
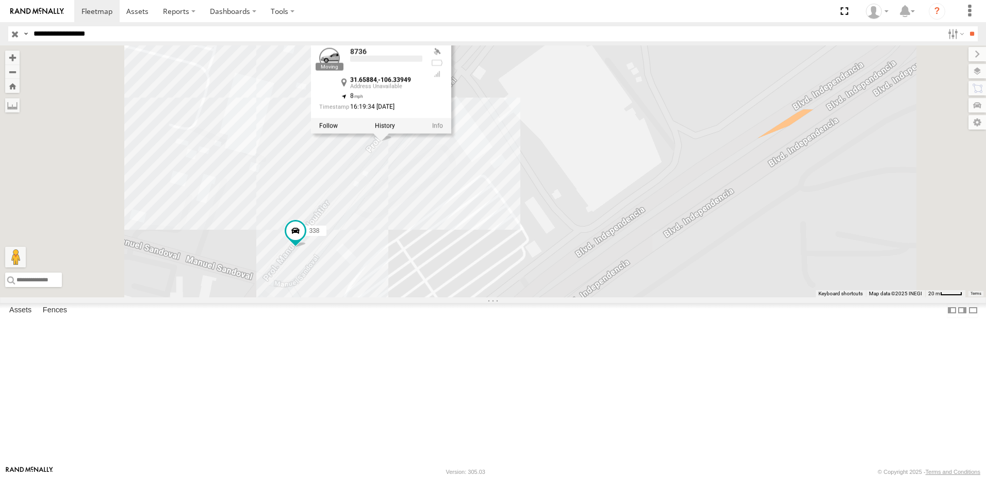
click at [598, 252] on div "8736 338 7323 558 8736 31.65884 , -106.33949 8 16:19:34 08/18/2025" at bounding box center [493, 171] width 986 height 252
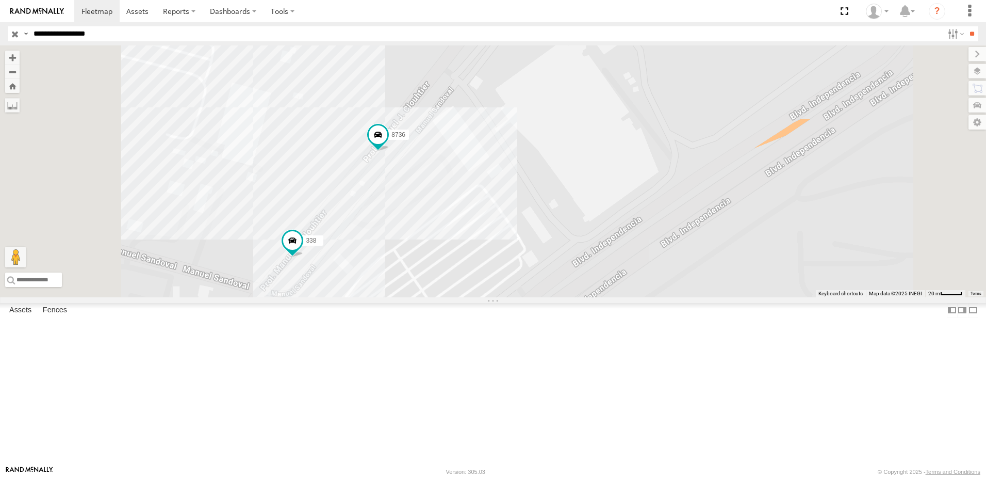
drag, startPoint x: 610, startPoint y: 323, endPoint x: 607, endPoint y: 333, distance: 10.3
click at [607, 297] on div "8736 338 7323 558" at bounding box center [493, 171] width 986 height 252
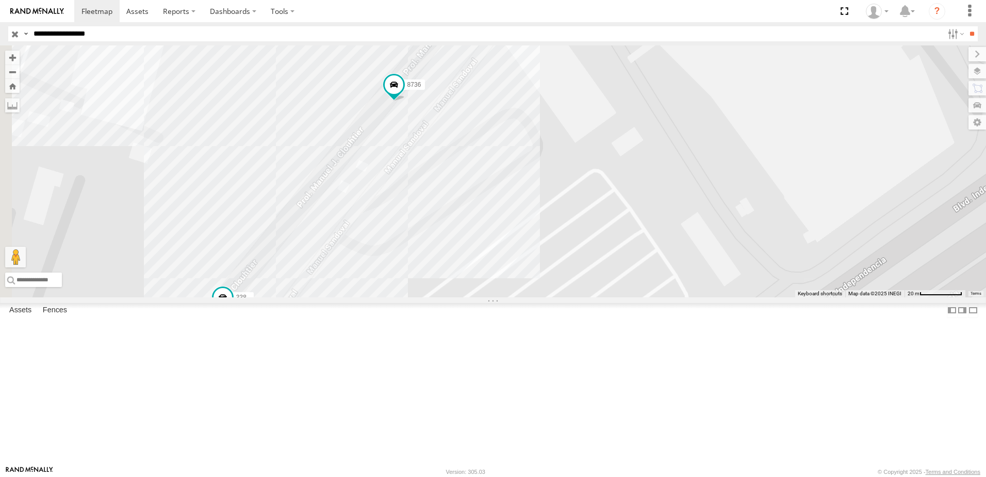
drag, startPoint x: 489, startPoint y: 261, endPoint x: 610, endPoint y: 294, distance: 125.8
click at [610, 294] on div "8736 338 7323 558" at bounding box center [493, 171] width 986 height 252
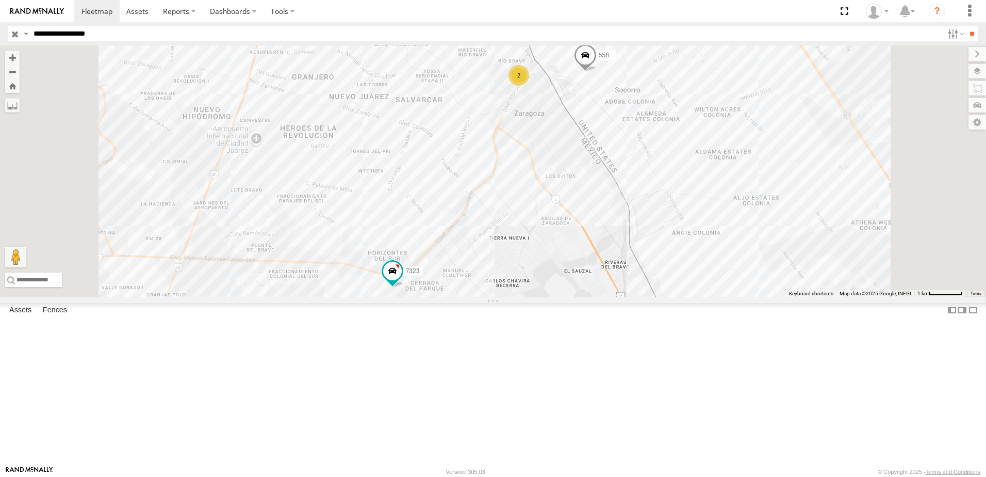
drag, startPoint x: 734, startPoint y: 181, endPoint x: 706, endPoint y: 219, distance: 47.4
click at [706, 219] on div "7323 2 558" at bounding box center [493, 171] width 986 height 252
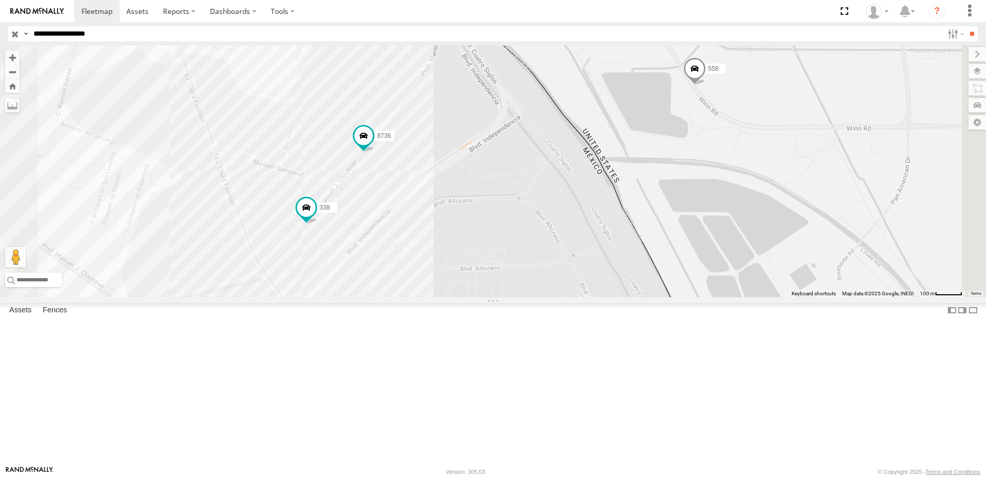
click at [609, 240] on div "7323 558 8736 338" at bounding box center [493, 171] width 986 height 252
click at [594, 274] on div "7323 558 8736 338" at bounding box center [493, 171] width 986 height 252
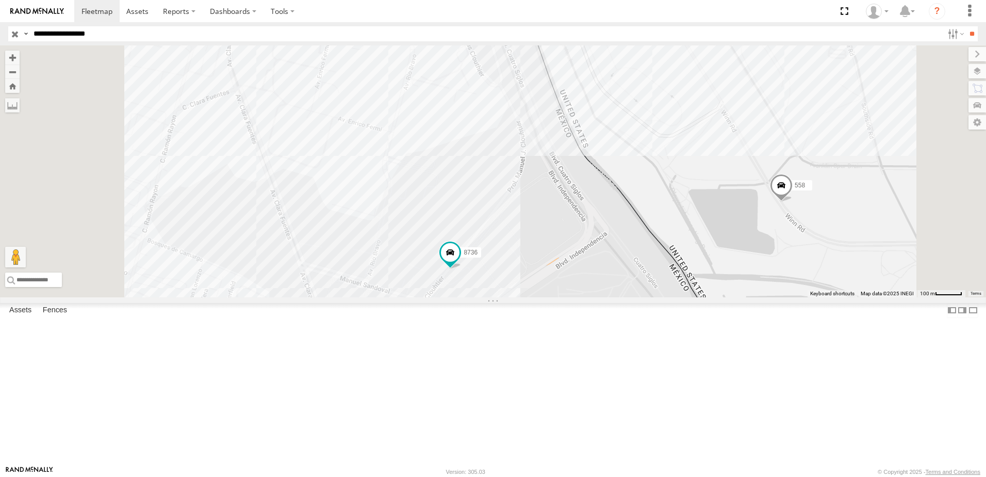
click at [593, 297] on div "7323 558 8736 338" at bounding box center [493, 171] width 986 height 252
click at [460, 262] on span at bounding box center [450, 253] width 19 height 19
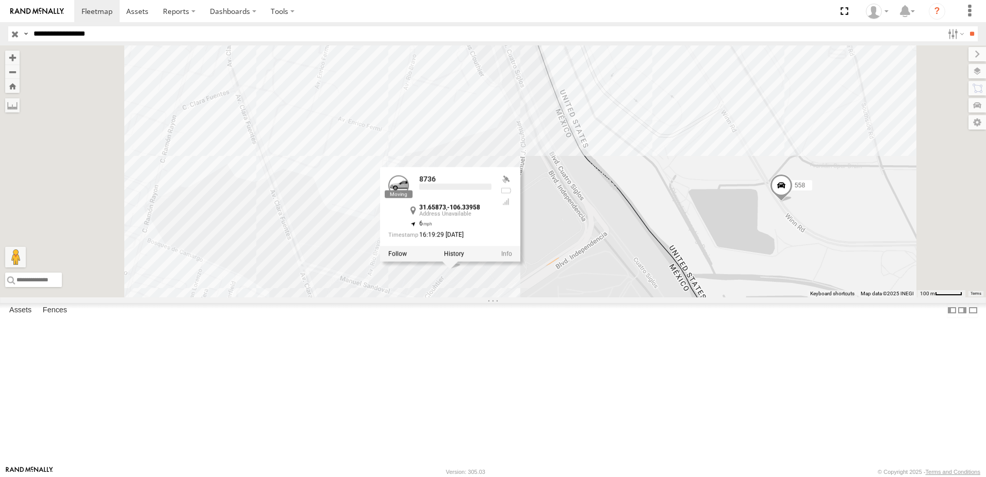
drag, startPoint x: 645, startPoint y: 395, endPoint x: 586, endPoint y: 408, distance: 60.7
click at [642, 297] on div "7323 558 8736 338 8736 31.65873 , -106.33958 6 16:19:29 08/18/2025" at bounding box center [493, 171] width 986 height 252
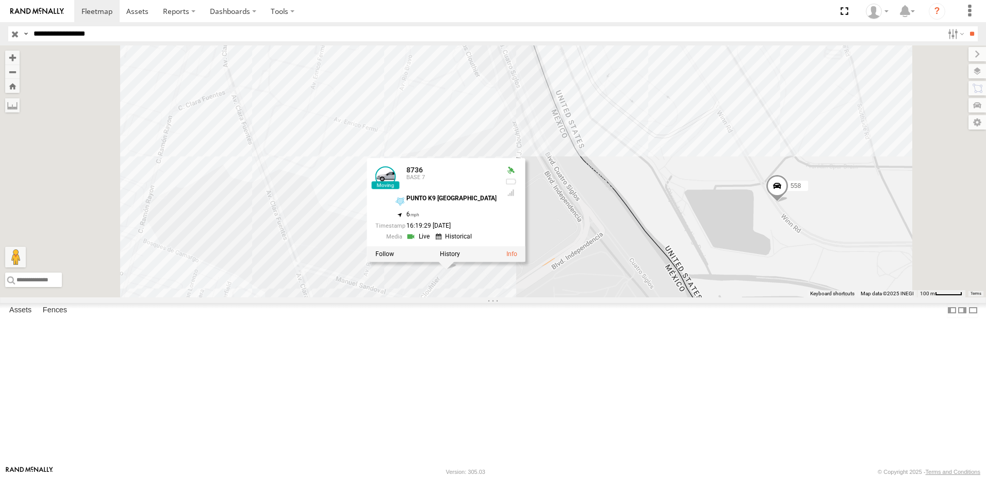
click at [400, 342] on span at bounding box center [389, 328] width 23 height 28
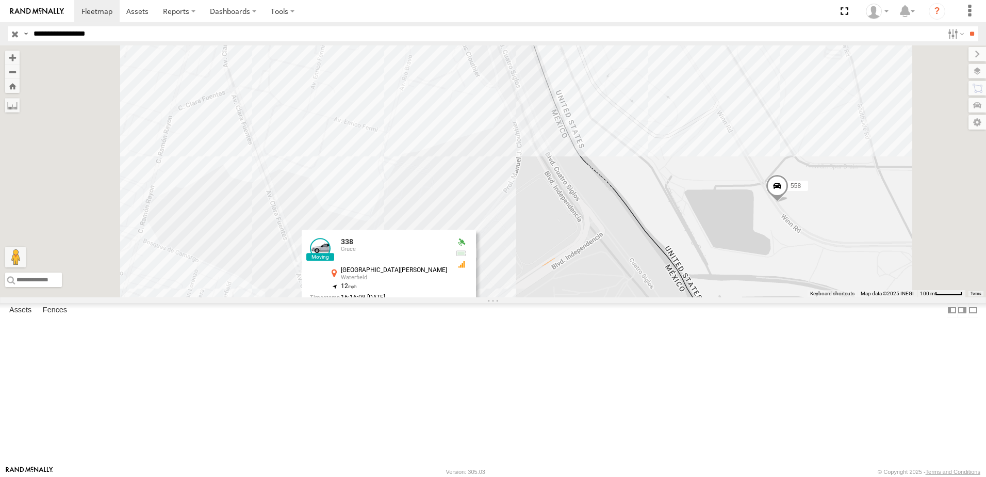
click at [367, 313] on link at bounding box center [354, 308] width 26 height 10
click at [441, 182] on div "7323 558 8736 338 338 Cruce Avenida Manuel J. Clouthier Waterfield 31.65619 , -…" at bounding box center [493, 171] width 986 height 252
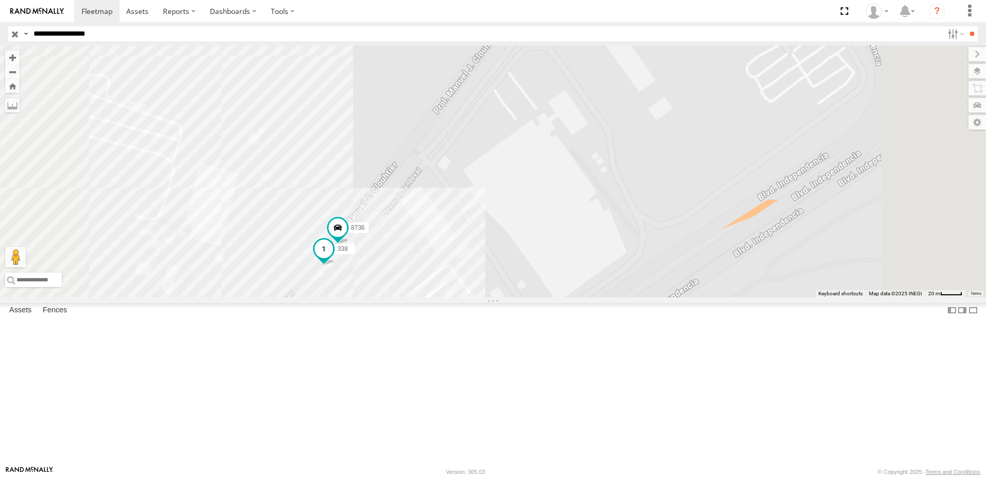
click at [335, 266] on span at bounding box center [324, 252] width 23 height 28
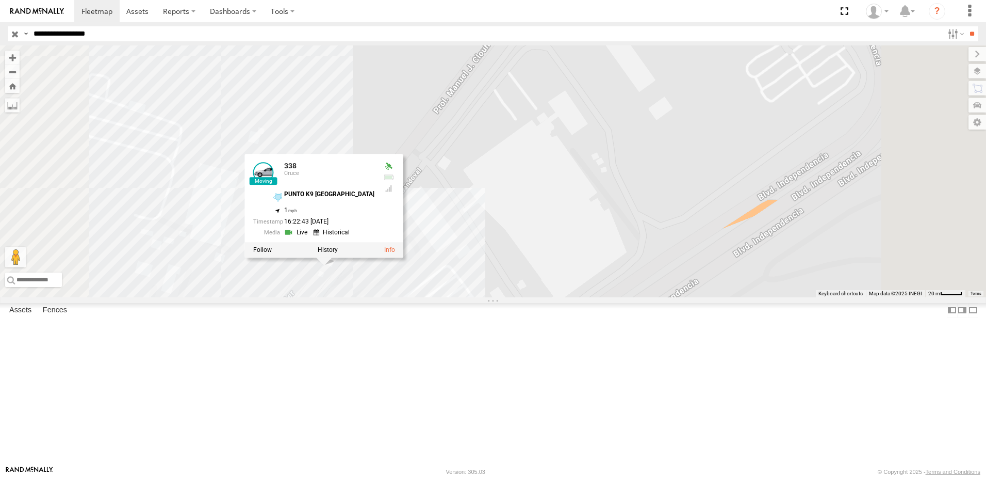
click at [403, 242] on div "338 Cruce PUNTO K9 ZARAGOZA 31.65854 , -106.33972 1 16:22:43 08/18/2025" at bounding box center [324, 198] width 158 height 88
click at [311, 237] on link at bounding box center [297, 233] width 26 height 10
click at [444, 96] on div "7323 558 8736 338 338 Cruce PUNTO K9 ZARAGOZA 31.65854 , -106.33972 1 16:23:00 …" at bounding box center [493, 171] width 986 height 252
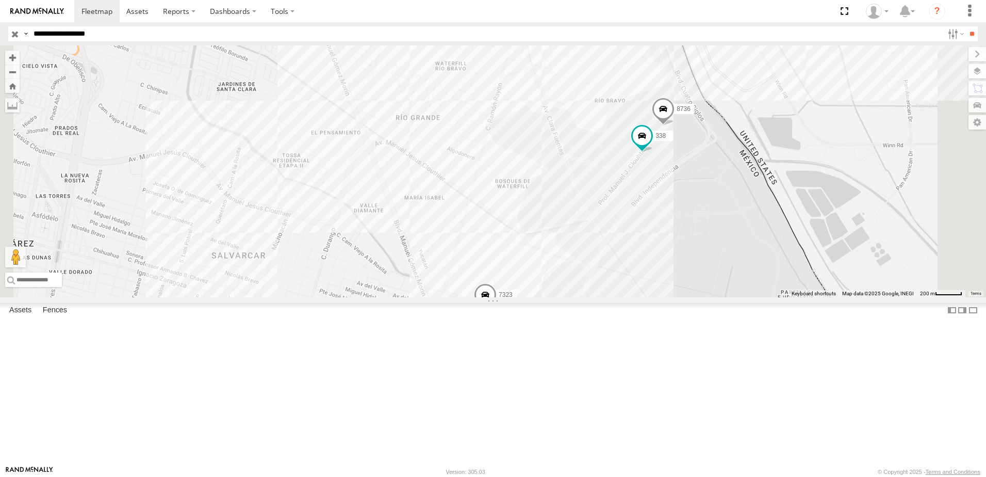
drag, startPoint x: 799, startPoint y: 304, endPoint x: 671, endPoint y: 356, distance: 138.6
click at [698, 297] on div "7323 558 8736 338" at bounding box center [493, 171] width 986 height 252
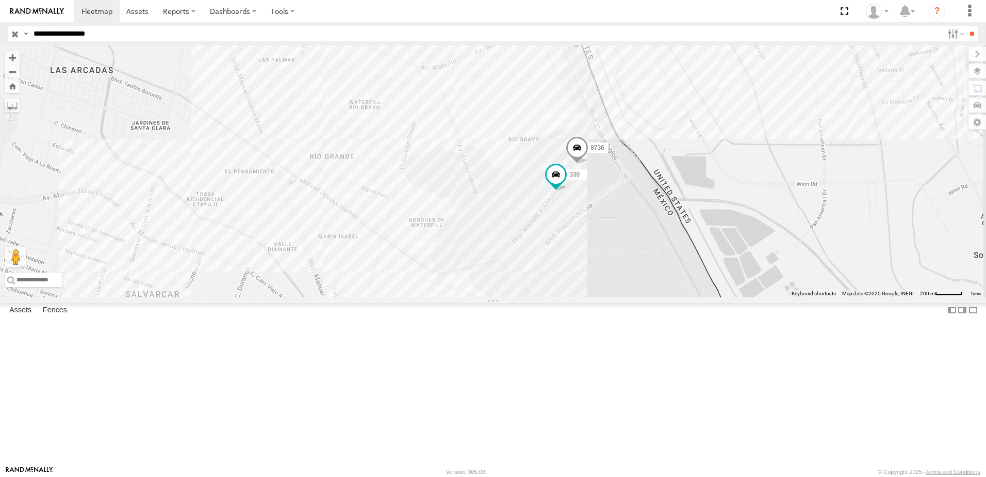
drag, startPoint x: 693, startPoint y: 327, endPoint x: 682, endPoint y: 343, distance: 19.3
click at [682, 297] on div "7323 558 8736 338" at bounding box center [493, 171] width 986 height 252
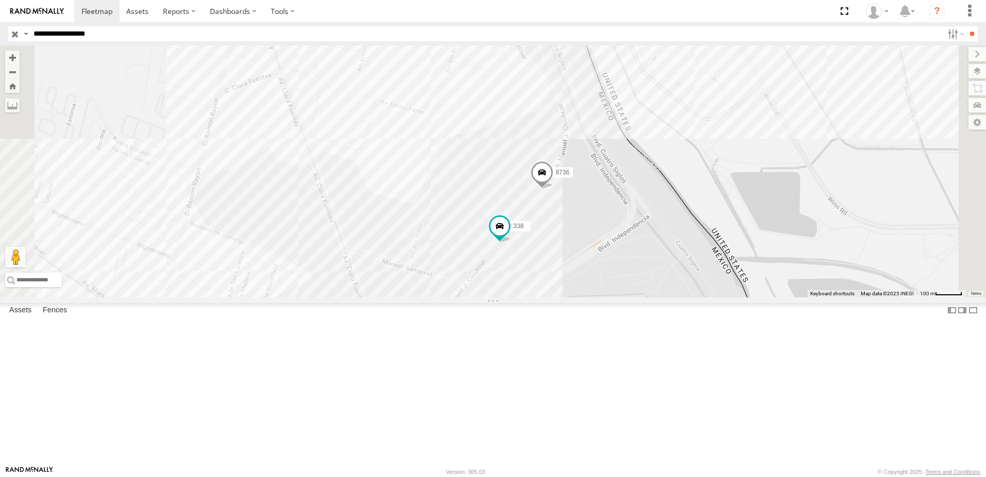
click at [696, 293] on div "7323 558 8736 338" at bounding box center [493, 171] width 986 height 252
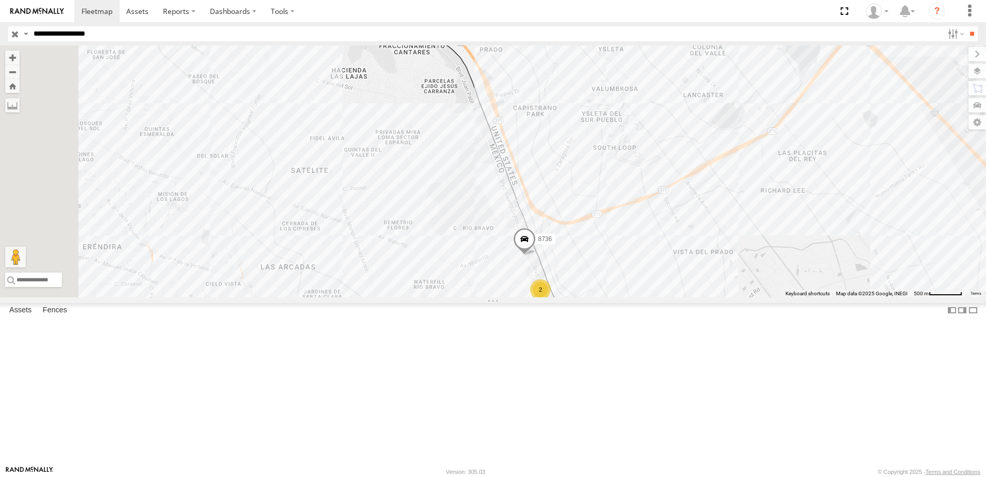
click at [457, 297] on div "2 8736" at bounding box center [493, 171] width 986 height 252
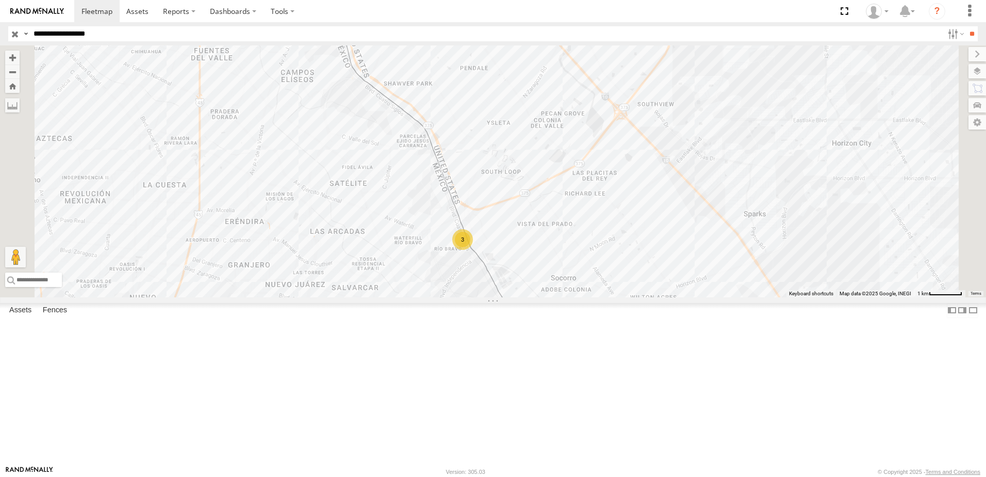
drag, startPoint x: 491, startPoint y: 324, endPoint x: 468, endPoint y: 213, distance: 113.3
click at [467, 214] on div "3 558" at bounding box center [493, 171] width 986 height 252
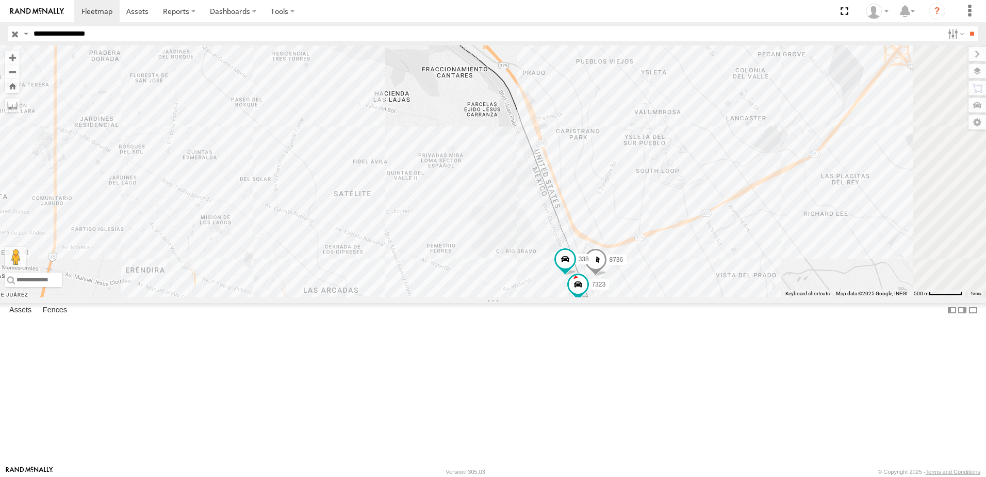
drag, startPoint x: 658, startPoint y: 336, endPoint x: 593, endPoint y: 270, distance: 93.4
click at [623, 295] on div "7323 8736 558 338" at bounding box center [493, 171] width 986 height 252
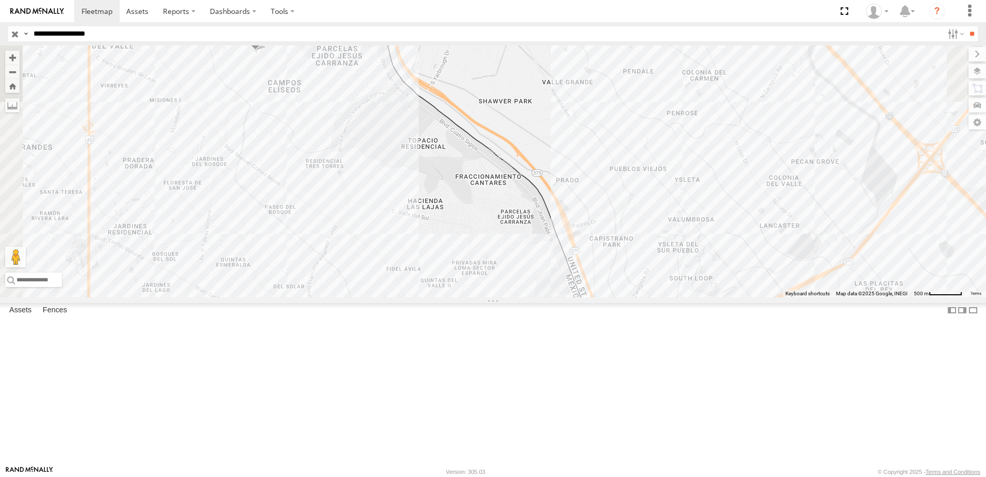
drag, startPoint x: 541, startPoint y: 240, endPoint x: 541, endPoint y: 296, distance: 55.7
click at [541, 296] on div "7323 8736 558 338" at bounding box center [493, 171] width 986 height 252
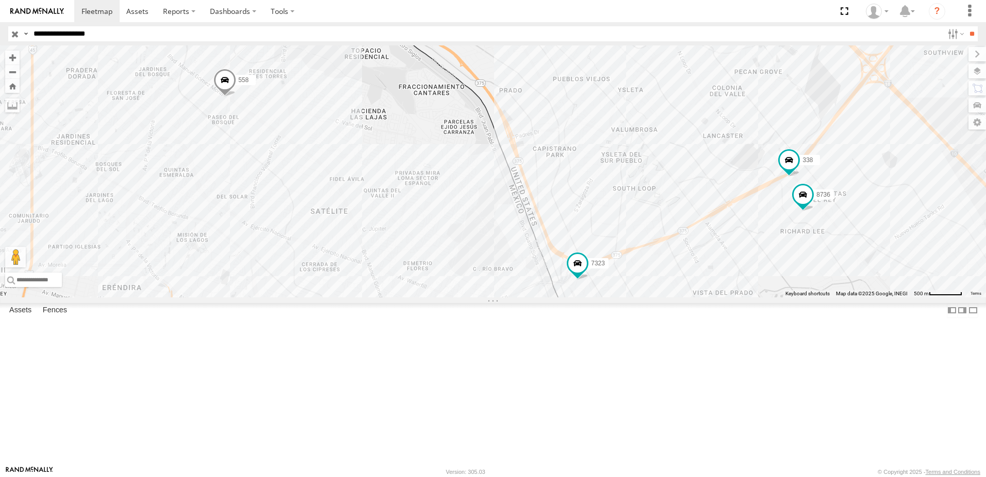
drag, startPoint x: 584, startPoint y: 310, endPoint x: 518, endPoint y: 197, distance: 130.9
click at [518, 199] on div "7323 558 338 8736" at bounding box center [493, 171] width 986 height 252
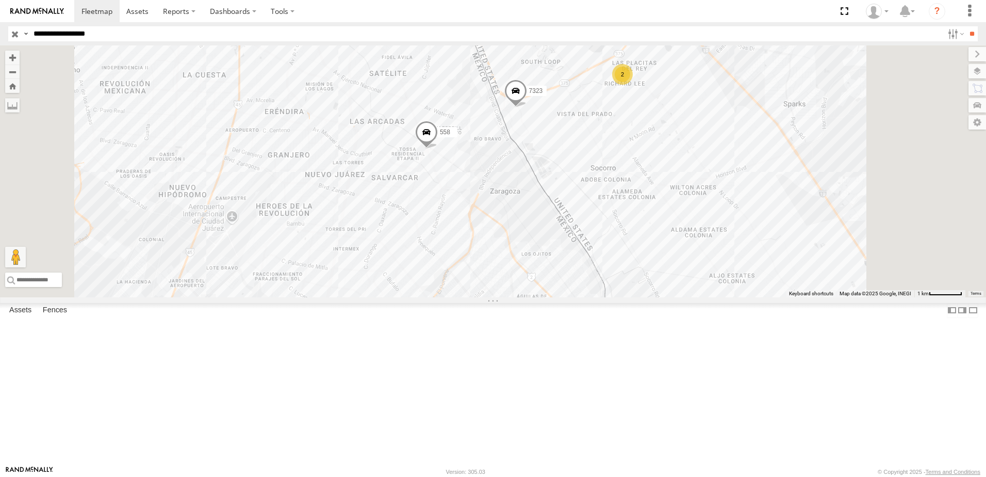
drag, startPoint x: 596, startPoint y: 396, endPoint x: 582, endPoint y: 192, distance: 203.7
click at [583, 193] on div "7323 558 2" at bounding box center [493, 171] width 986 height 252
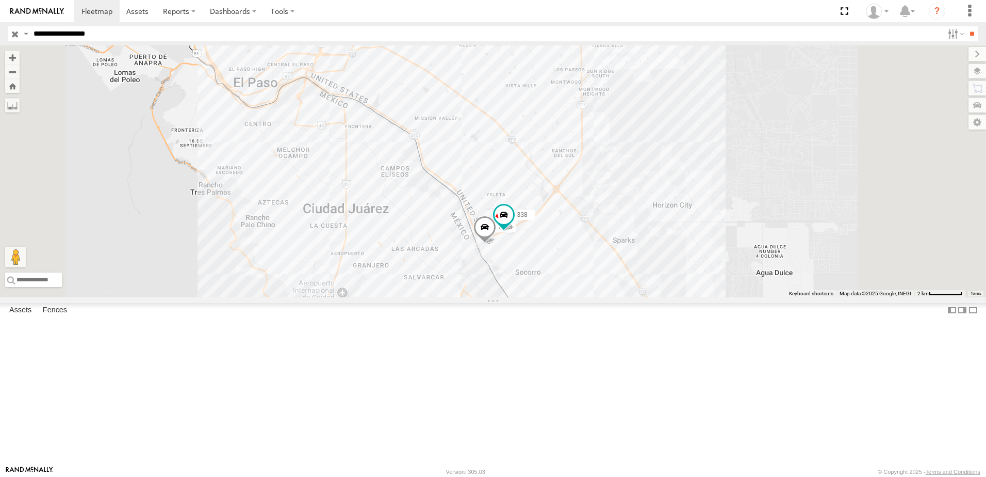
drag, startPoint x: 594, startPoint y: 144, endPoint x: 593, endPoint y: 156, distance: 11.9
click at [593, 155] on div "7323 558 338 8736" at bounding box center [493, 171] width 986 height 252
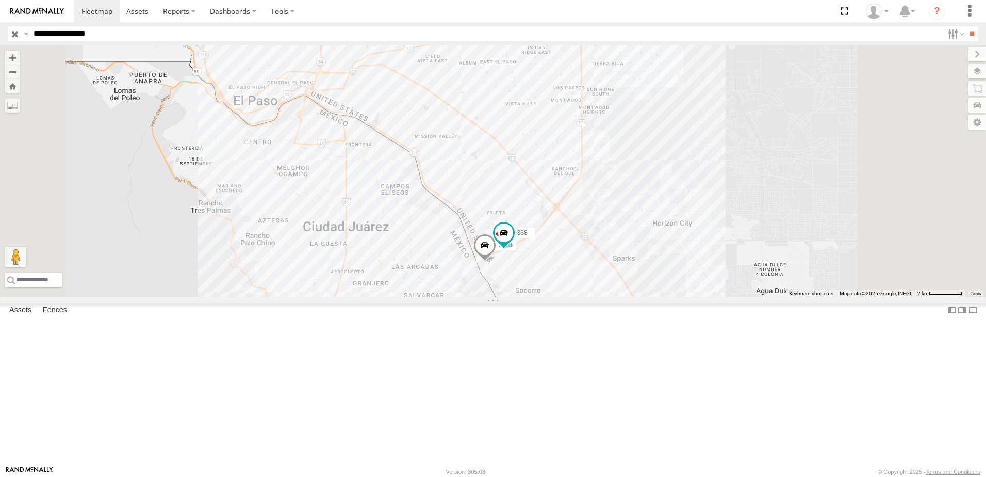
drag, startPoint x: 531, startPoint y: 248, endPoint x: 531, endPoint y: 242, distance: 5.7
click at [531, 246] on div "7323 558 338 8736" at bounding box center [493, 171] width 986 height 252
